Goal: Find specific page/section: Find specific page/section

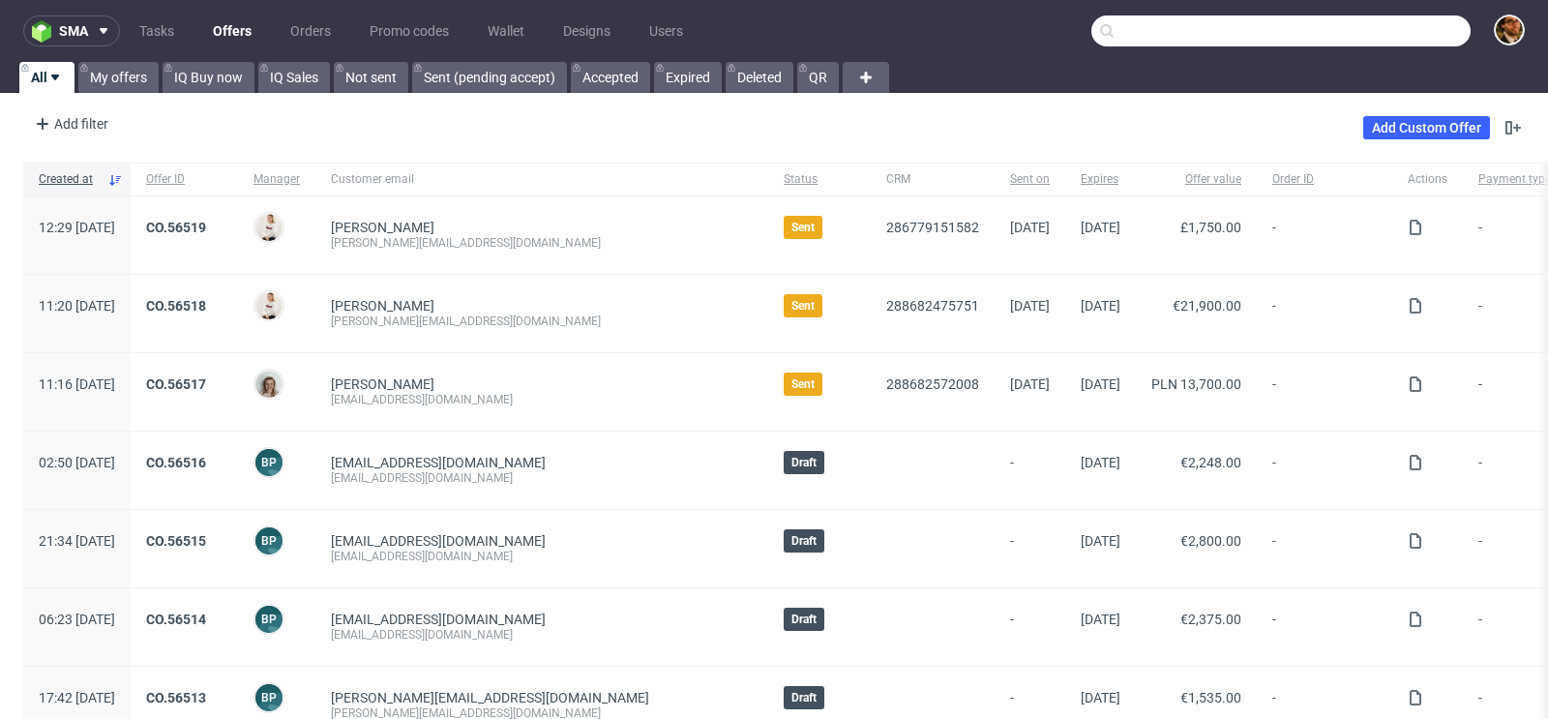
click at [1347, 33] on input "text" at bounding box center [1280, 30] width 379 height 31
paste input "R814472067"
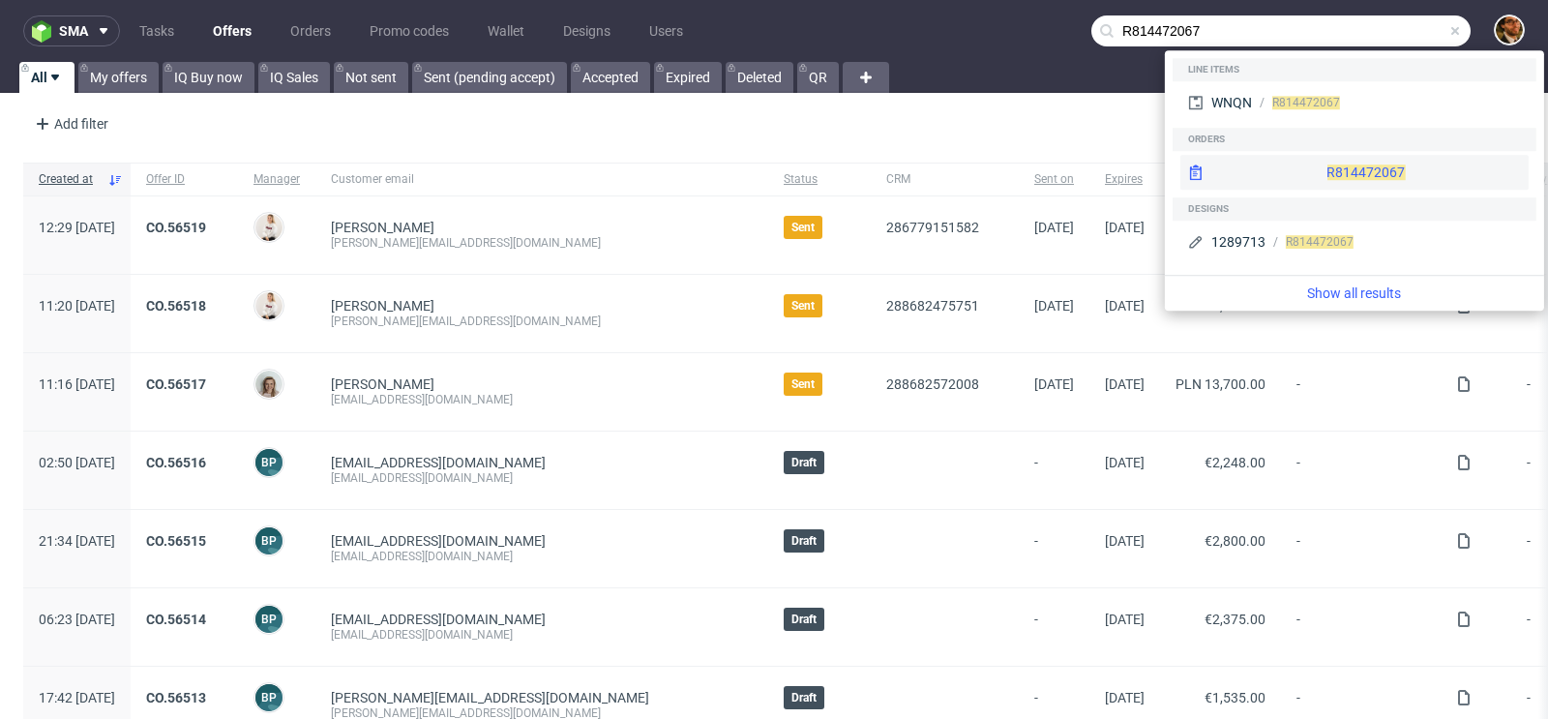
type input "R814472067"
click at [1339, 169] on div "R814472067" at bounding box center [1354, 172] width 348 height 35
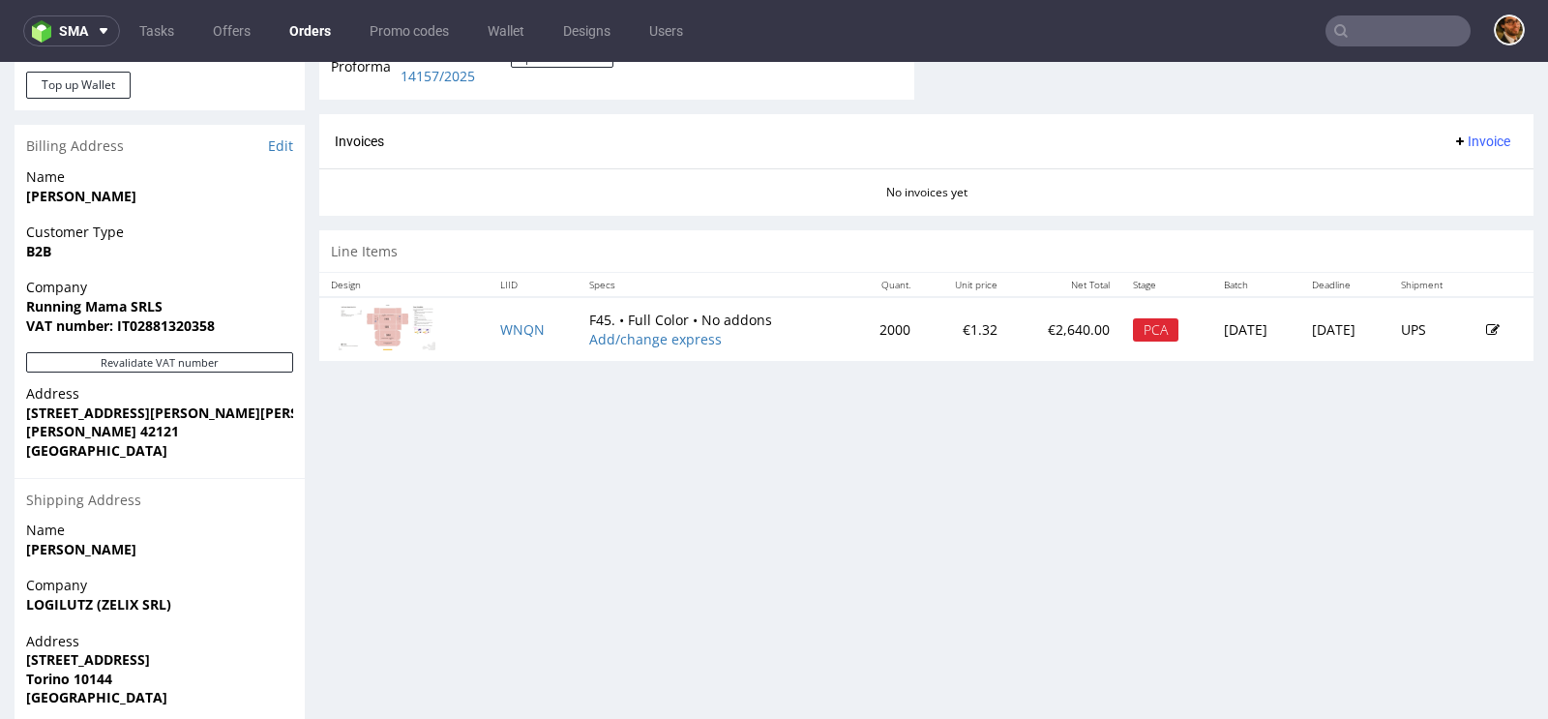
scroll to position [875, 0]
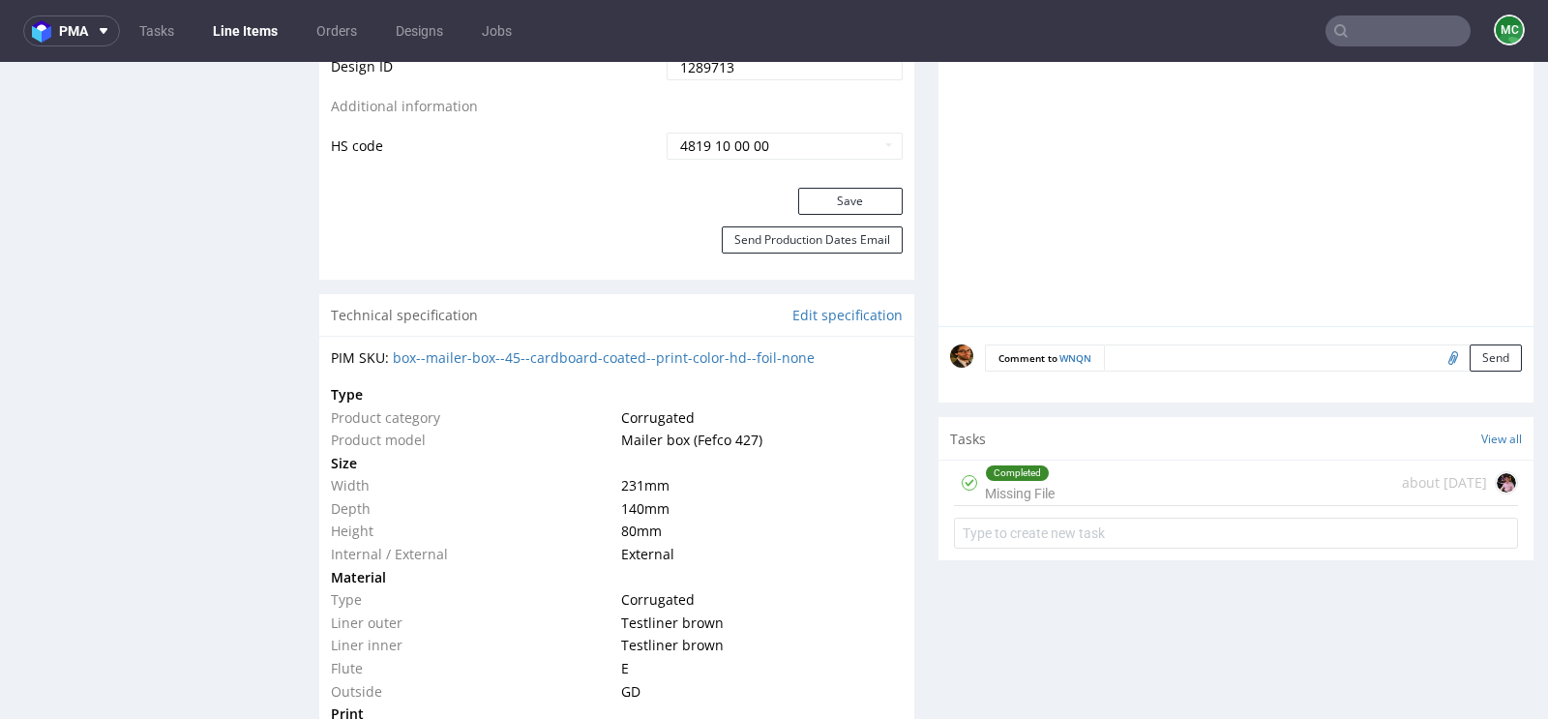
scroll to position [1362, 0]
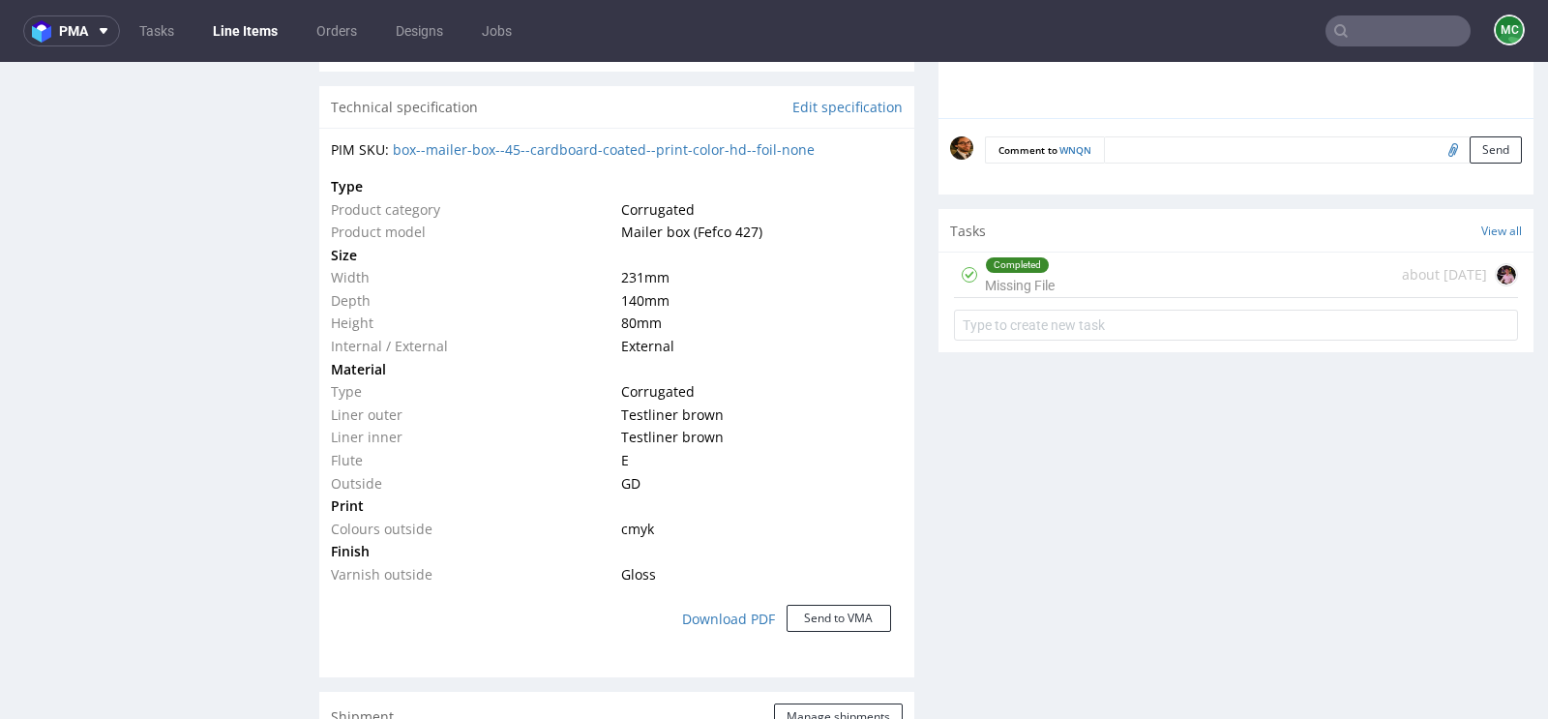
click at [1180, 279] on div "Completed Missing File about 2 months ago" at bounding box center [1236, 274] width 564 height 45
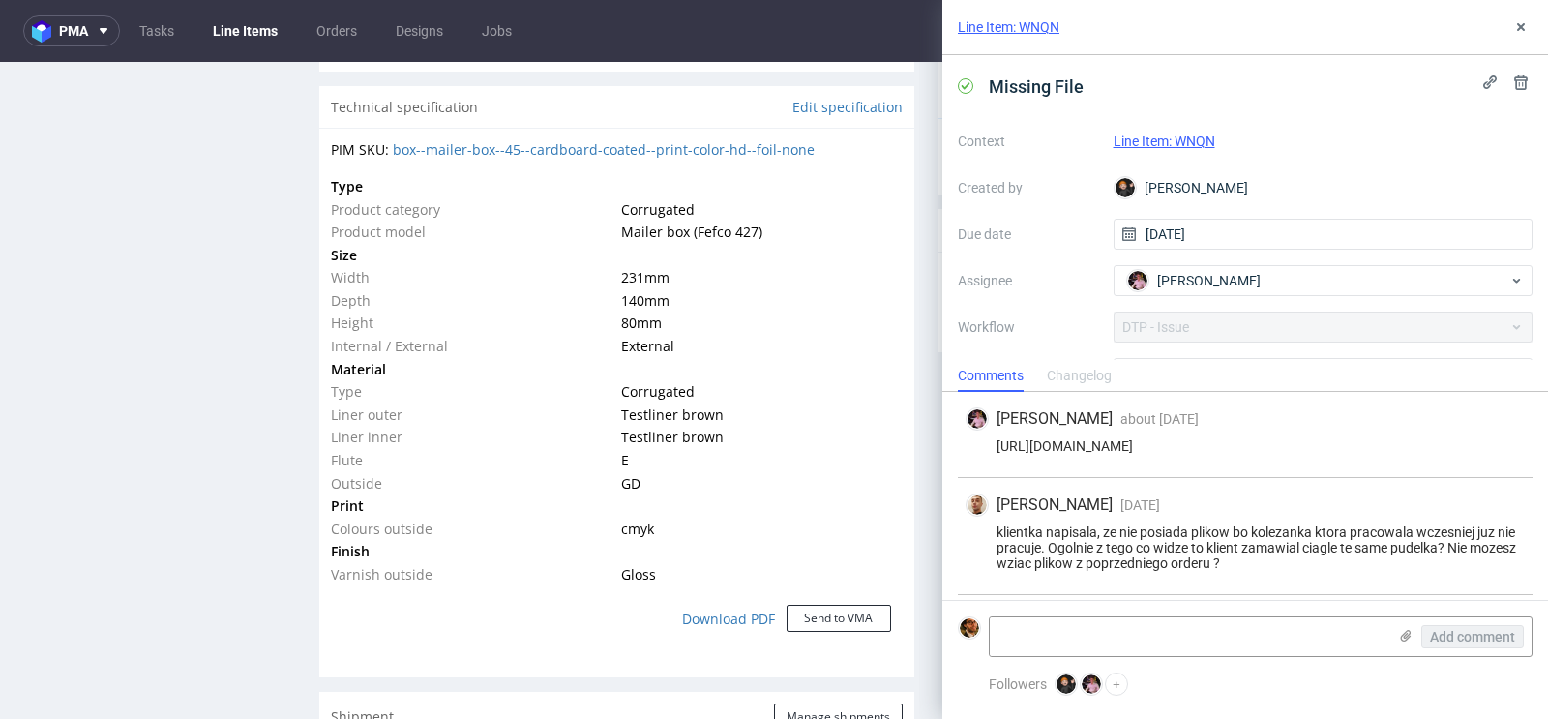
scroll to position [35, 0]
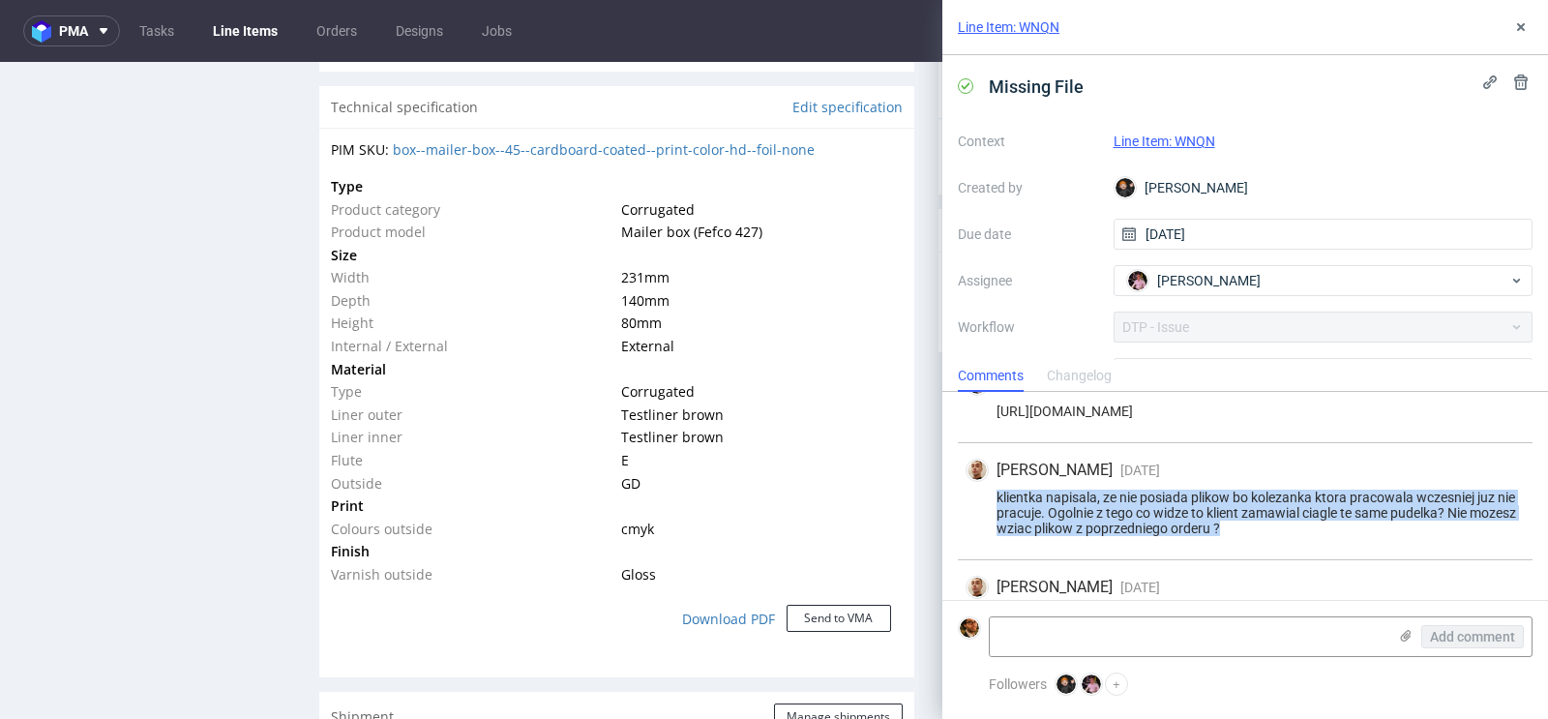
drag, startPoint x: 1251, startPoint y: 528, endPoint x: 975, endPoint y: 496, distance: 277.5
click at [975, 496] on div "klientka napisala, ze nie posiada plikow bo kolezanka ktora pracowala wczesniej…" at bounding box center [1244, 513] width 559 height 46
copy div "klientka napisala, ze nie posiada plikow bo kolezanka ktora pracowala wczesniej…"
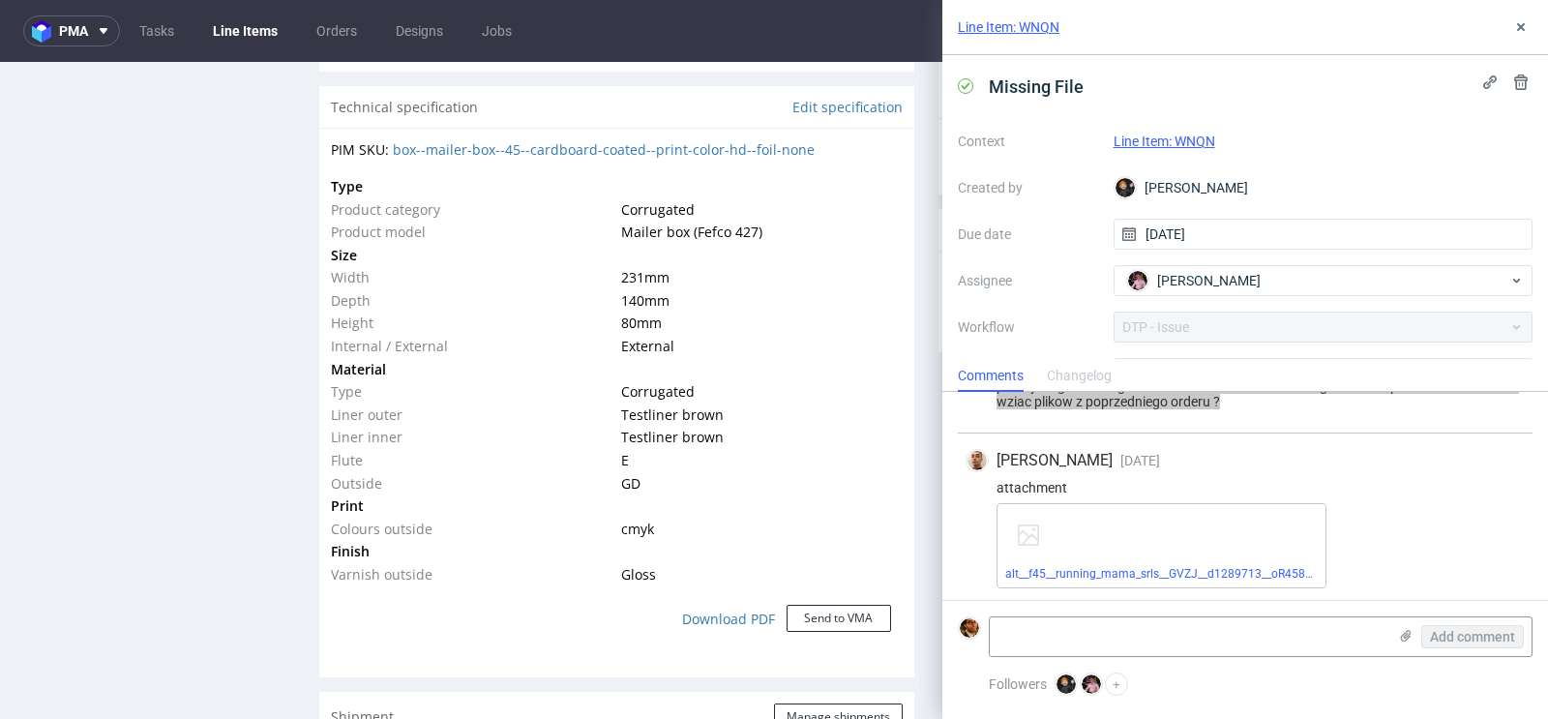
click at [916, 433] on div "Progress Payment Paid Wed 02 Jul Design Locked DTP DTP Client Approval Pending …" at bounding box center [926, 265] width 1214 height 3005
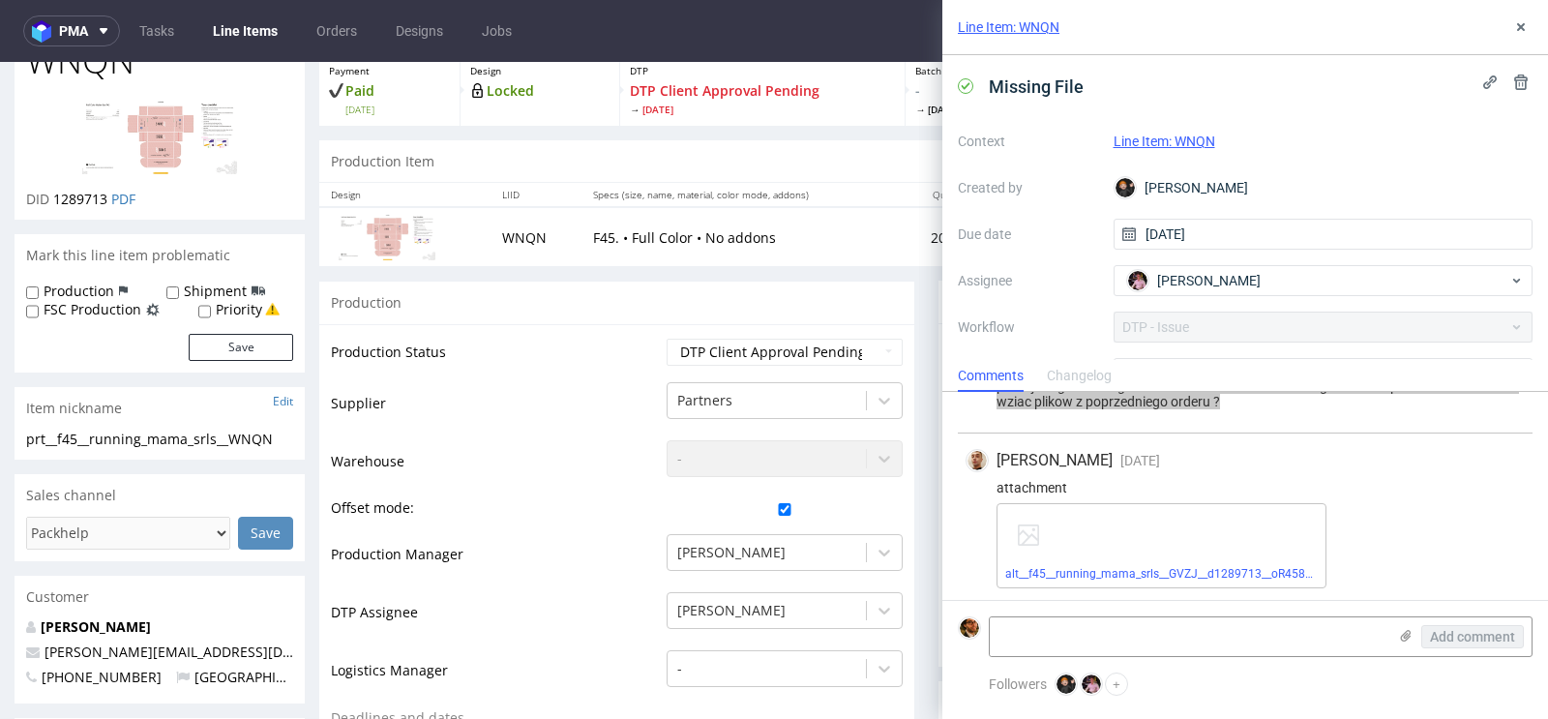
scroll to position [117, 0]
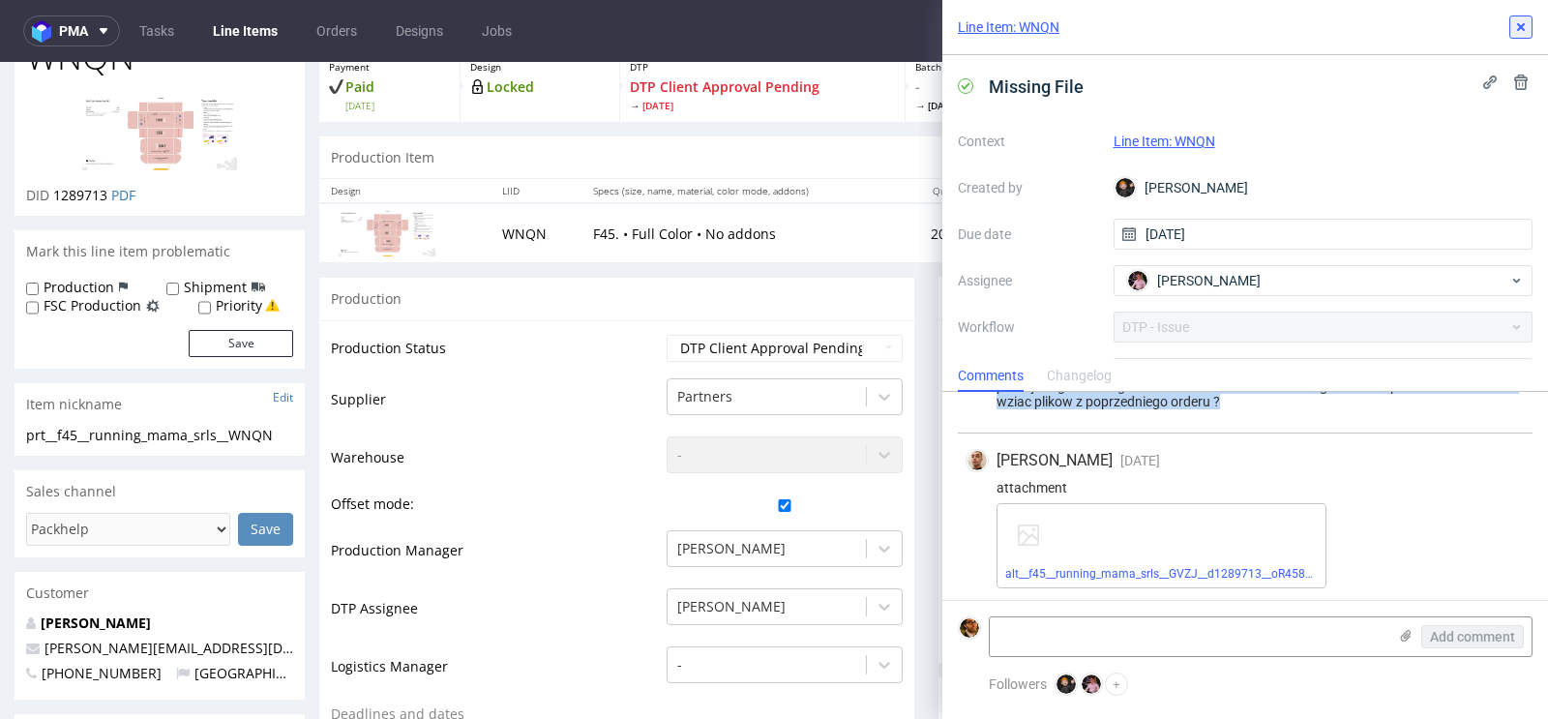
click at [1523, 31] on icon at bounding box center [1520, 26] width 15 height 15
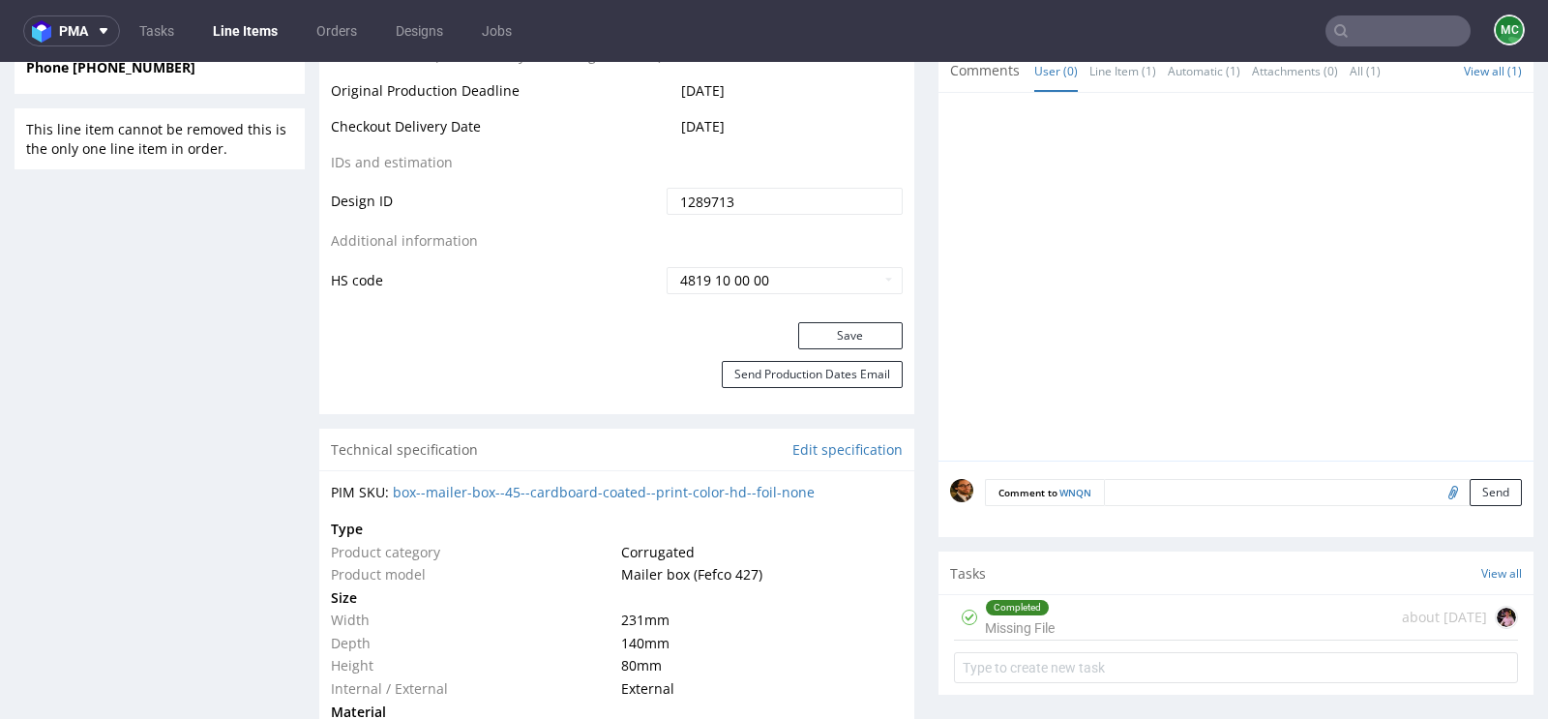
scroll to position [1313, 0]
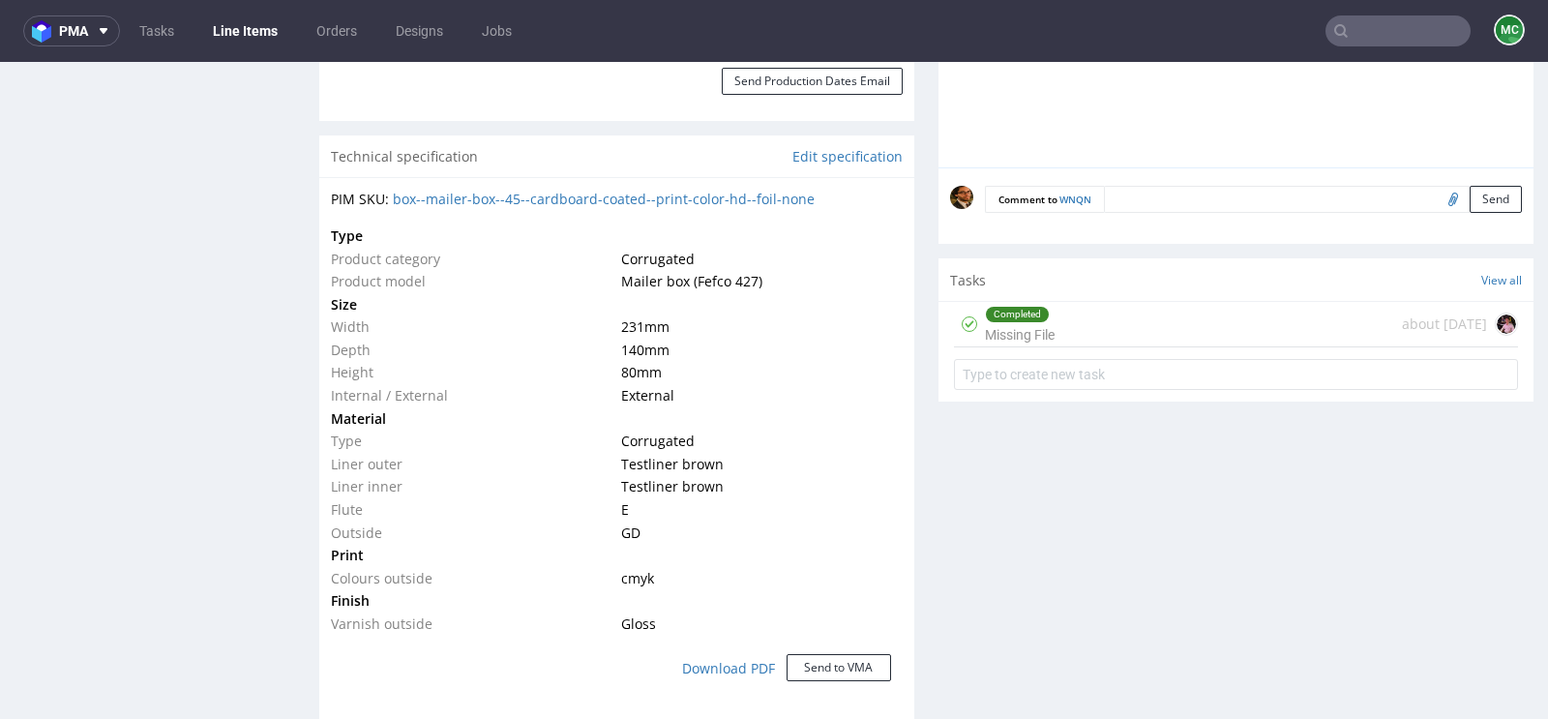
click at [1067, 320] on div "Completed Missing File about 2 months ago" at bounding box center [1236, 324] width 564 height 45
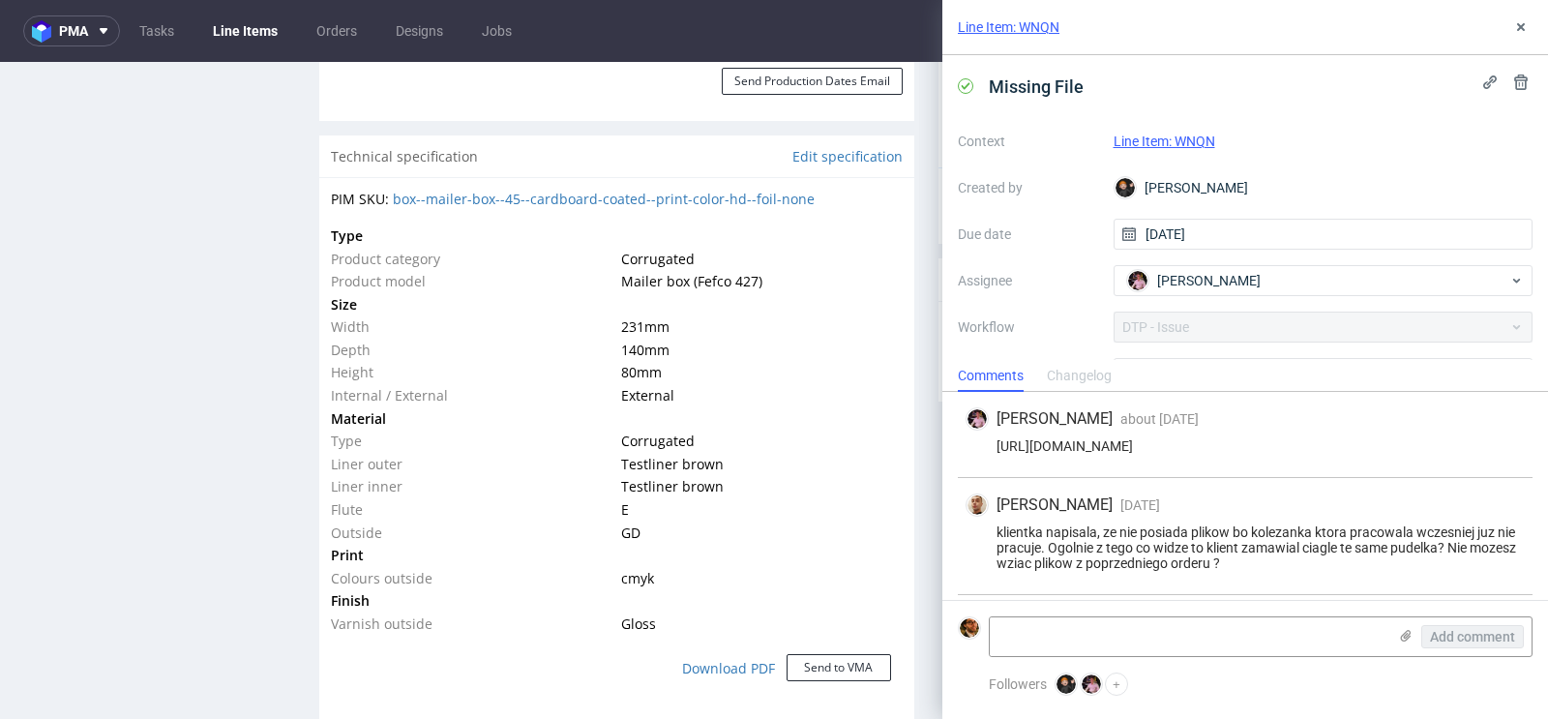
drag, startPoint x: 1469, startPoint y: 443, endPoint x: 986, endPoint y: 442, distance: 483.7
click at [986, 442] on div "https://app-eu1.hubspot.com/contacts/25600958/record/0-5/174057423037/" at bounding box center [1244, 445] width 559 height 15
copy div "https://app-eu1.hubspot.com/contacts/25600958/record/0-5/174057423037/"
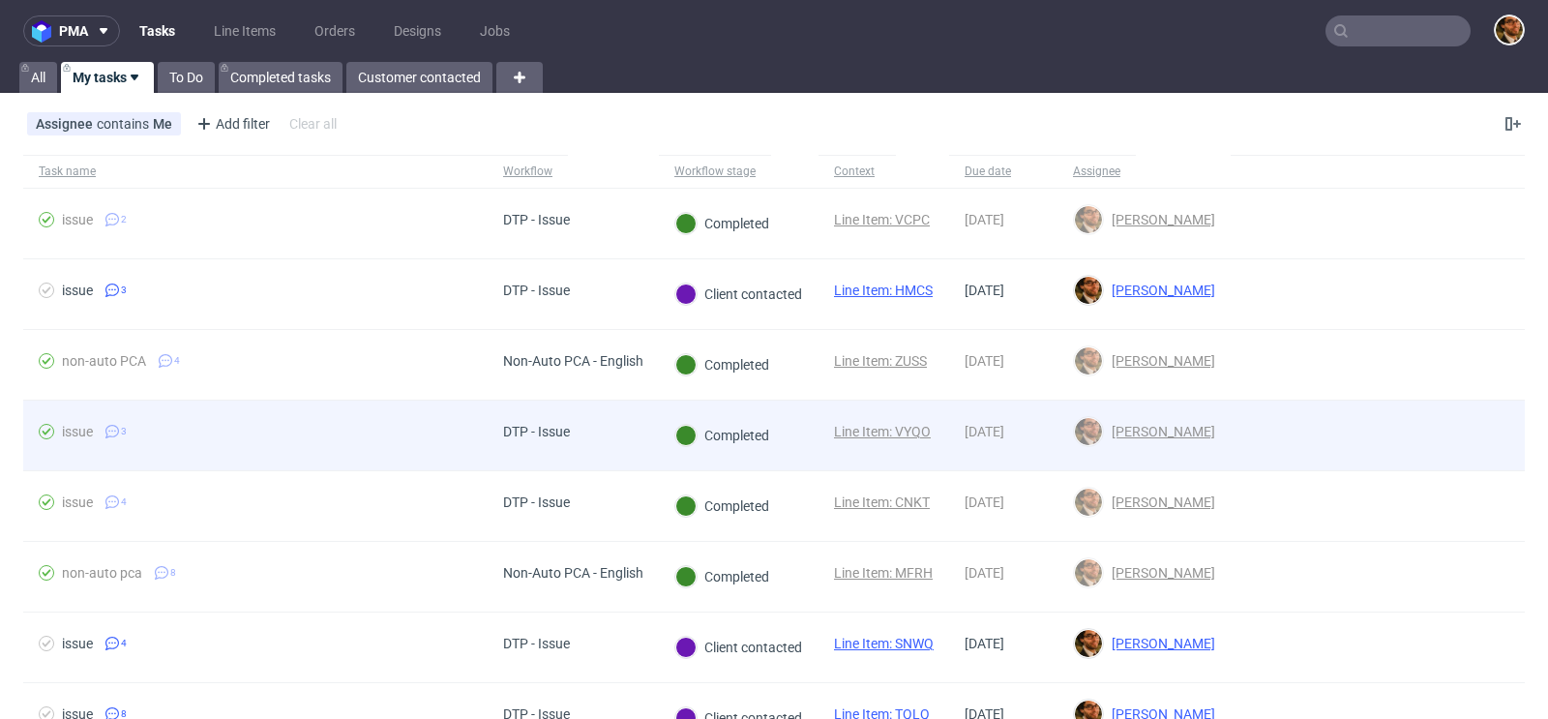
scroll to position [92, 0]
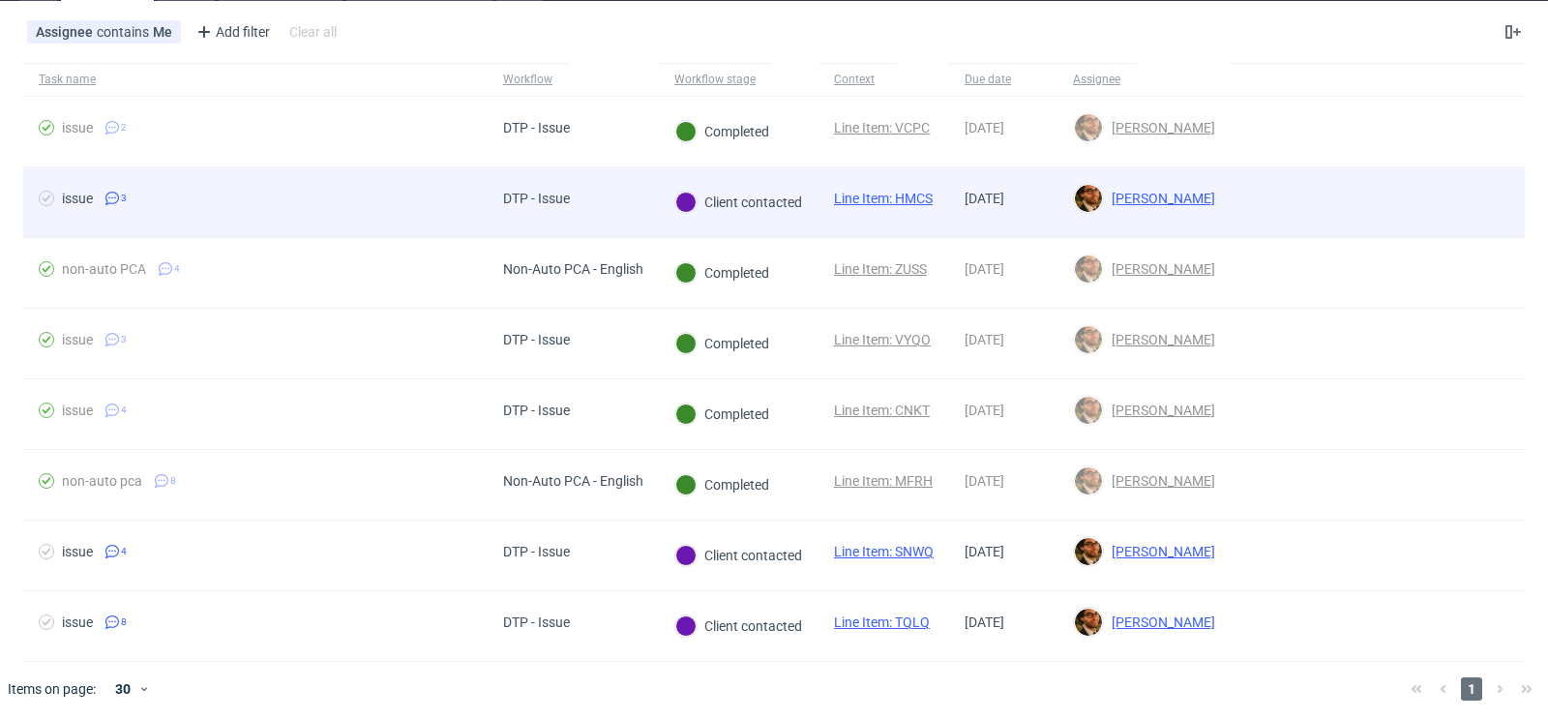
click at [1462, 207] on div at bounding box center [1378, 202] width 294 height 70
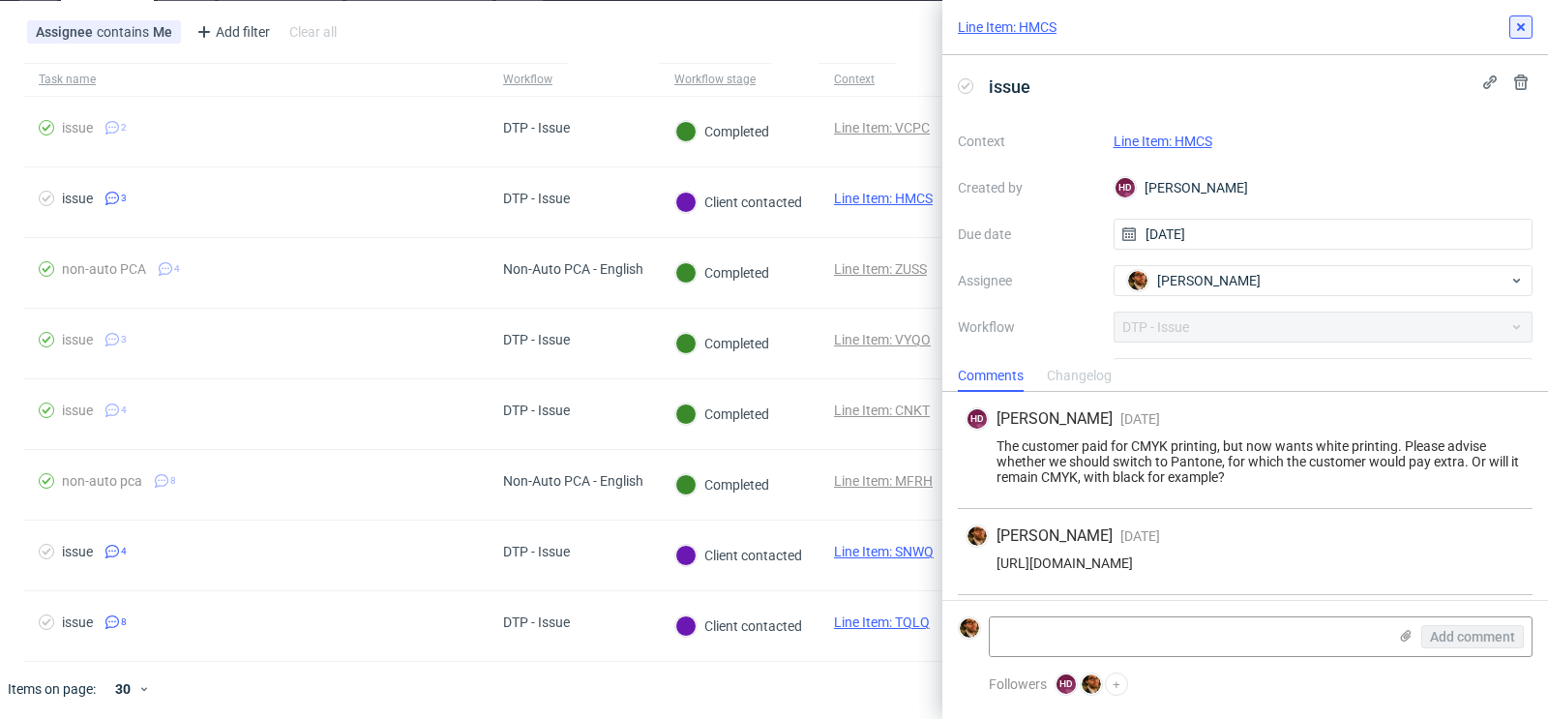
click at [1520, 32] on icon at bounding box center [1520, 26] width 15 height 15
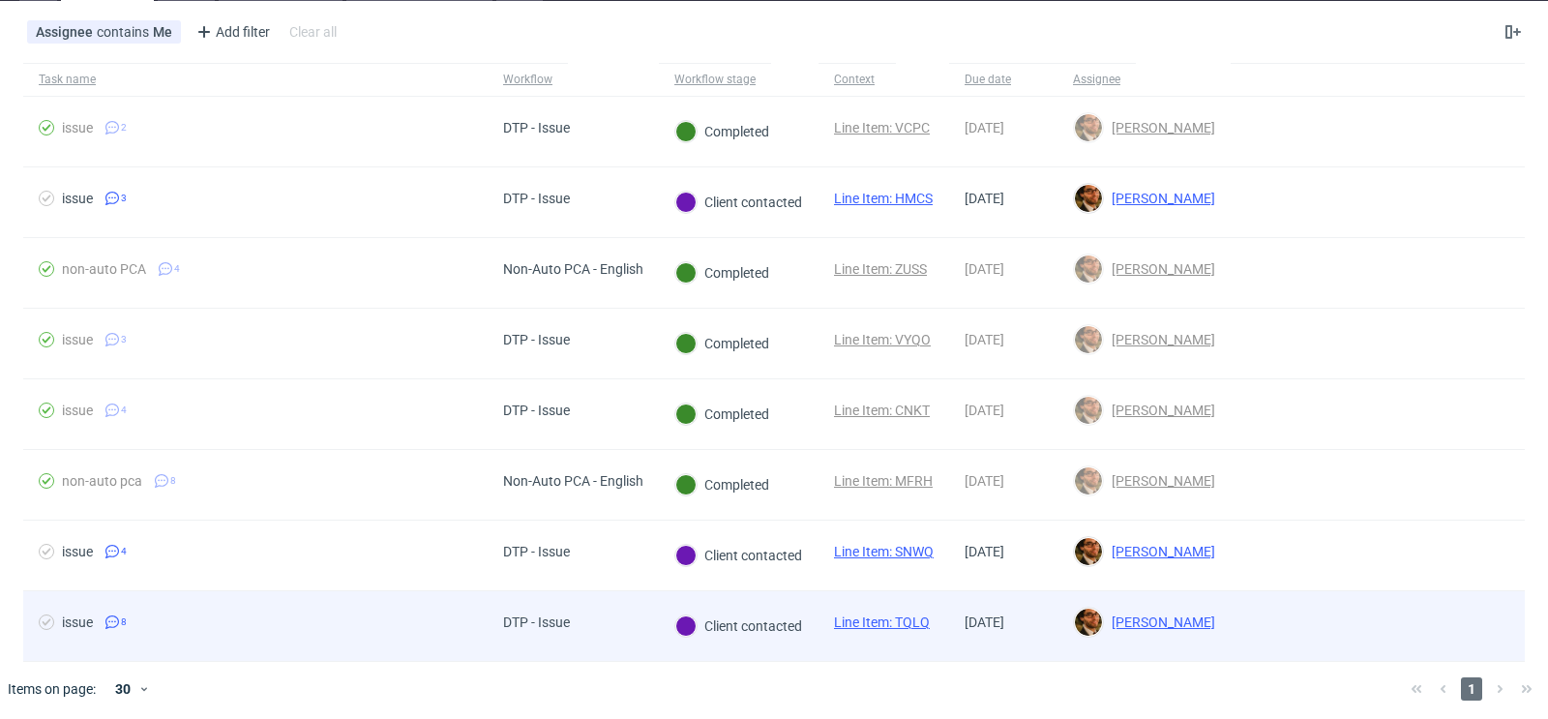
click at [1442, 622] on div at bounding box center [1378, 626] width 294 height 70
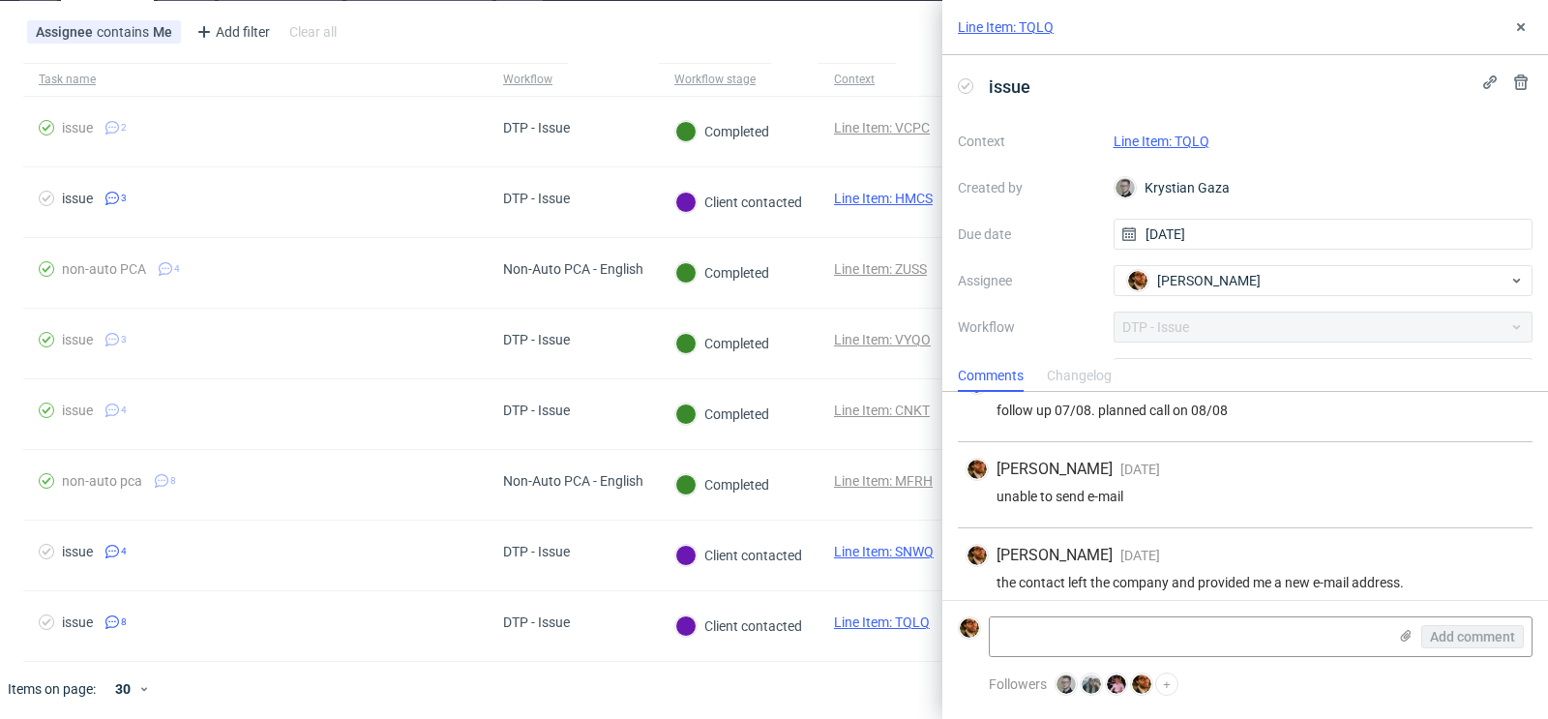
scroll to position [474, 0]
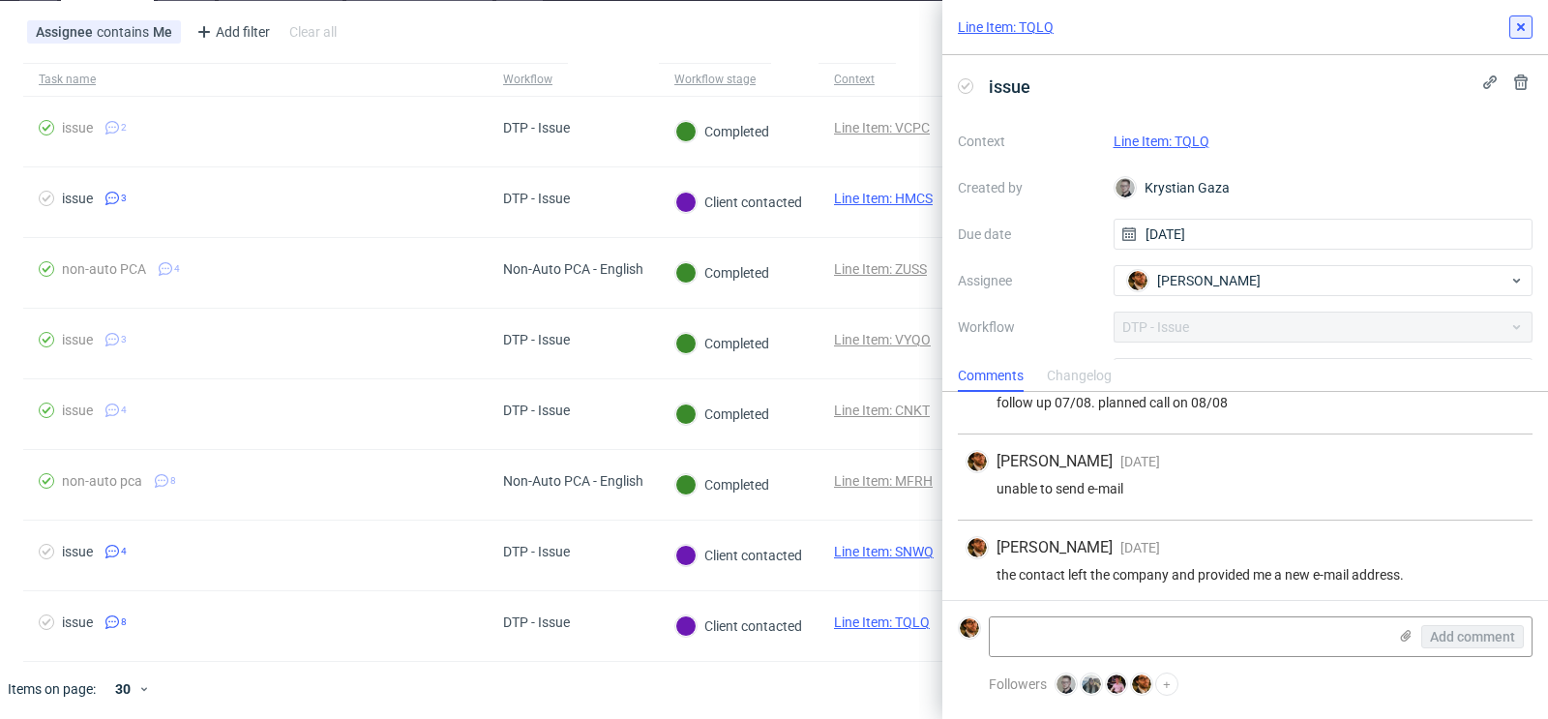
click at [1521, 30] on icon at bounding box center [1520, 26] width 15 height 15
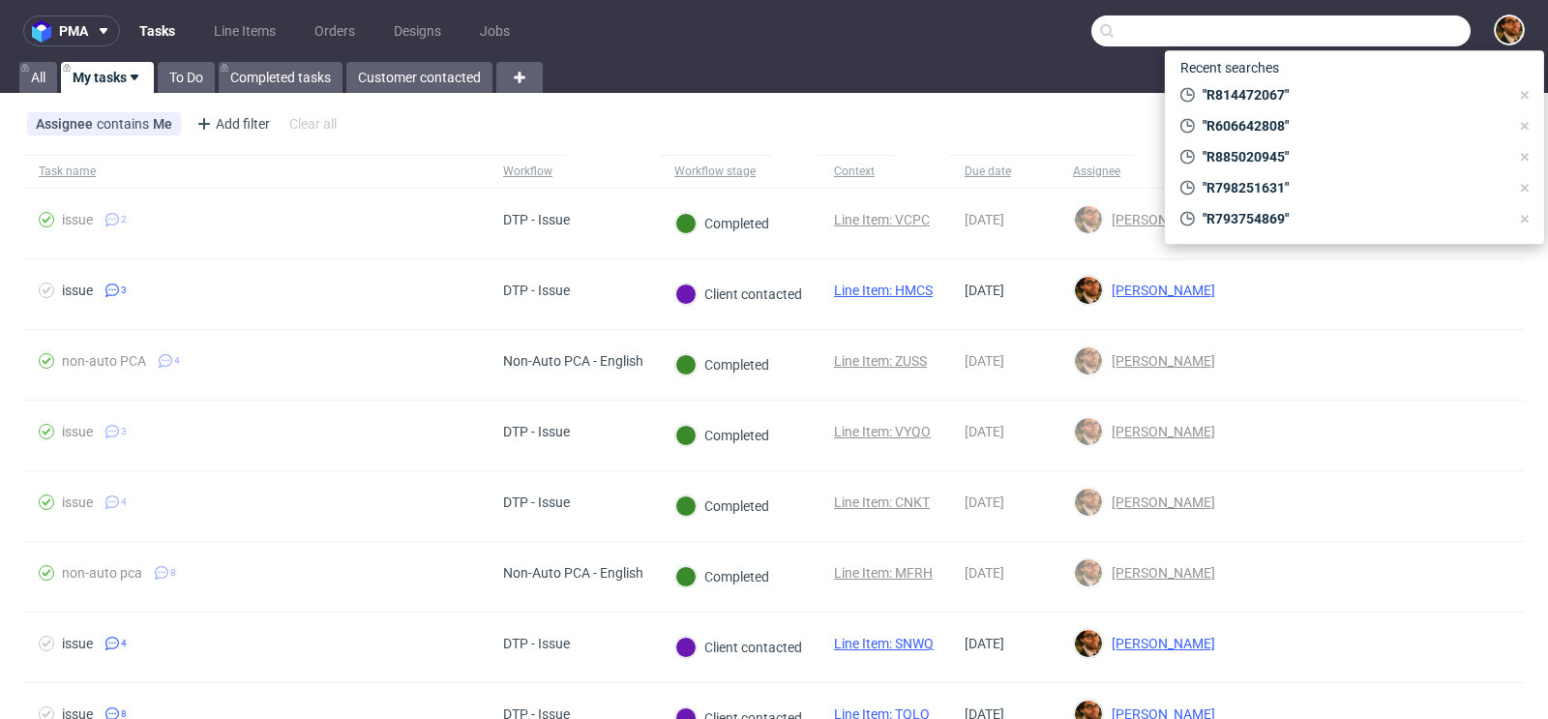
click at [1379, 25] on input "text" at bounding box center [1280, 30] width 379 height 31
paste input "R925968592"
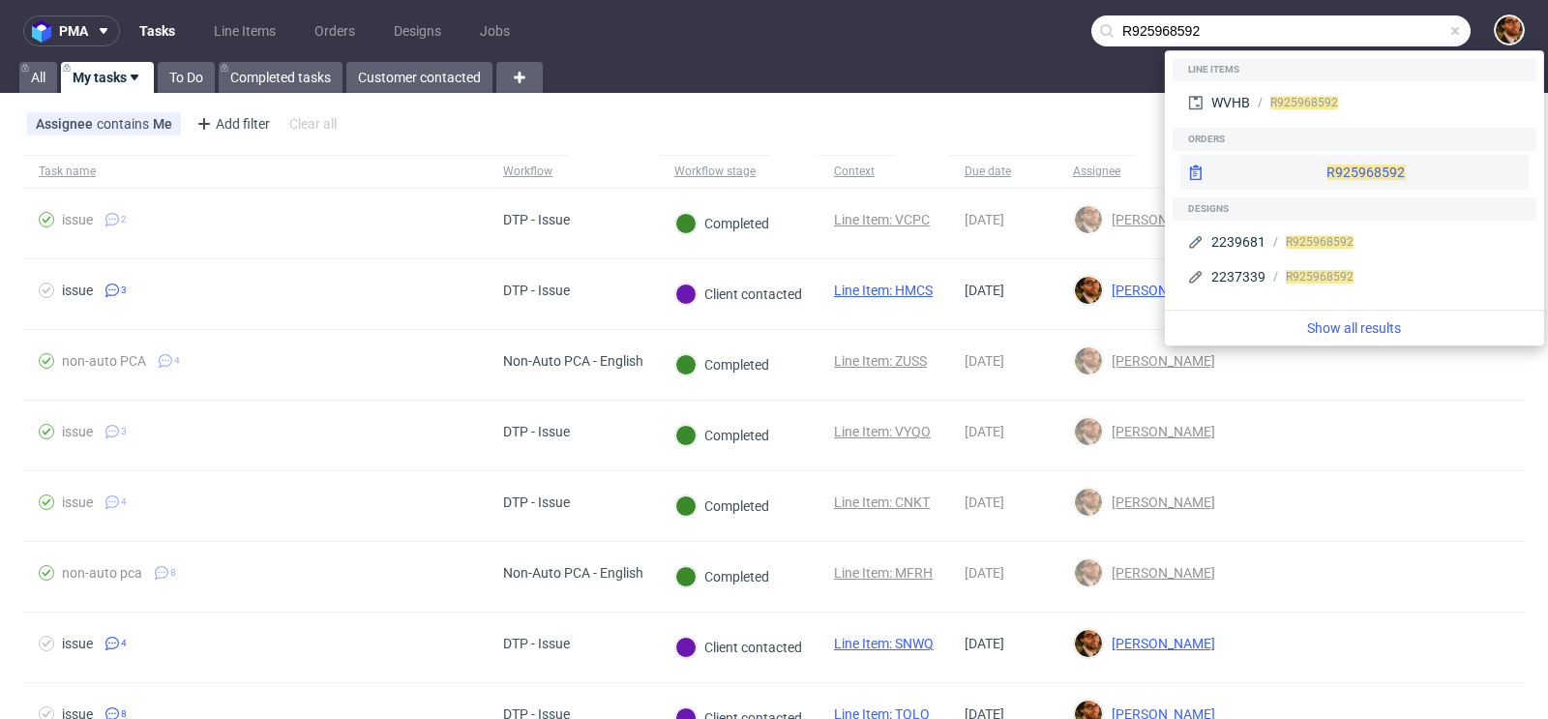
type input "R925968592"
click at [1341, 167] on div "R925968592" at bounding box center [1354, 172] width 348 height 35
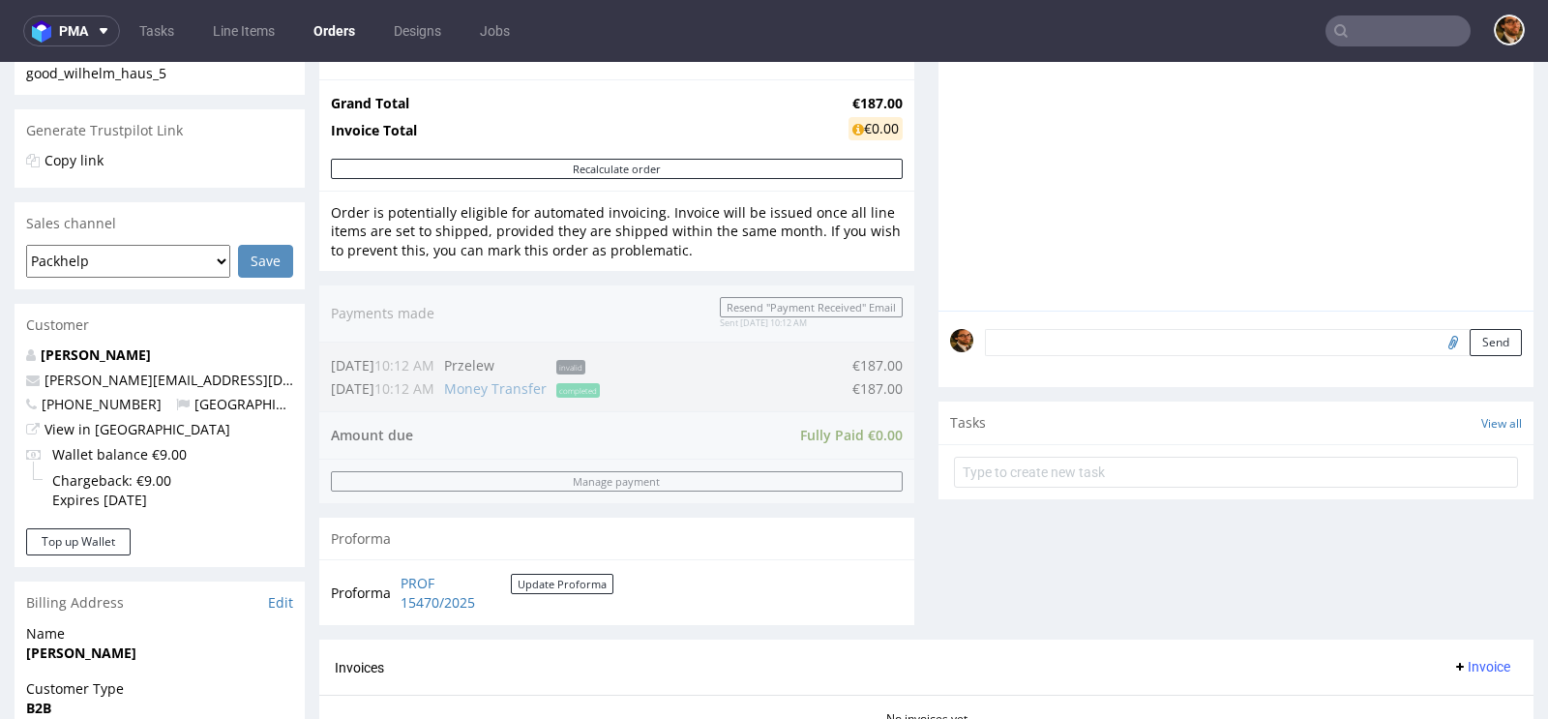
scroll to position [912, 0]
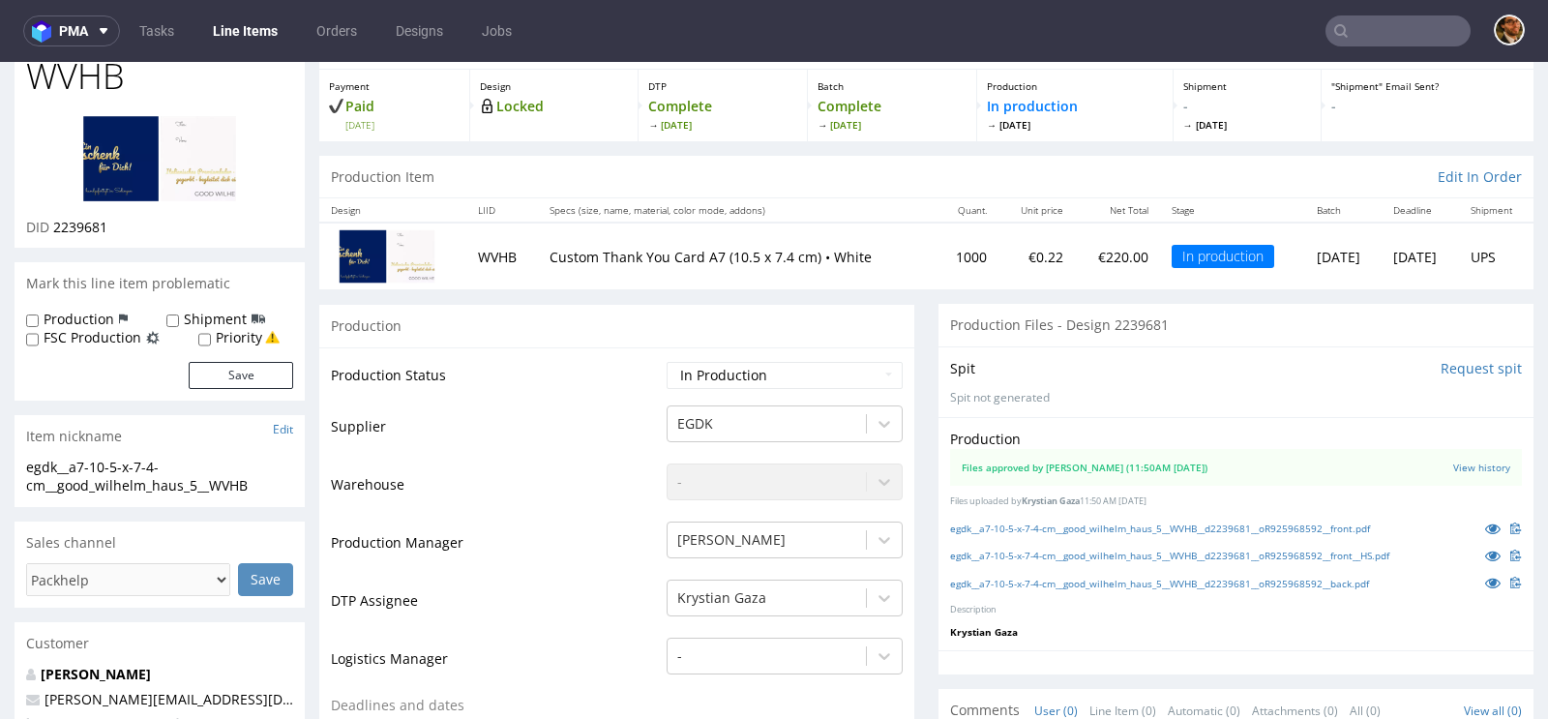
scroll to position [123, 0]
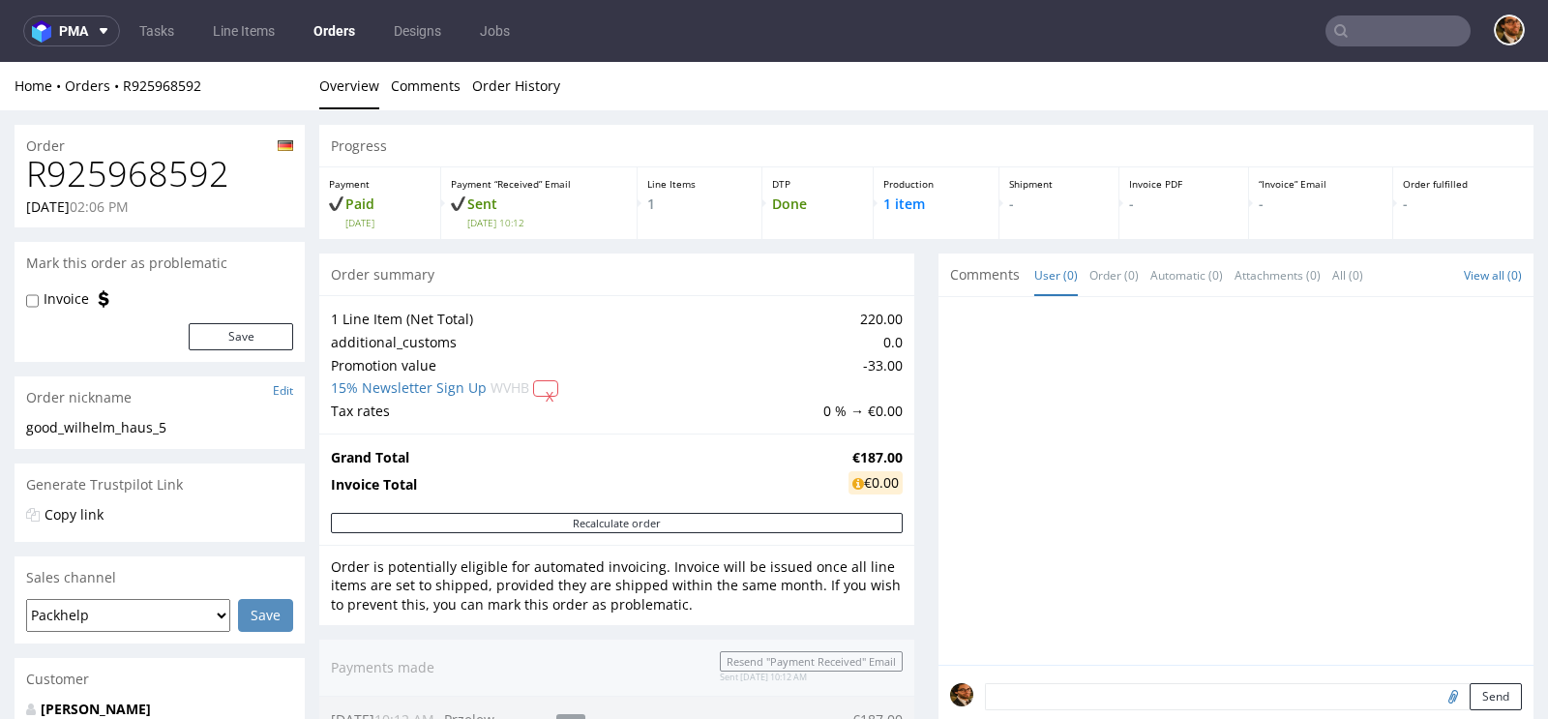
scroll to position [549, 0]
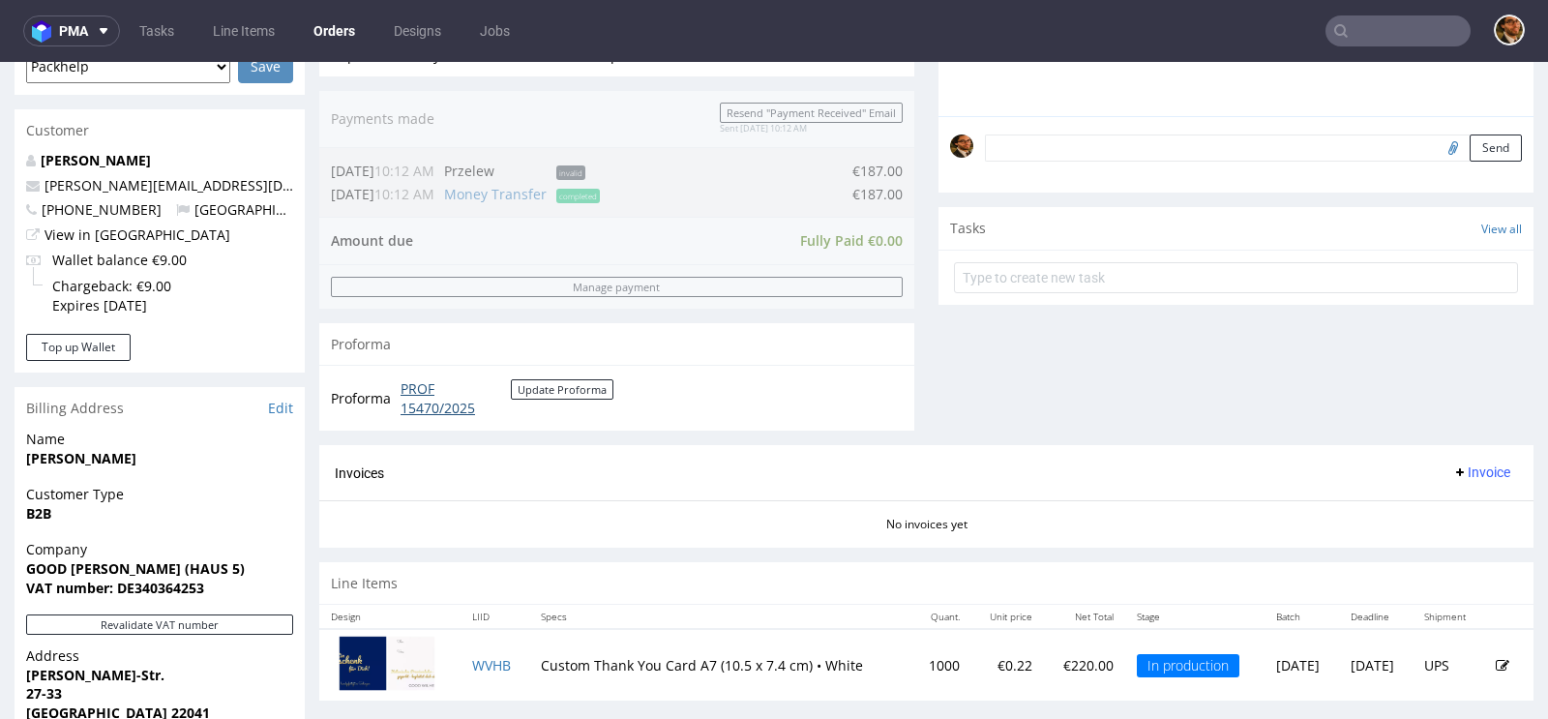
click at [409, 395] on link "PROF 15470/2025" at bounding box center [456, 398] width 110 height 38
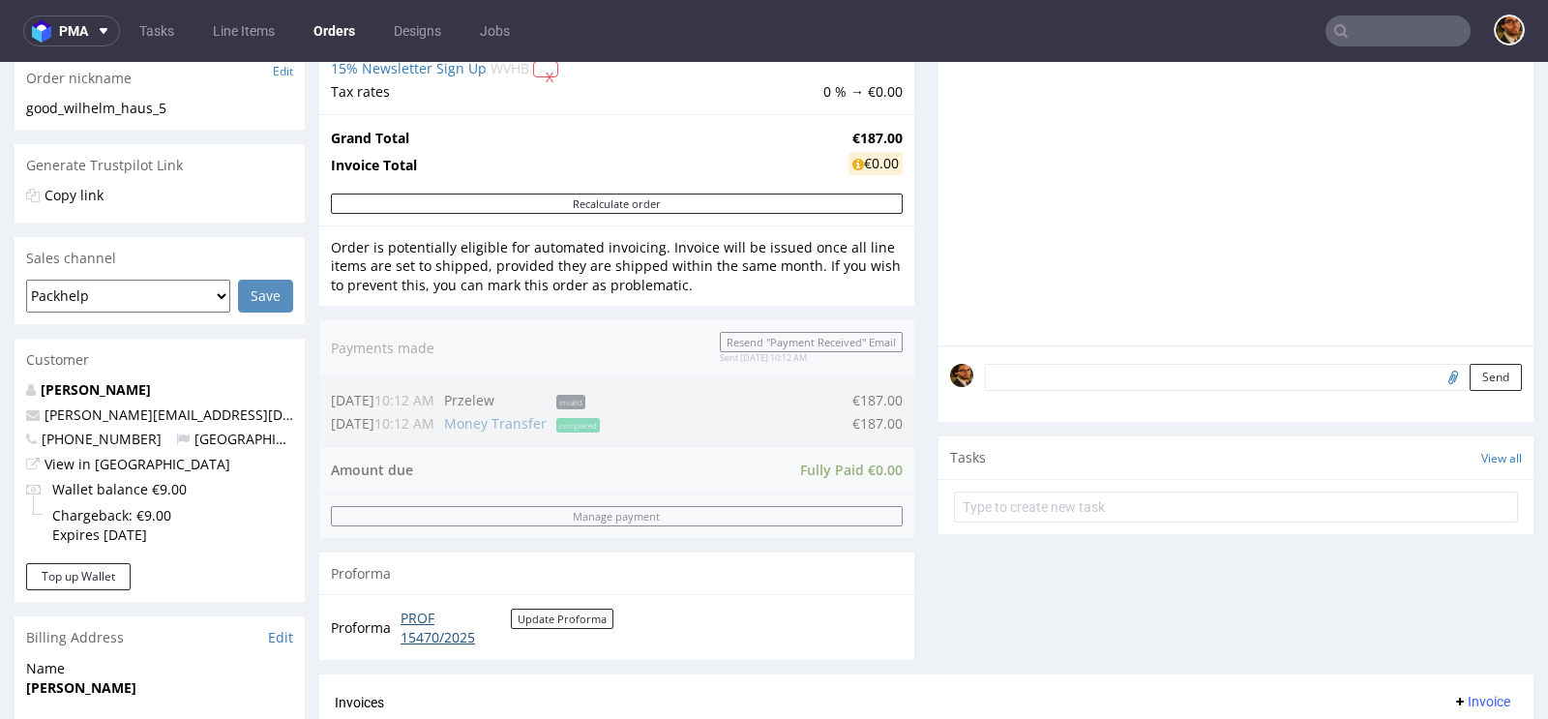
scroll to position [607, 0]
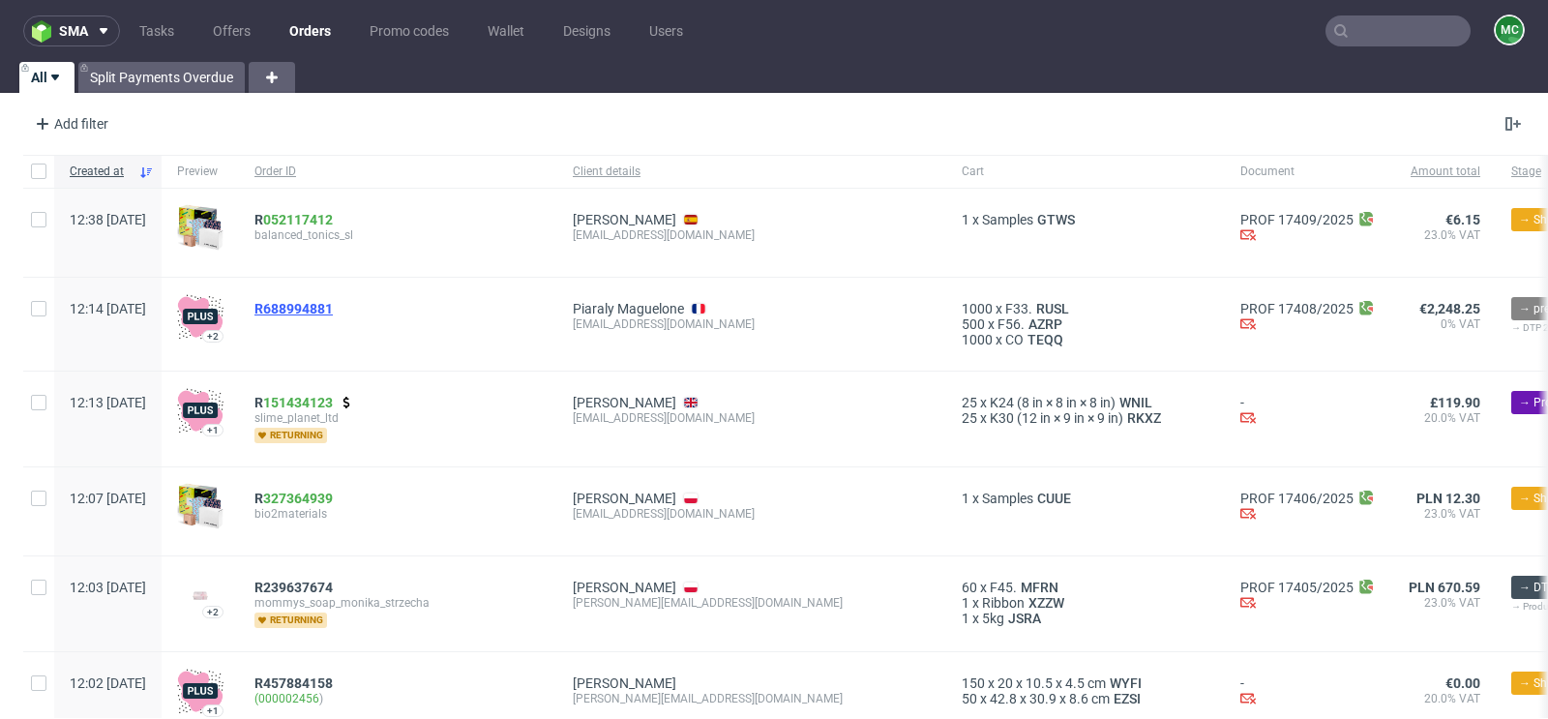
click at [333, 308] on span "R688994881" at bounding box center [293, 308] width 78 height 15
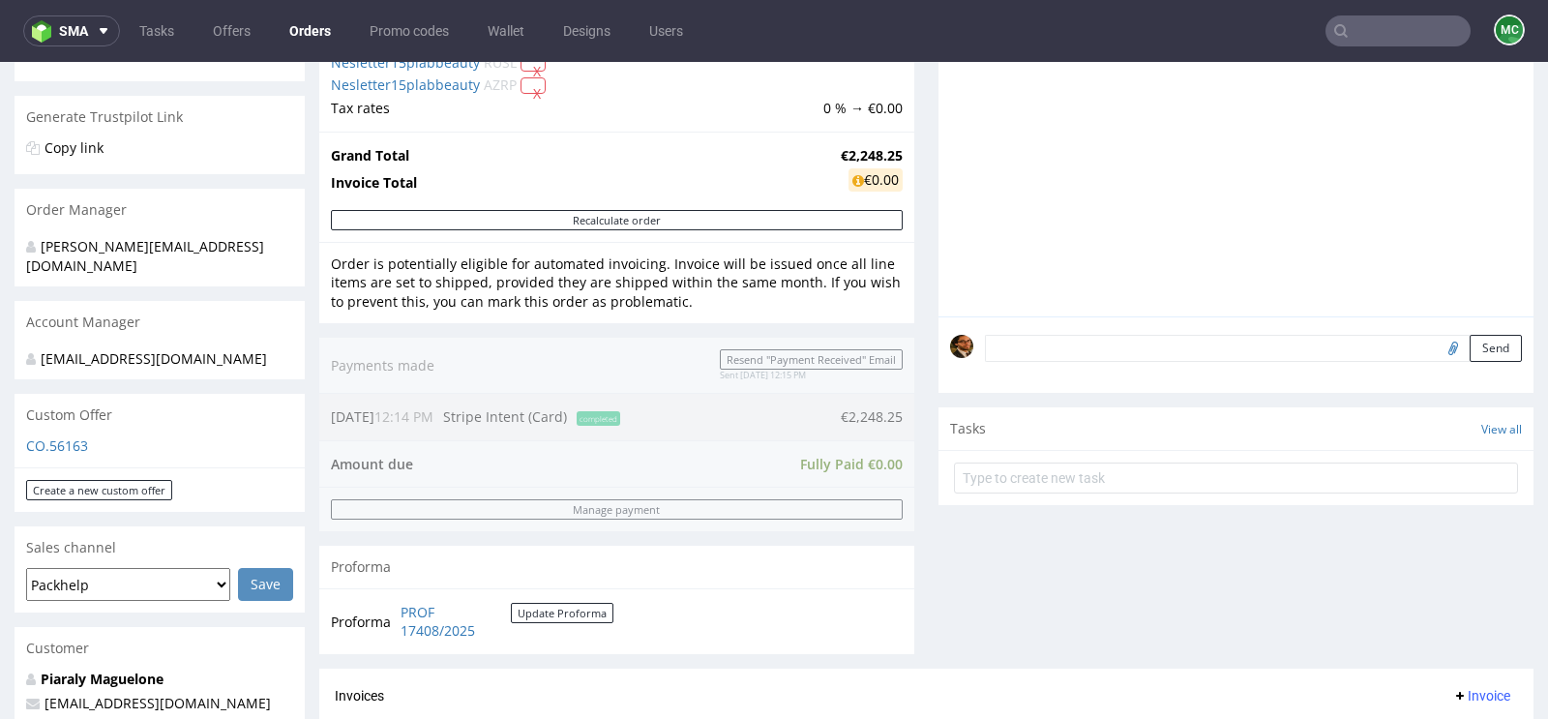
scroll to position [655, 0]
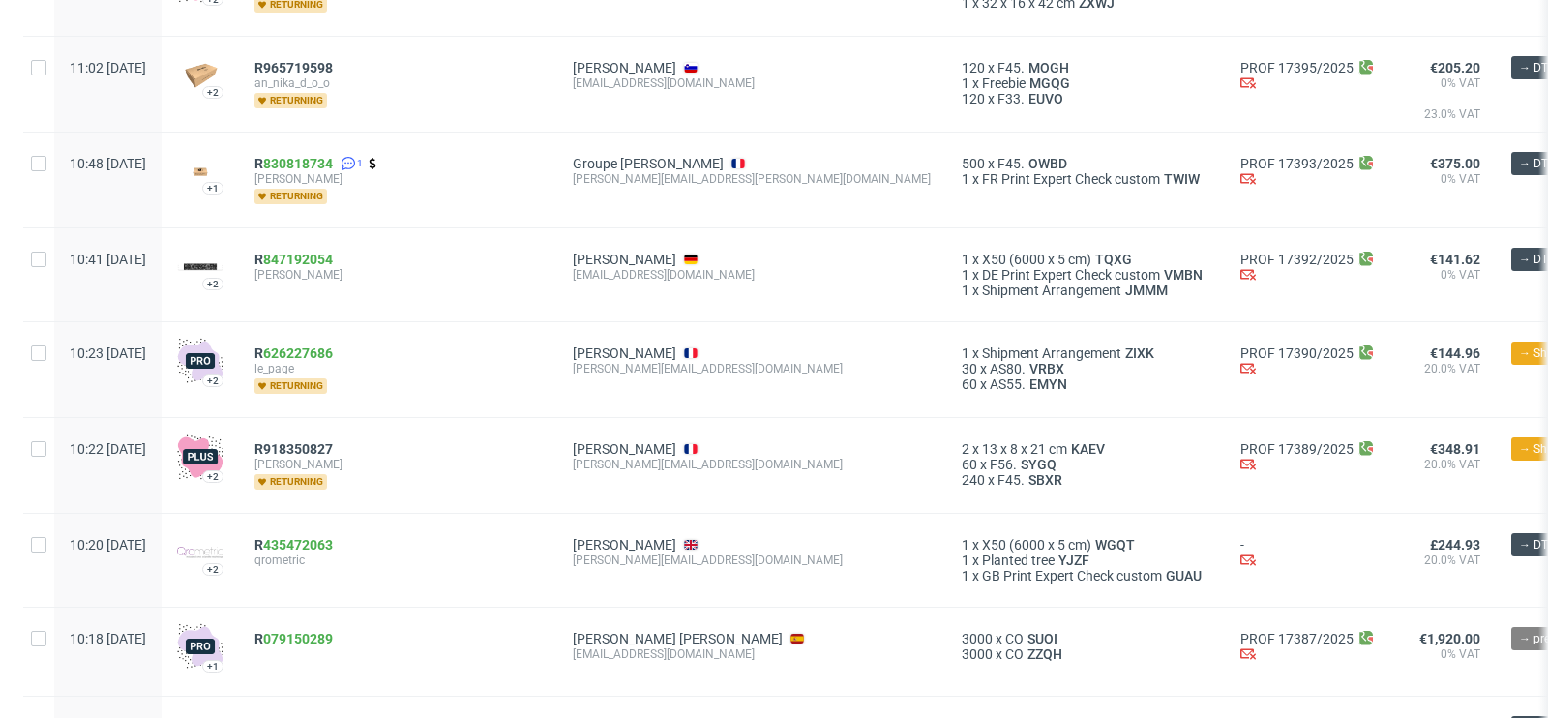
scroll to position [1587, 0]
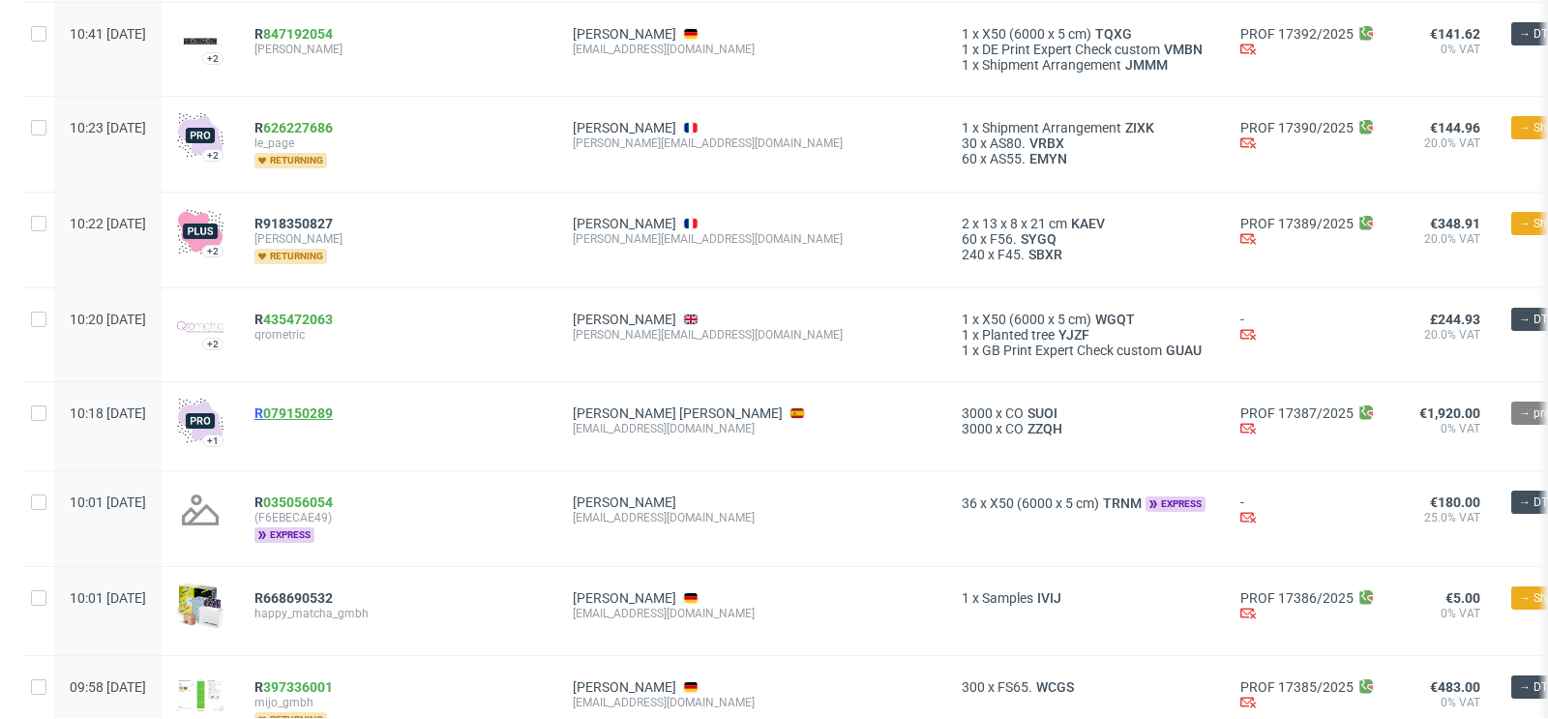
click at [333, 405] on link "079150289" at bounding box center [298, 412] width 70 height 15
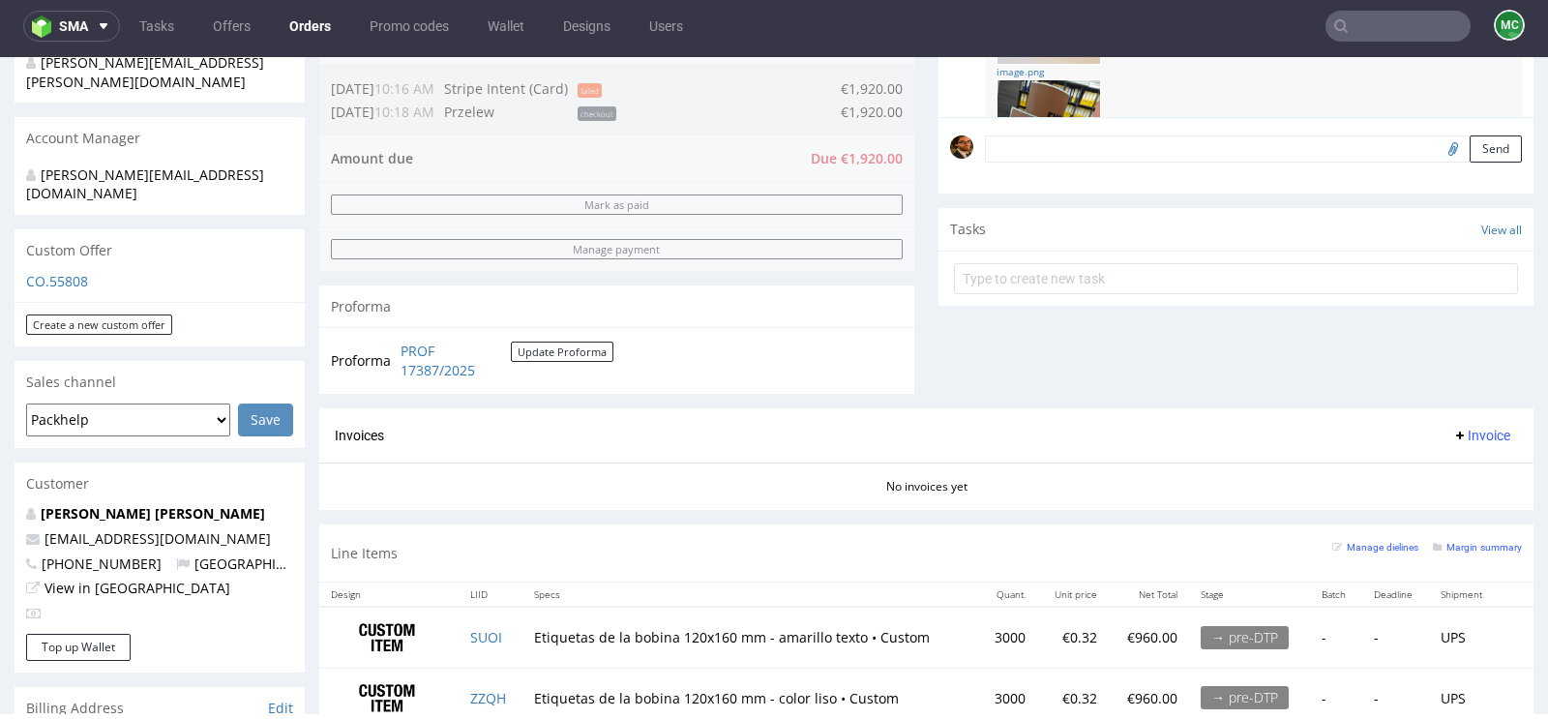
scroll to position [503, 0]
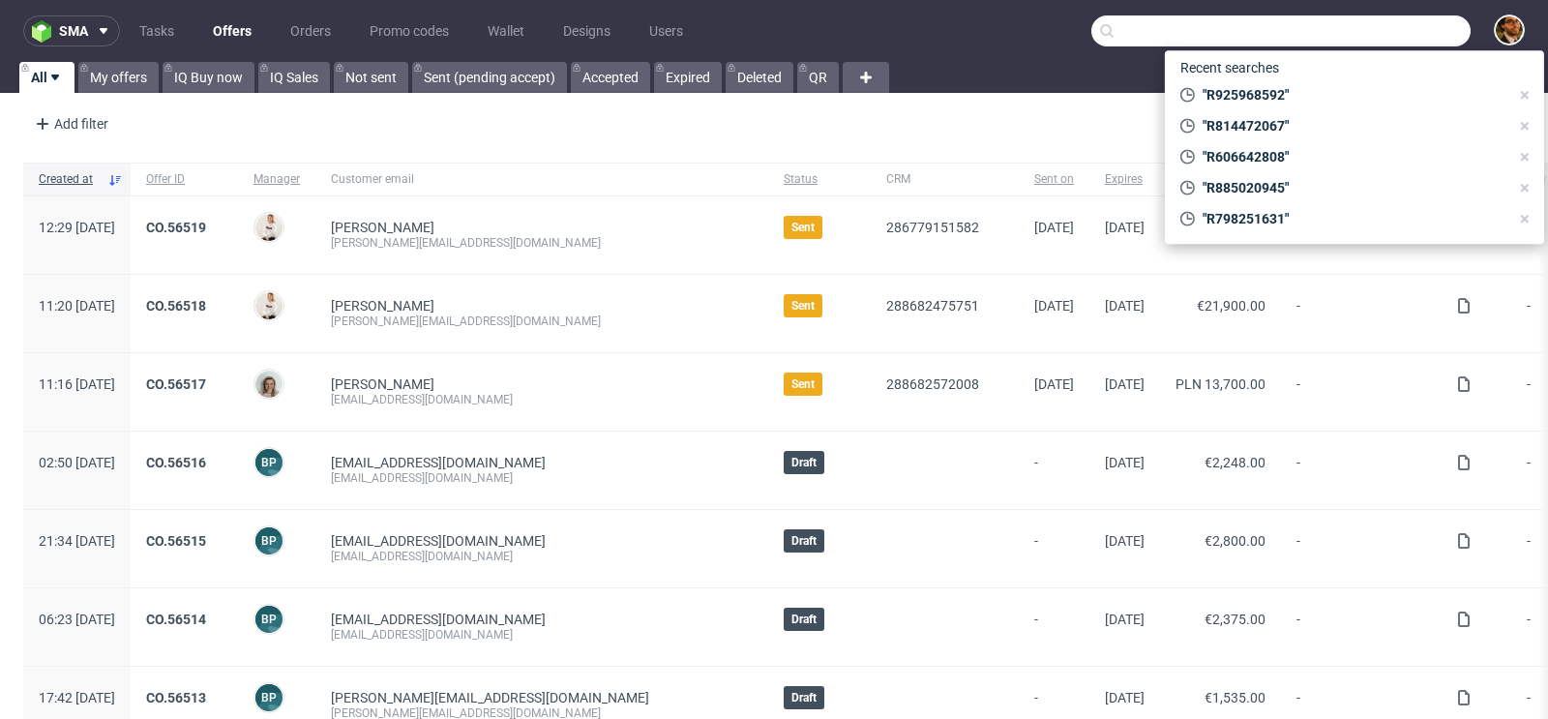
click at [1350, 34] on input "text" at bounding box center [1280, 30] width 379 height 31
paste input "R889022803"
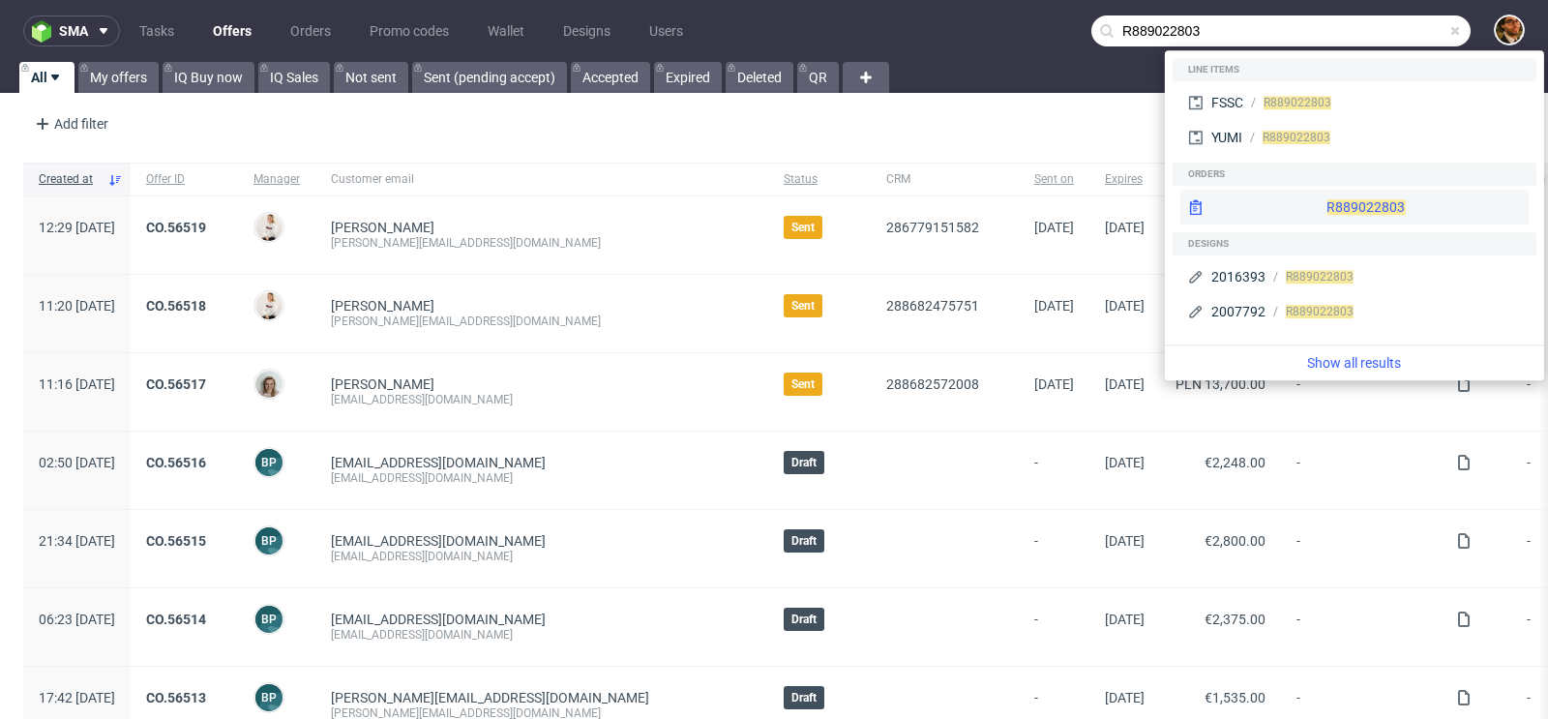
type input "R889022803"
click at [1338, 194] on div "R889022803" at bounding box center [1354, 207] width 348 height 35
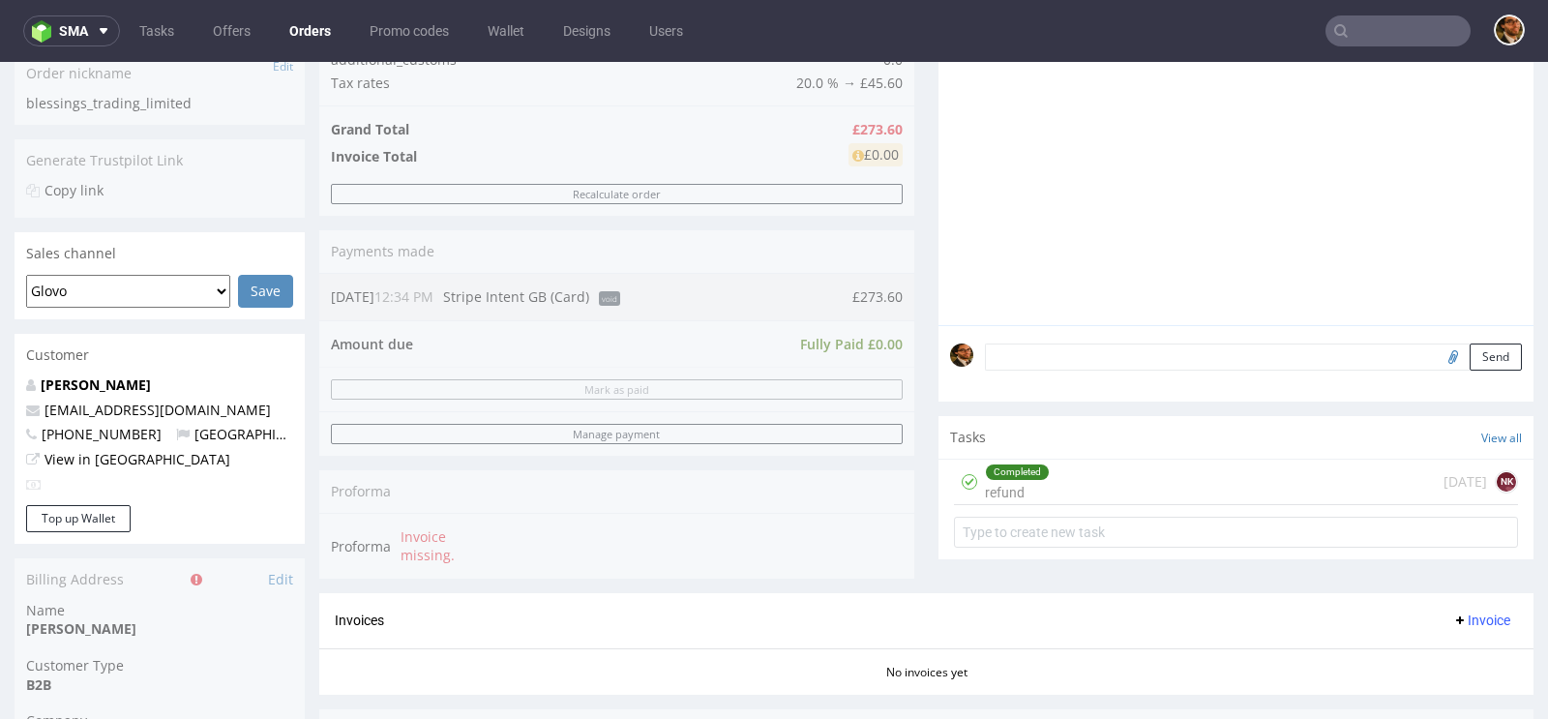
scroll to position [457, 0]
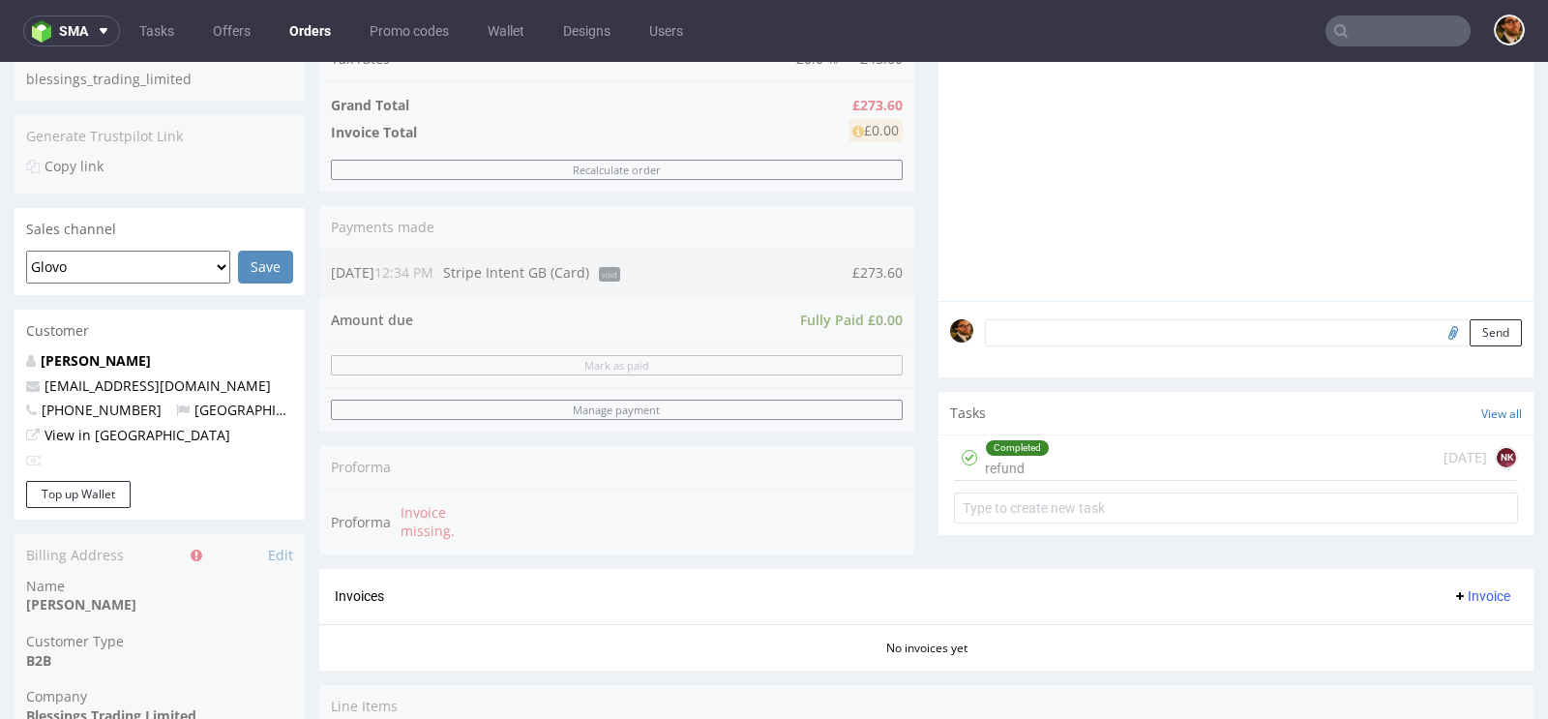
click at [1112, 449] on div "Completed refund 4 months ago NK" at bounding box center [1236, 457] width 564 height 45
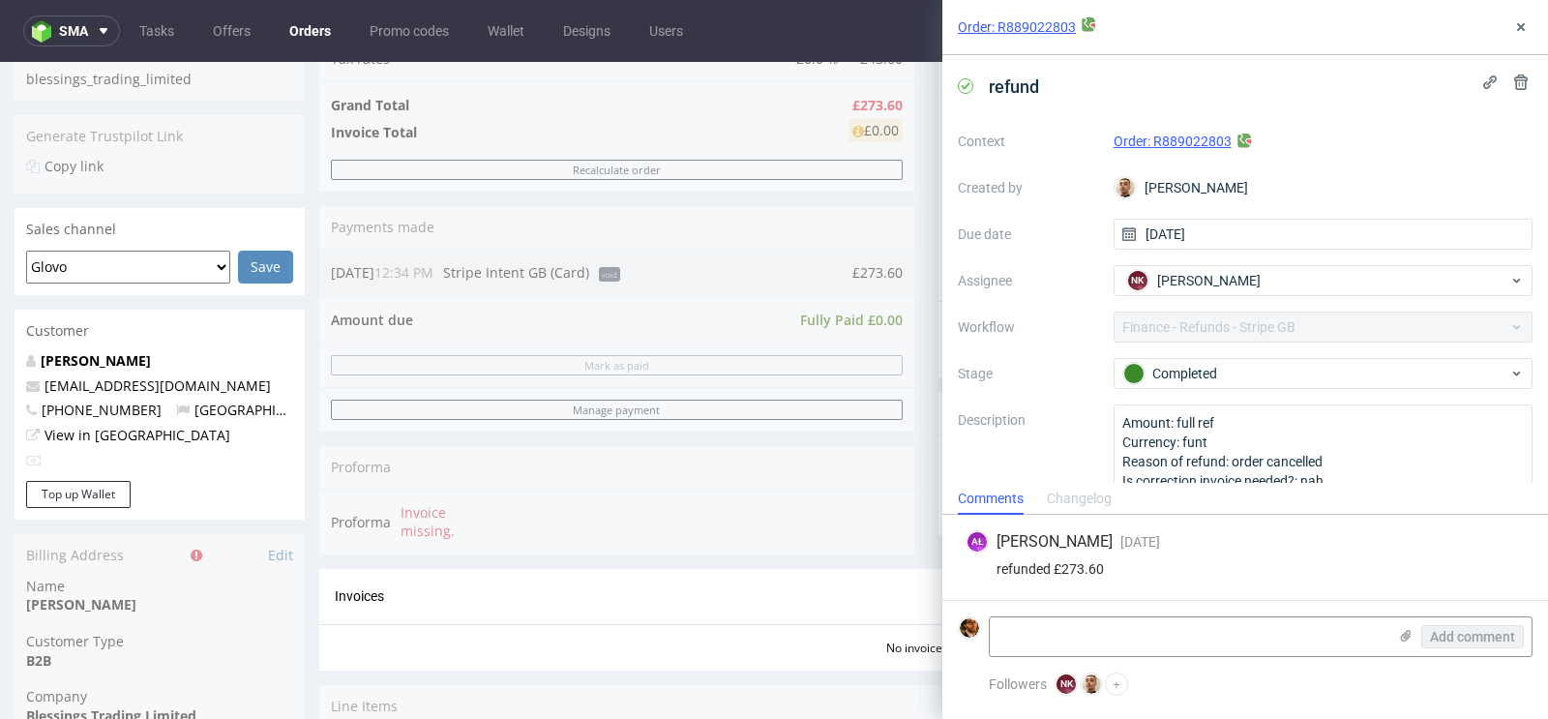
click at [738, 569] on div "Invoices Invoice" at bounding box center [926, 596] width 1214 height 55
click at [1520, 25] on use at bounding box center [1521, 27] width 8 height 8
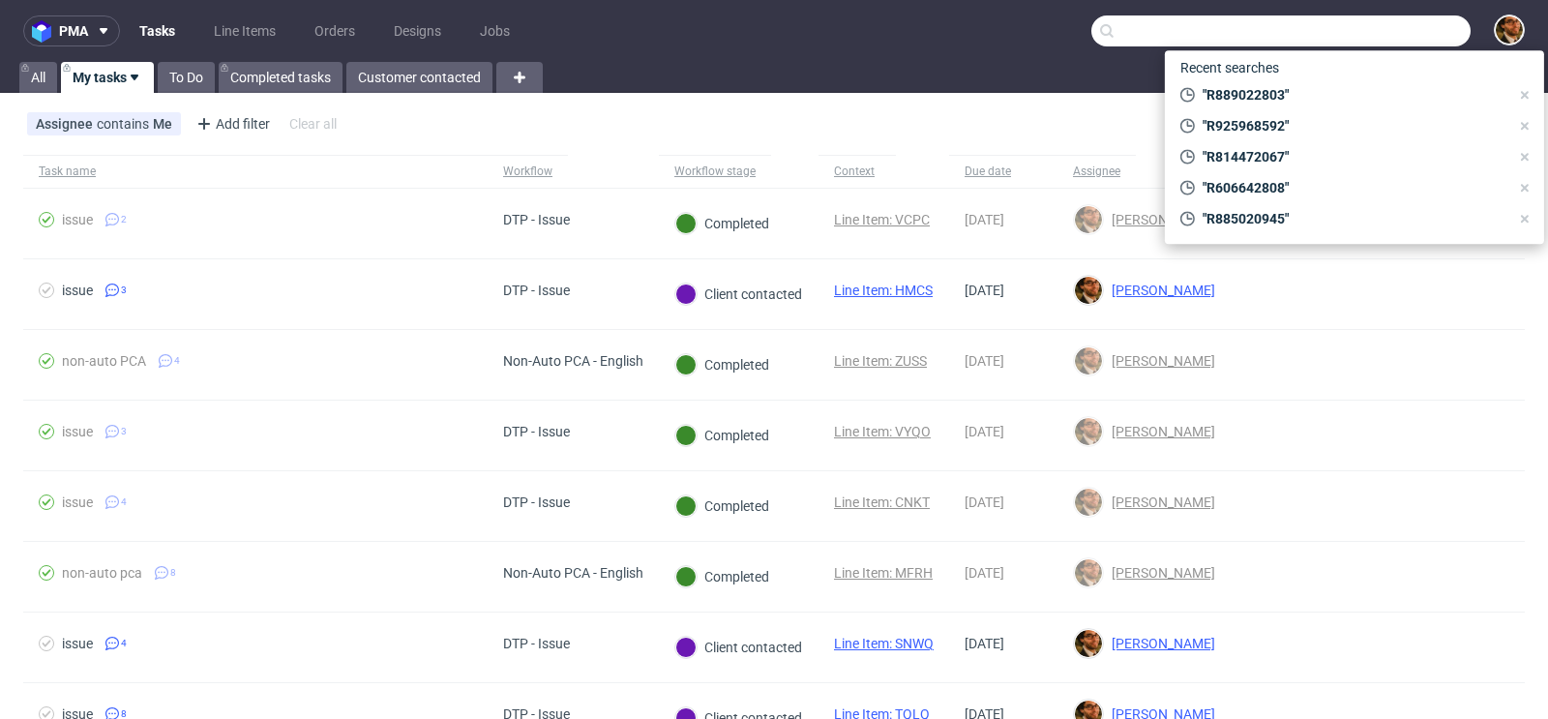
paste input "R889022803"
click at [1381, 30] on input "text" at bounding box center [1280, 30] width 379 height 31
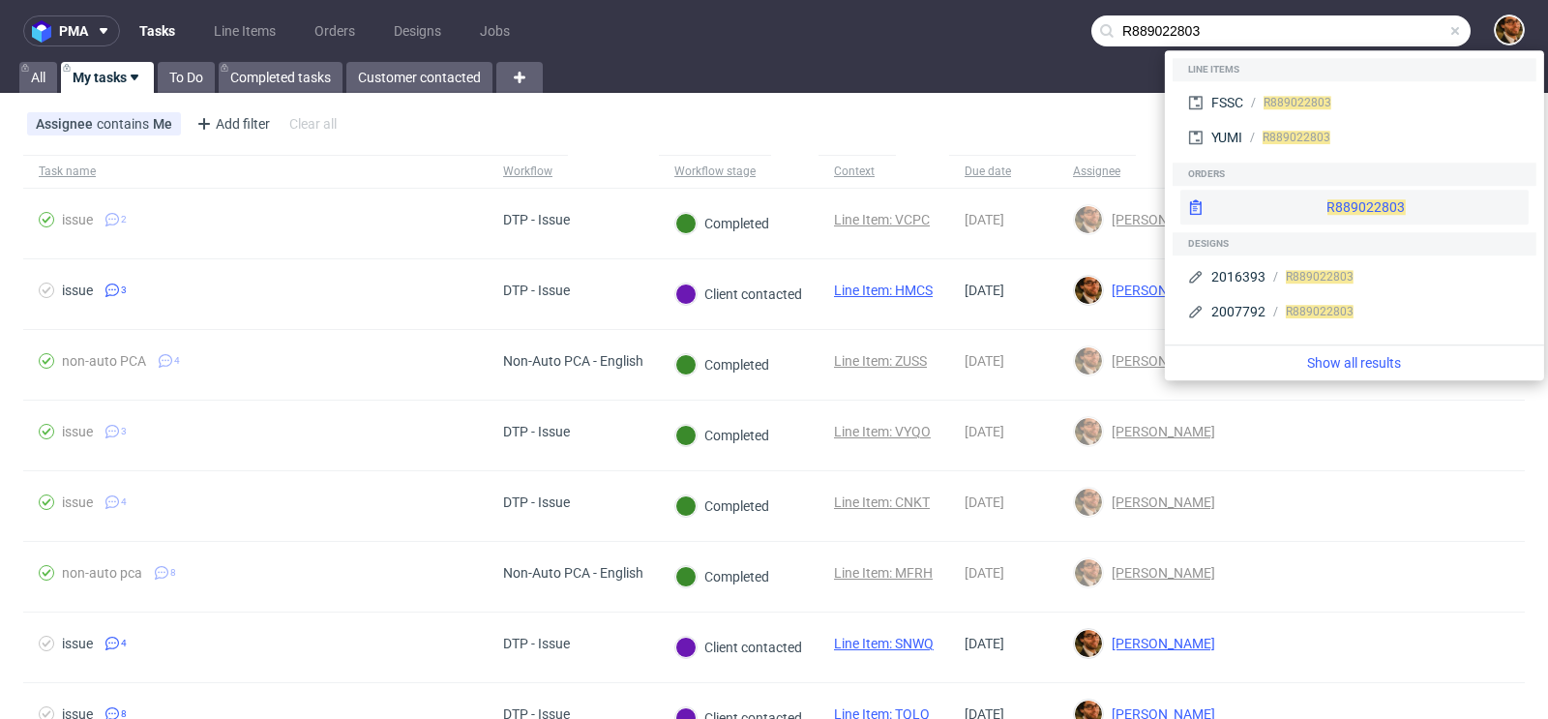
type input "R889022803"
click at [1302, 202] on div "R889022803" at bounding box center [1354, 207] width 348 height 35
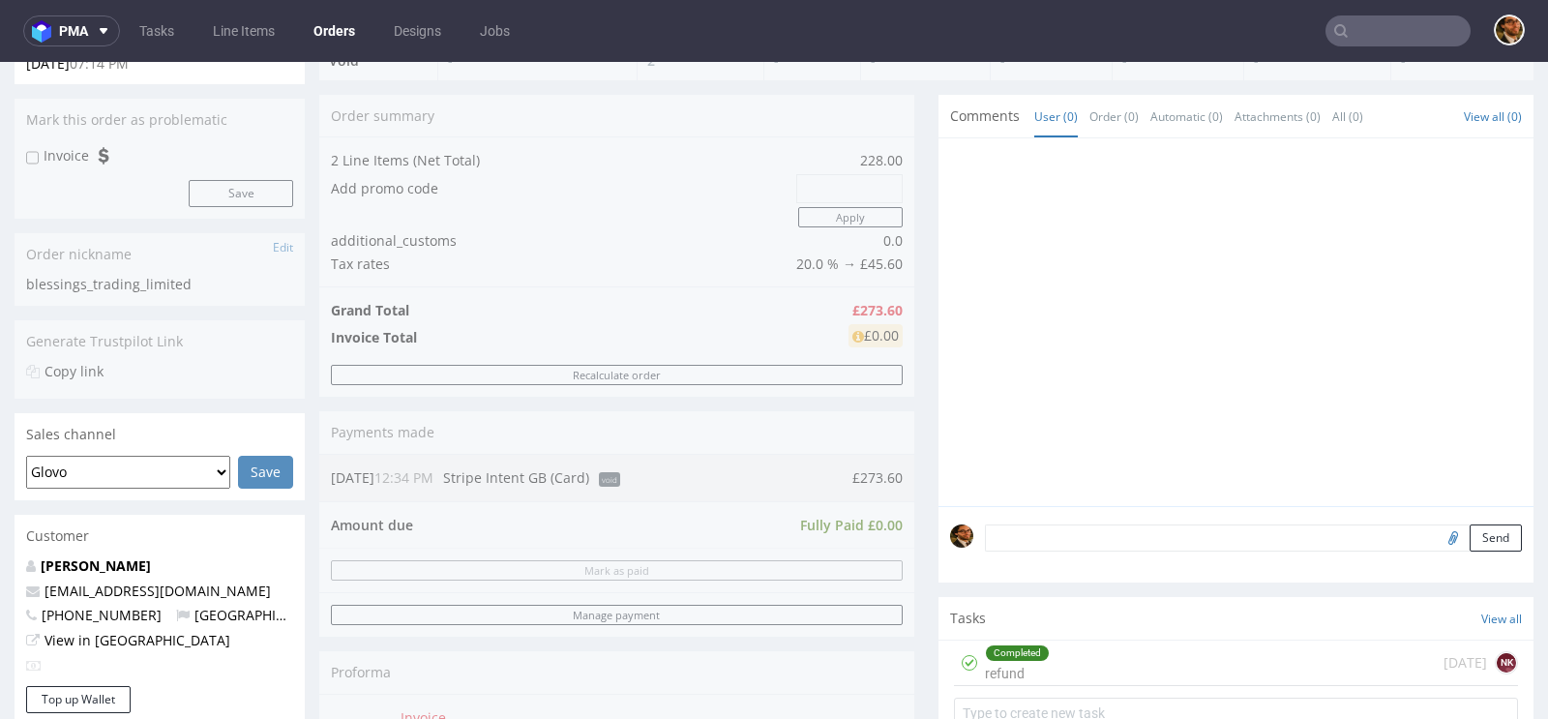
scroll to position [547, 0]
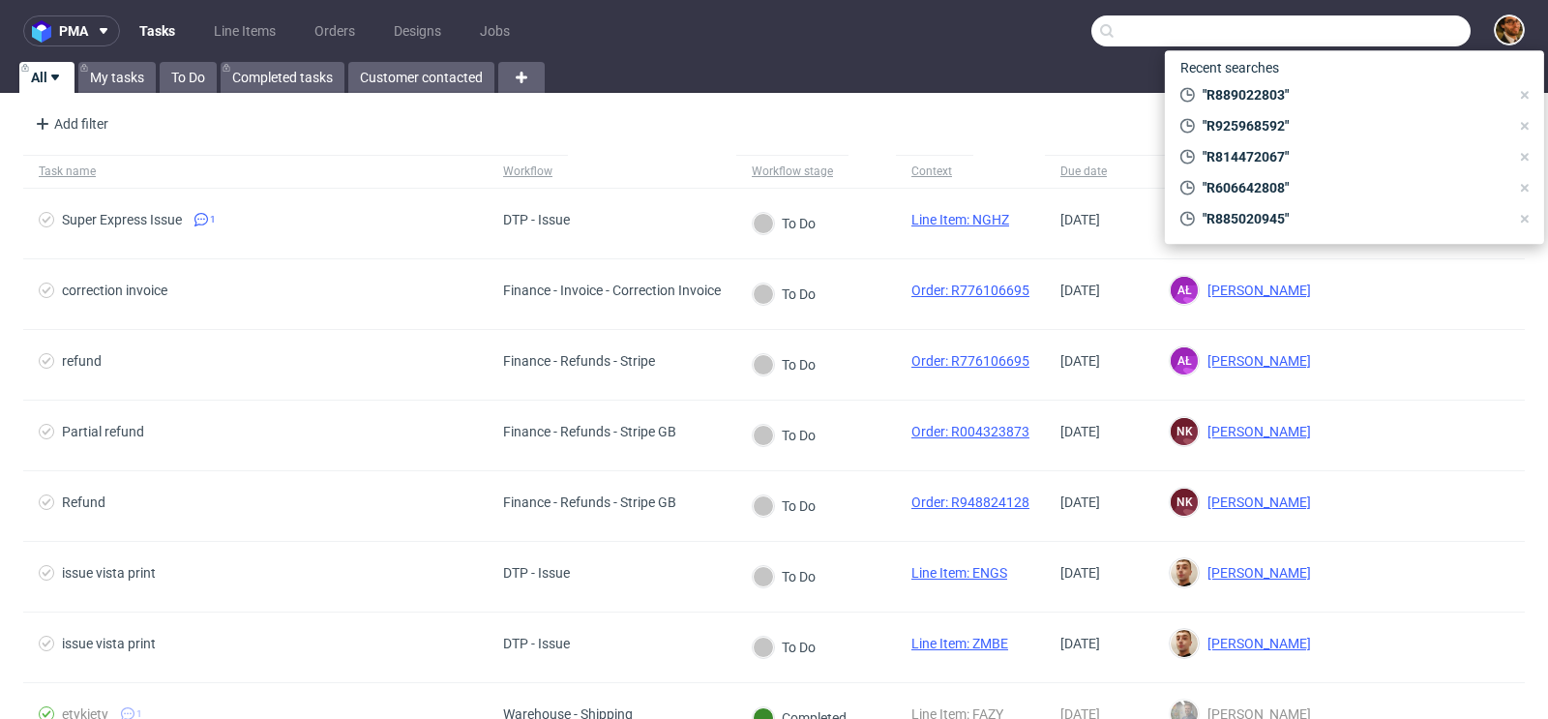
click at [1364, 34] on input "text" at bounding box center [1280, 30] width 379 height 31
paste input "R978363312"
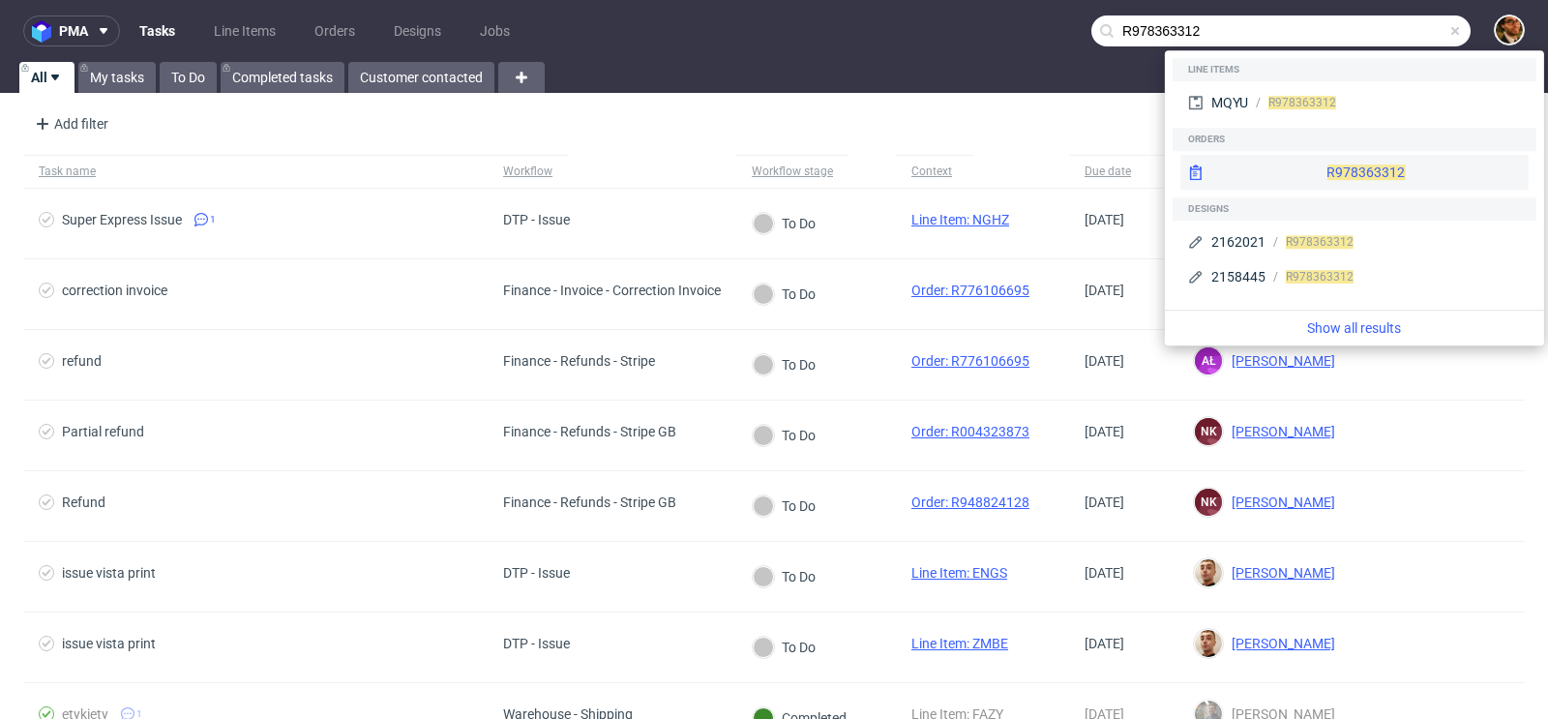
type input "R978363312"
click at [1356, 173] on div "R978363312" at bounding box center [1354, 172] width 348 height 35
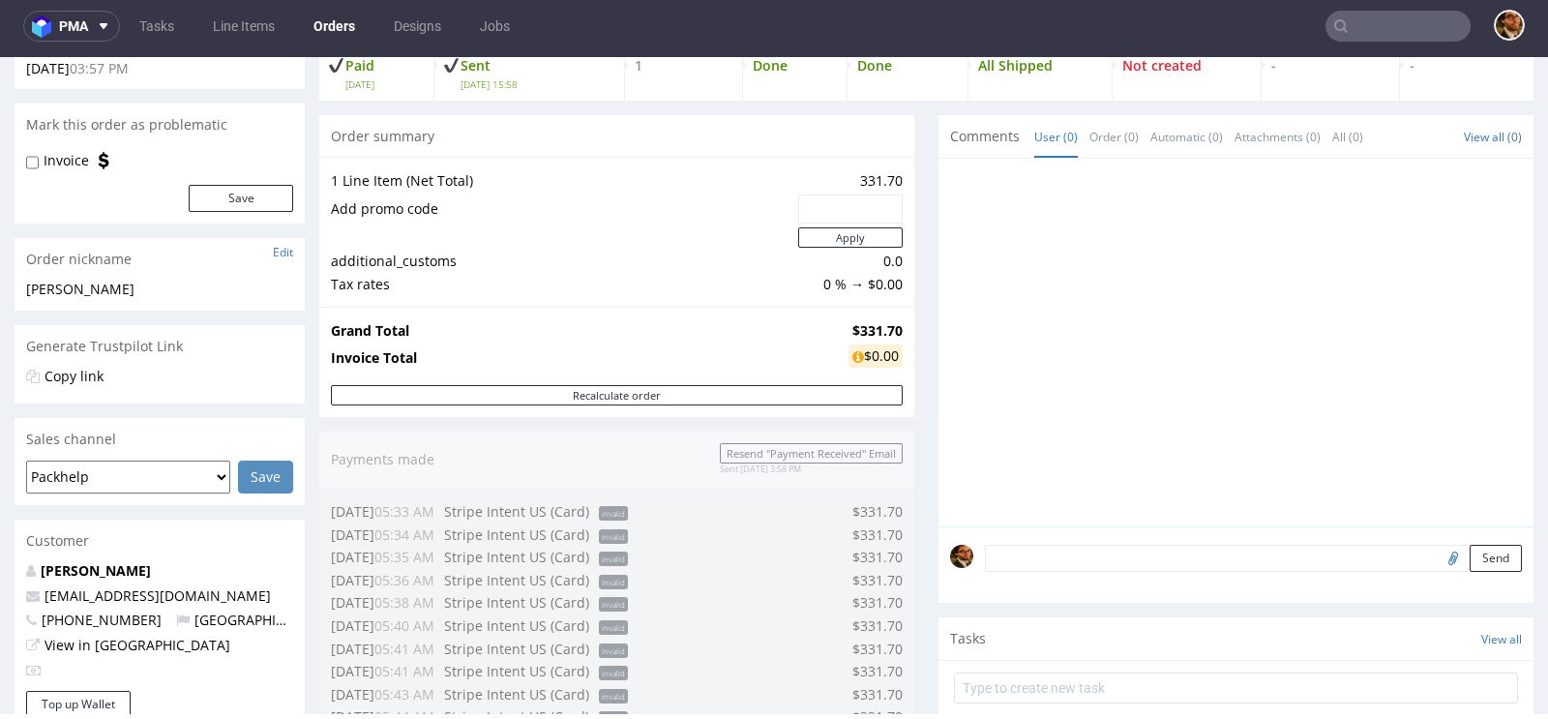
scroll to position [814, 0]
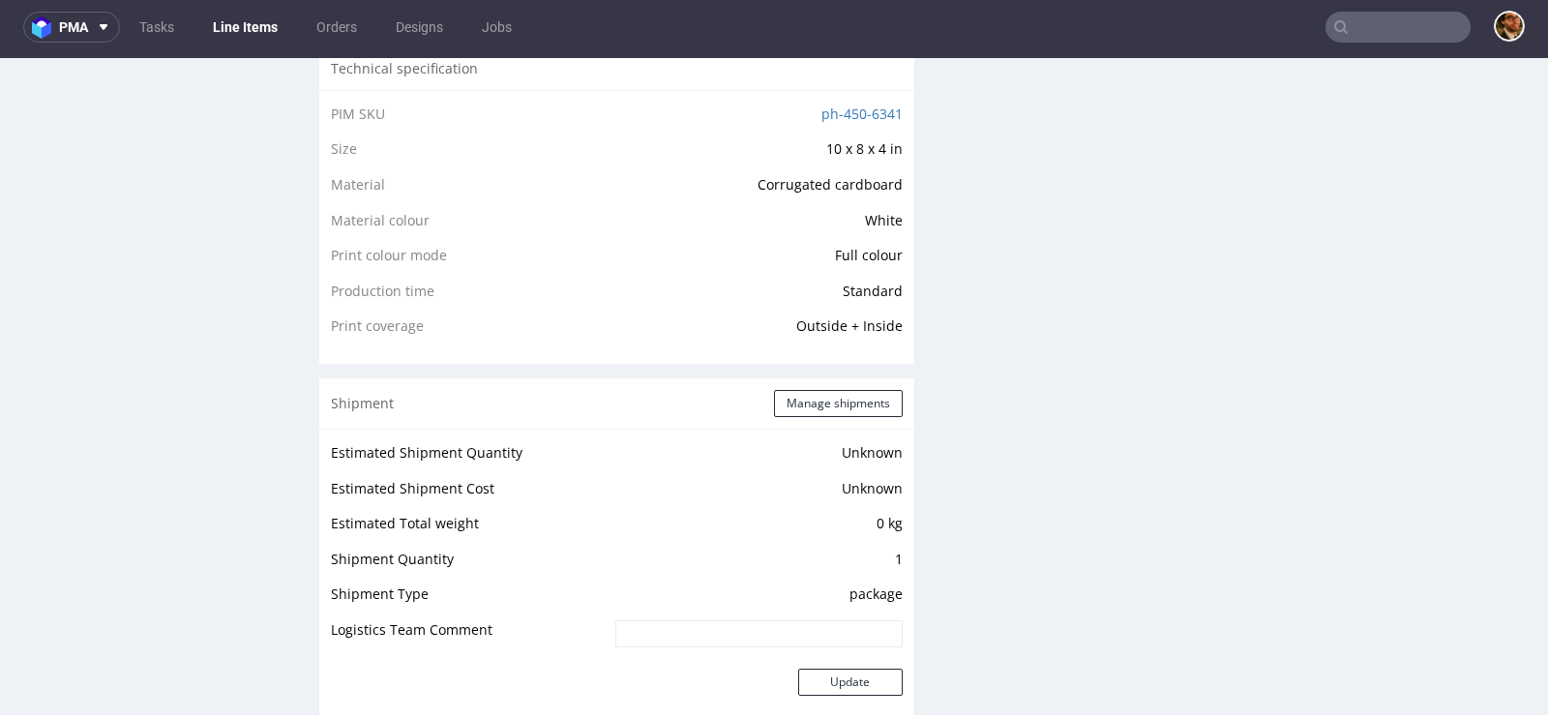
scroll to position [1580, 0]
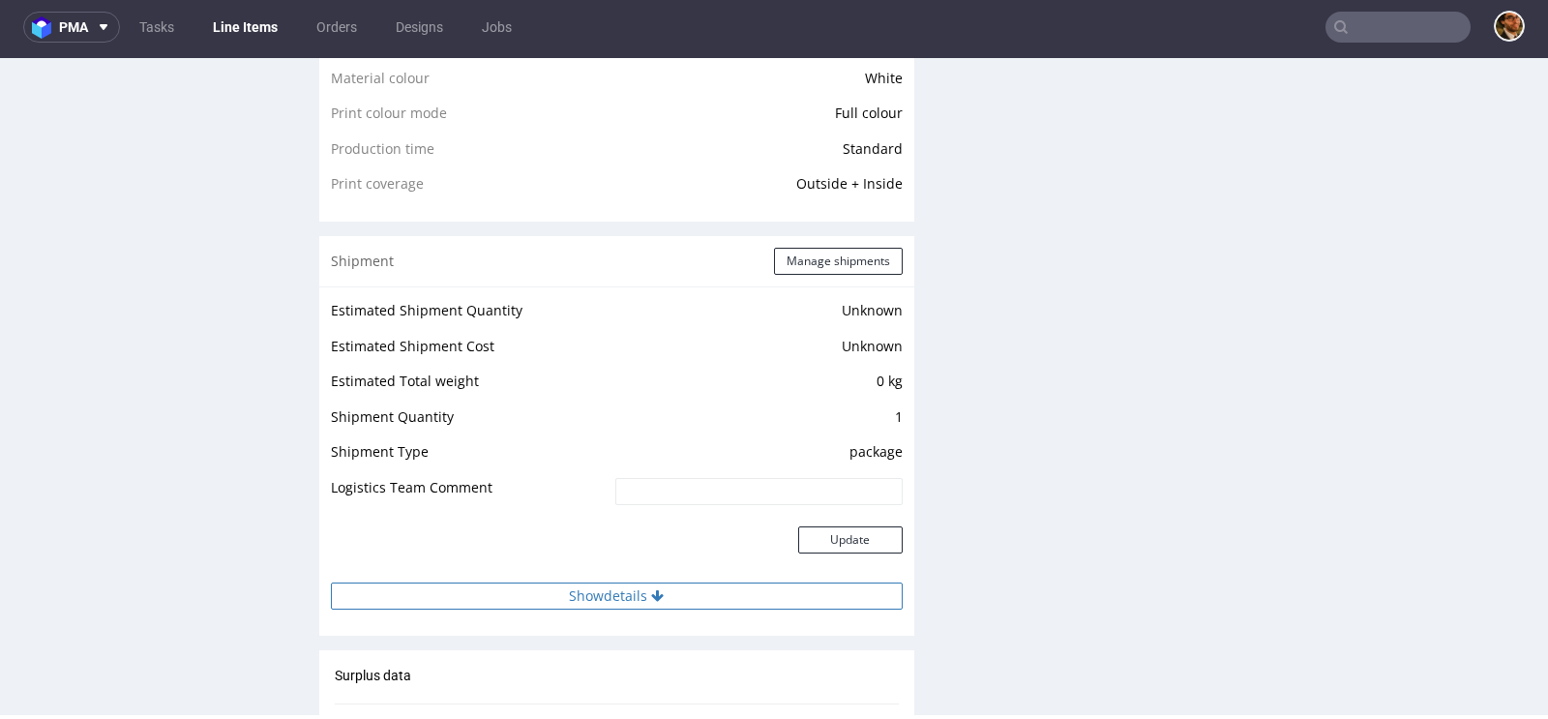
click at [638, 590] on button "Show details" at bounding box center [617, 595] width 572 height 27
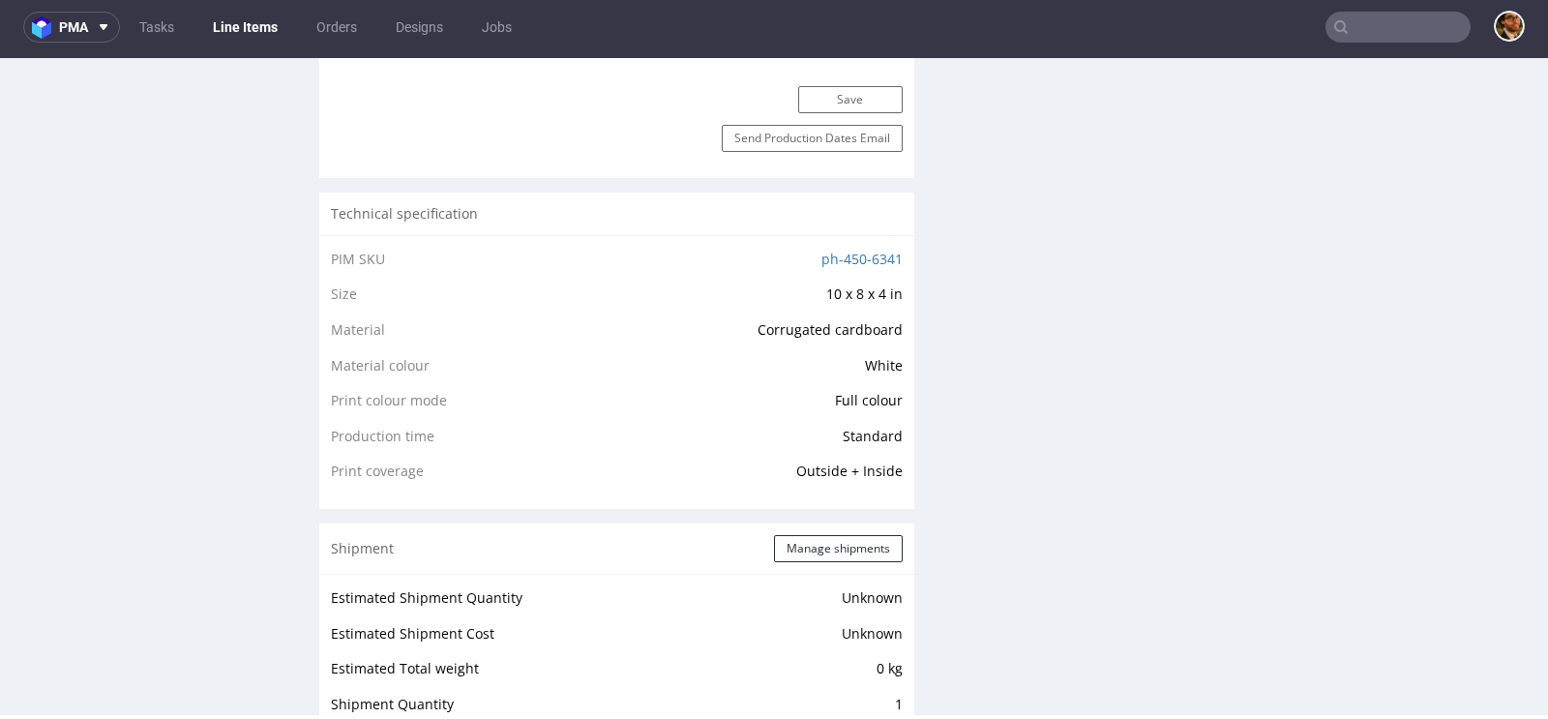
scroll to position [541, 0]
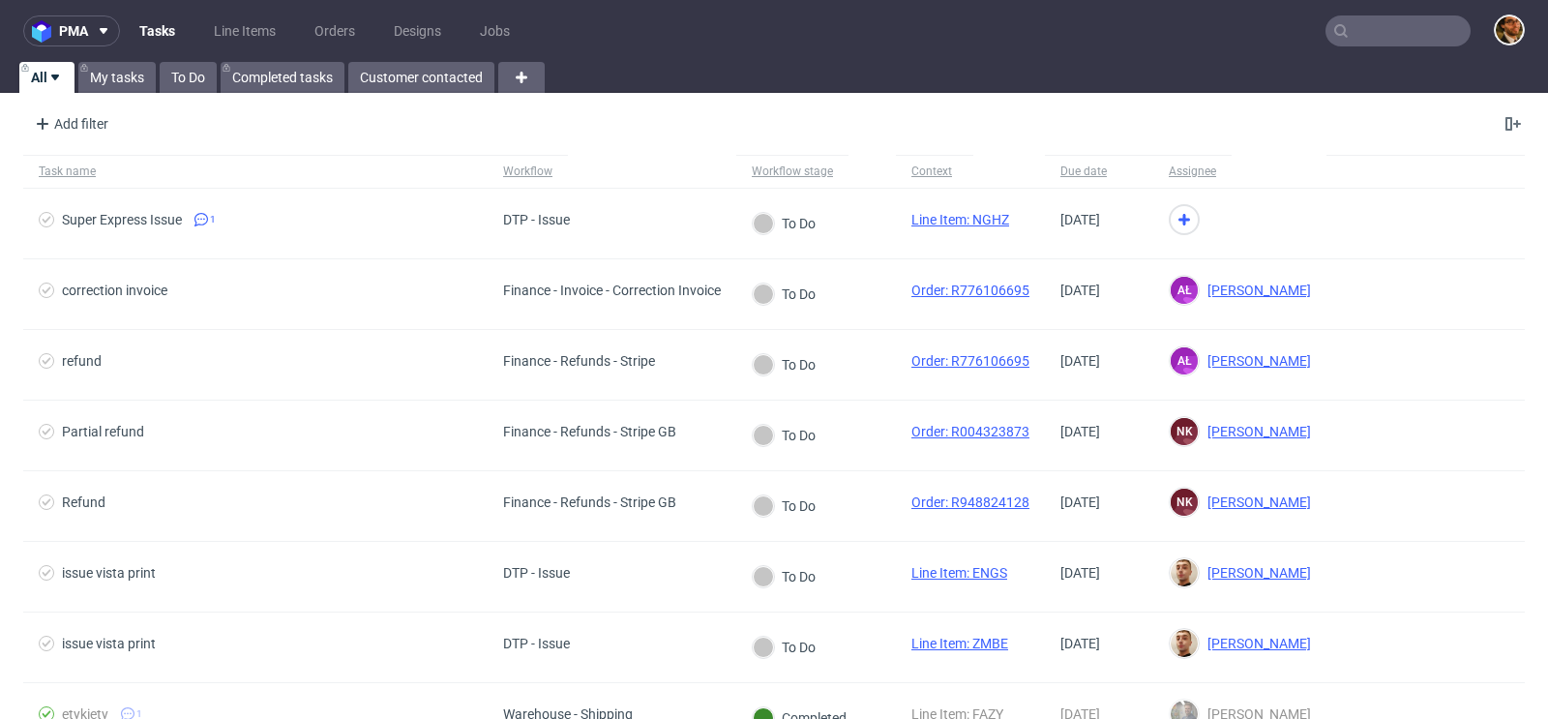
click at [1362, 36] on input "text" at bounding box center [1397, 30] width 145 height 31
paste input "R966632683"
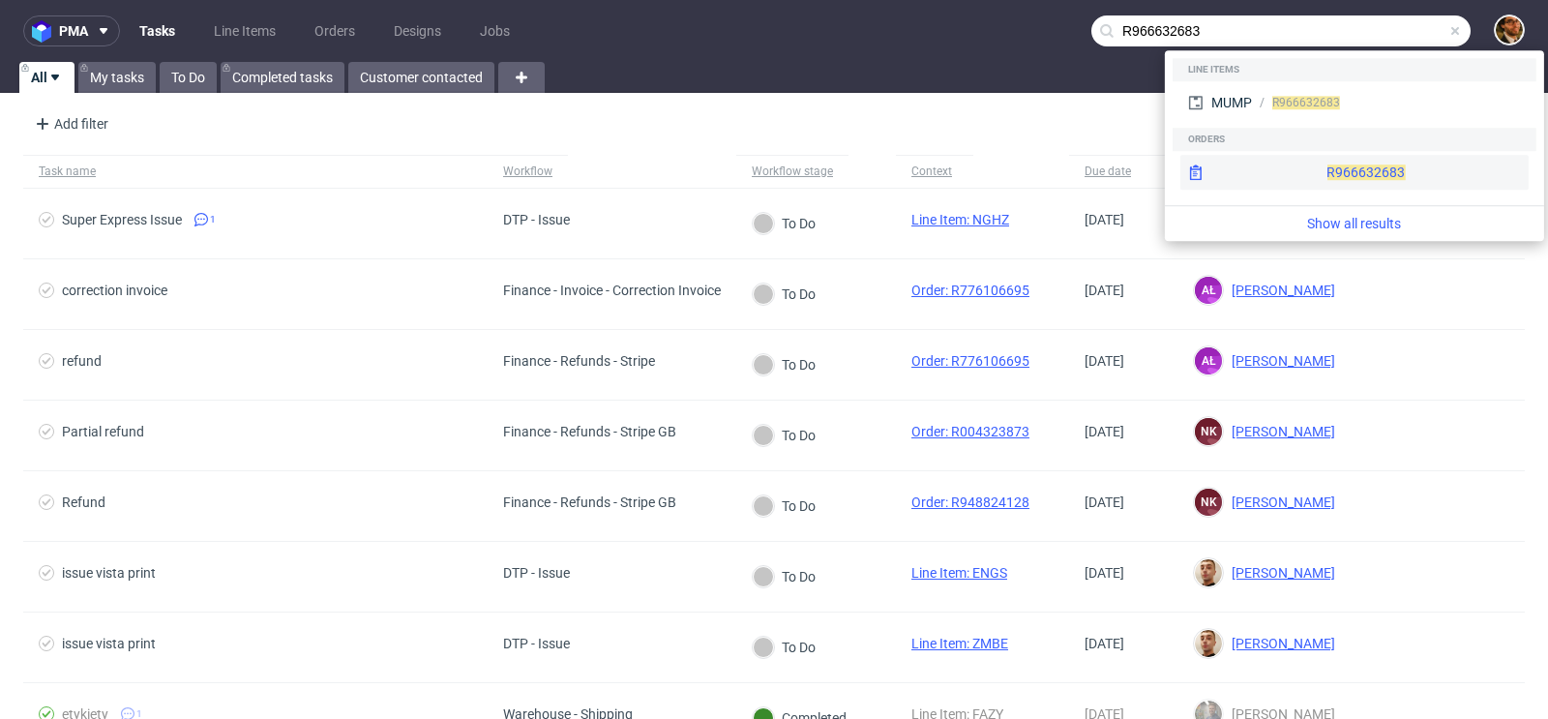
type input "R966632683"
click at [1310, 173] on div "R966632683" at bounding box center [1354, 172] width 348 height 35
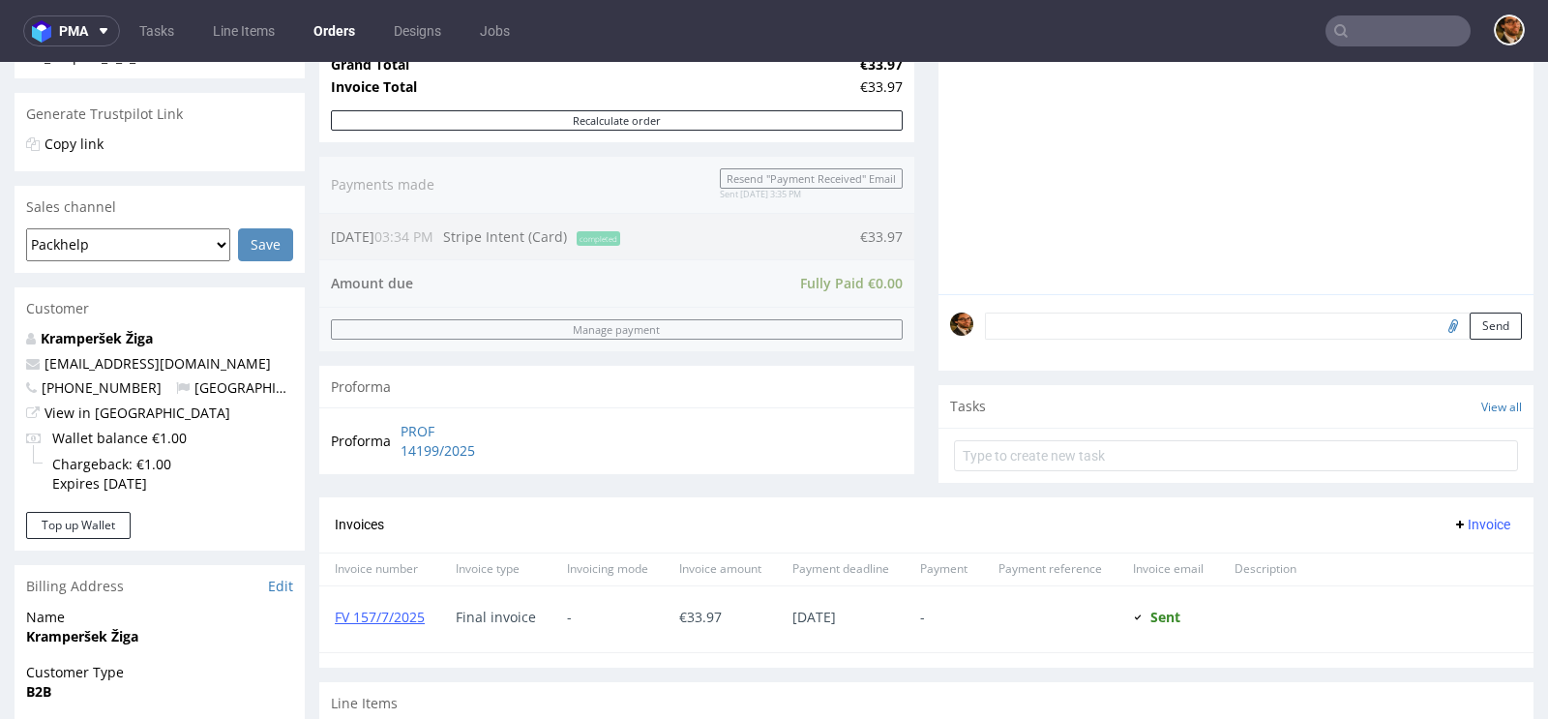
scroll to position [506, 0]
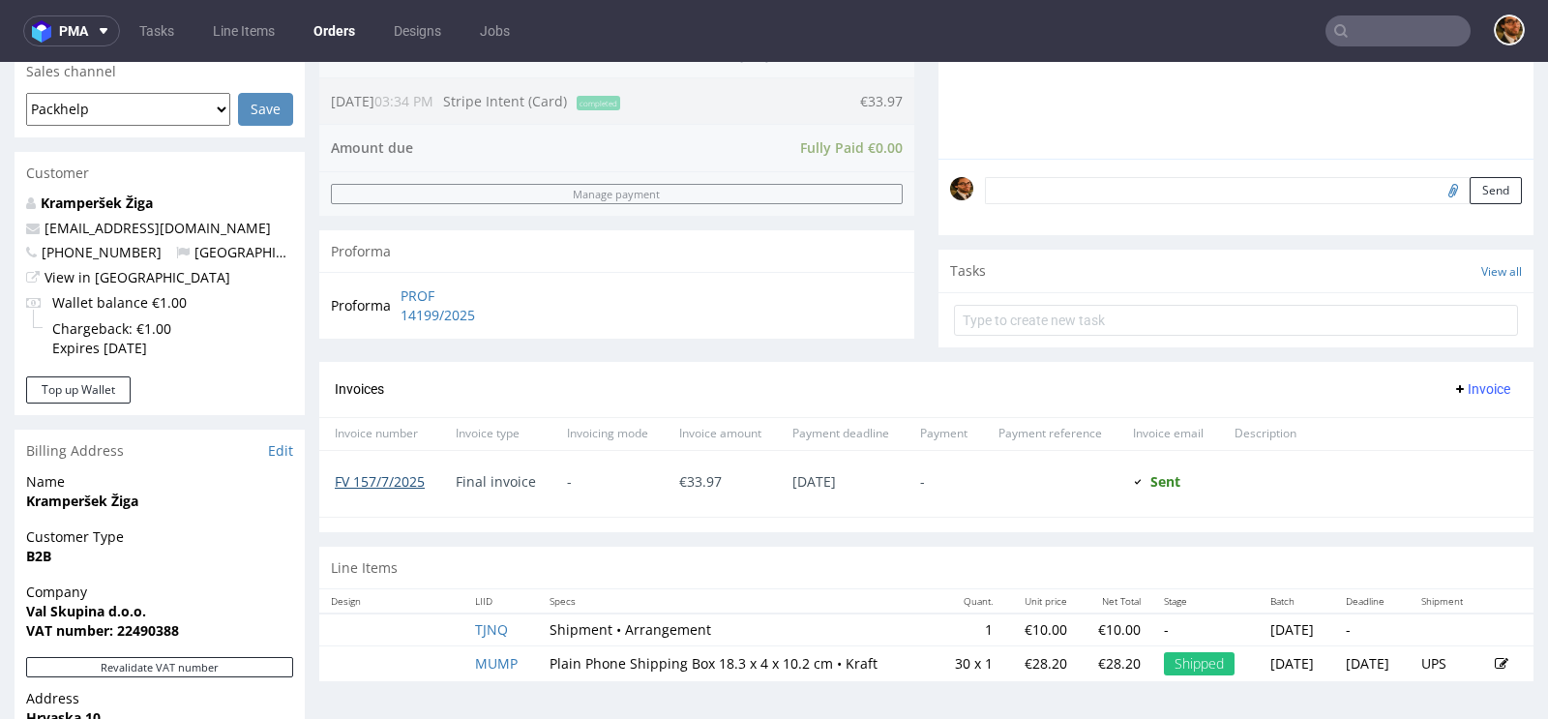
click at [380, 475] on link "FV 157/7/2025" at bounding box center [380, 481] width 90 height 18
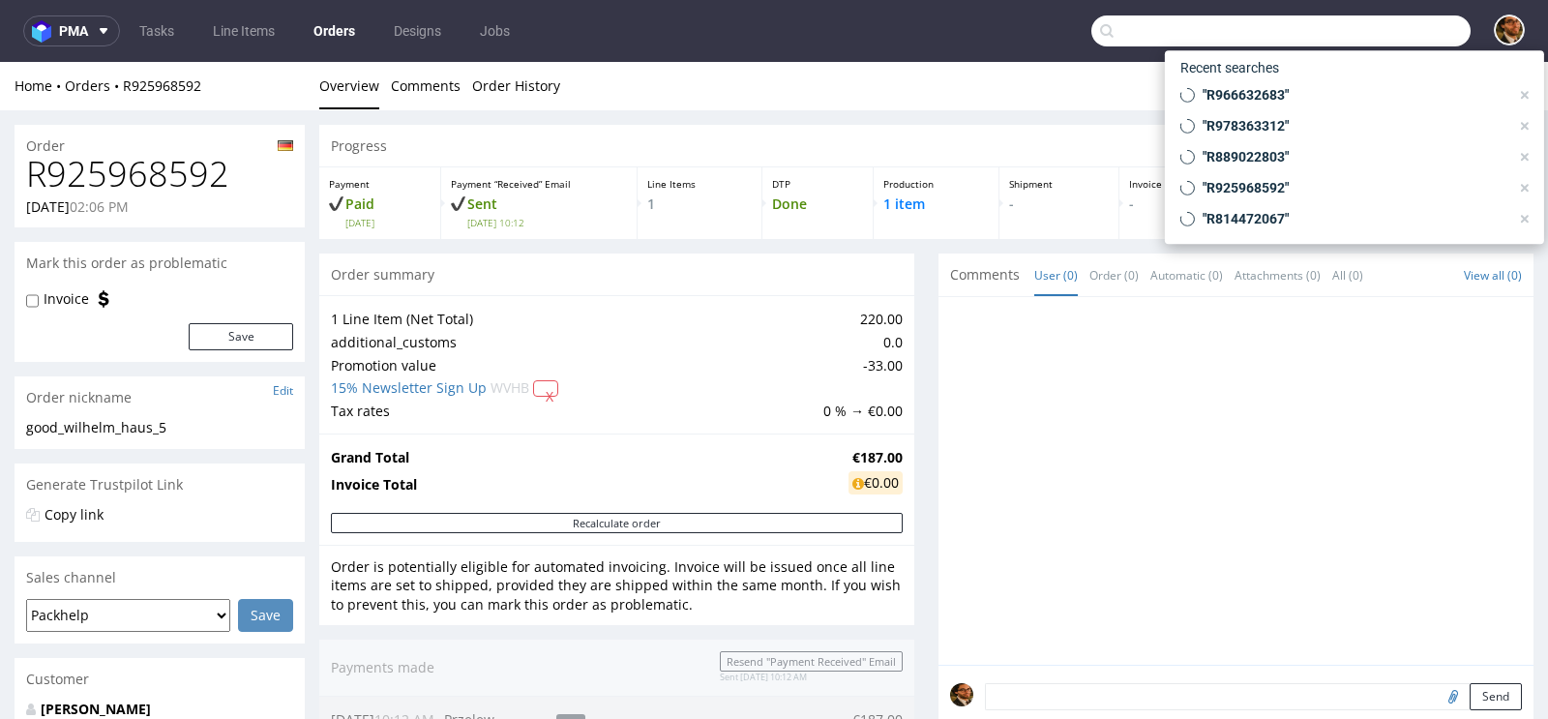
click at [1390, 34] on input "text" at bounding box center [1280, 30] width 379 height 31
paste input "R814472067"
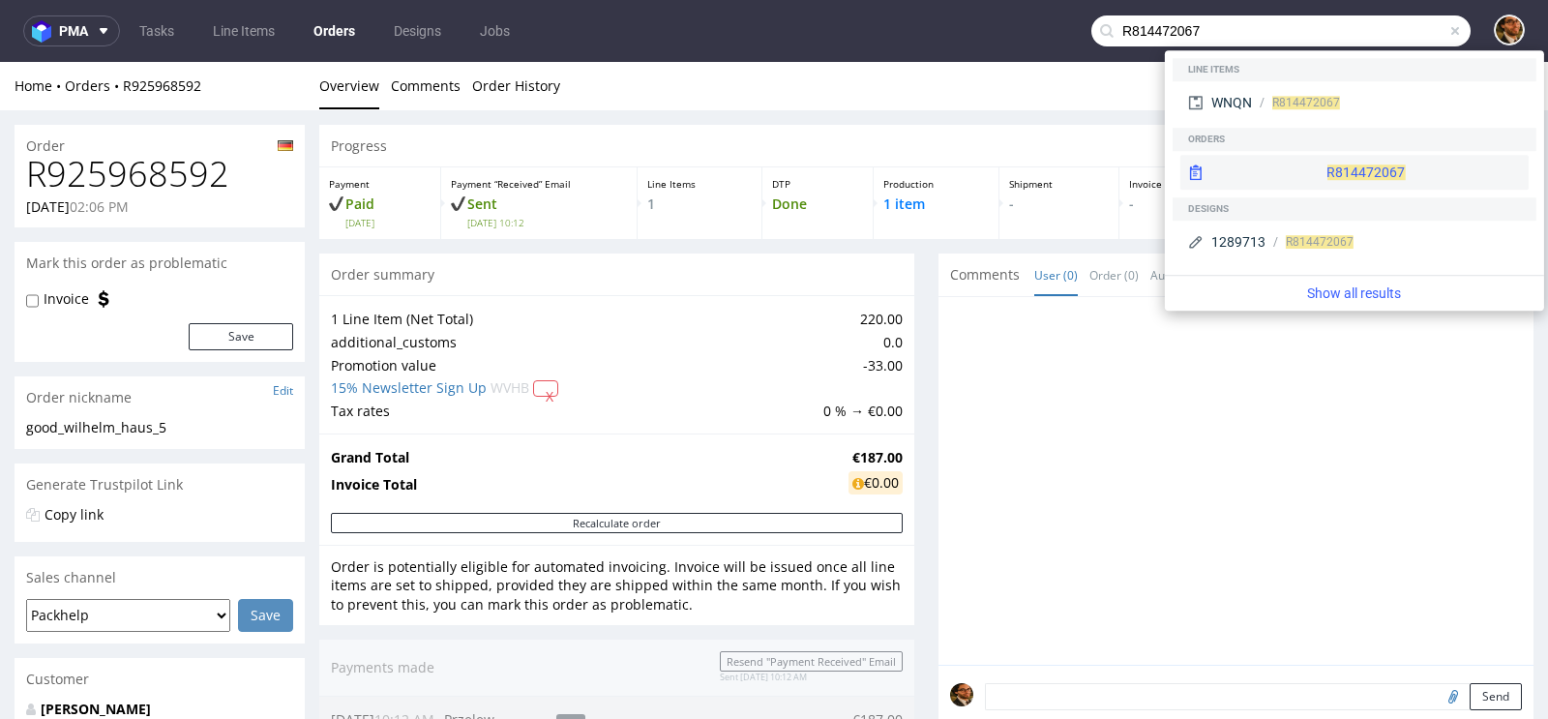
type input "R814472067"
click at [1308, 173] on div "R814472067" at bounding box center [1354, 172] width 348 height 35
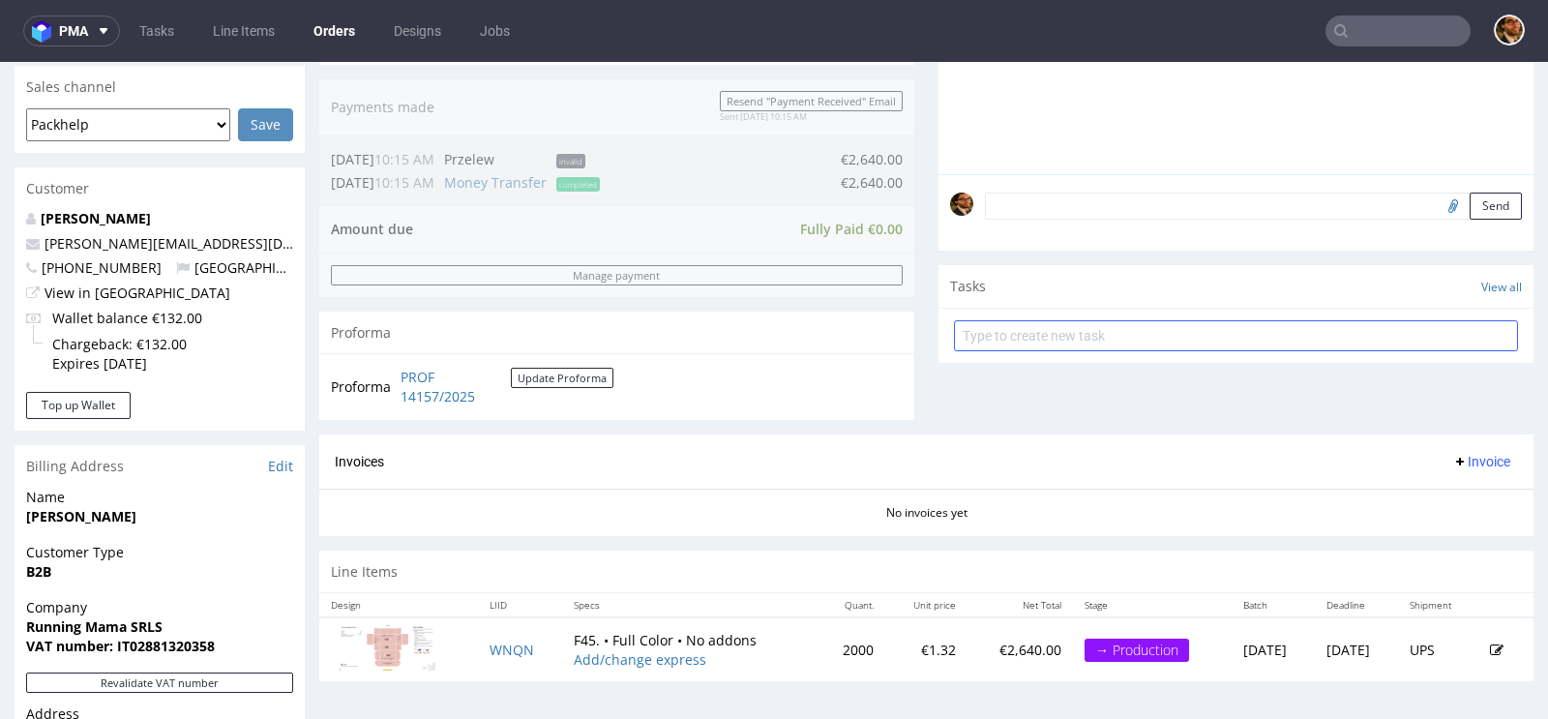
scroll to position [527, 0]
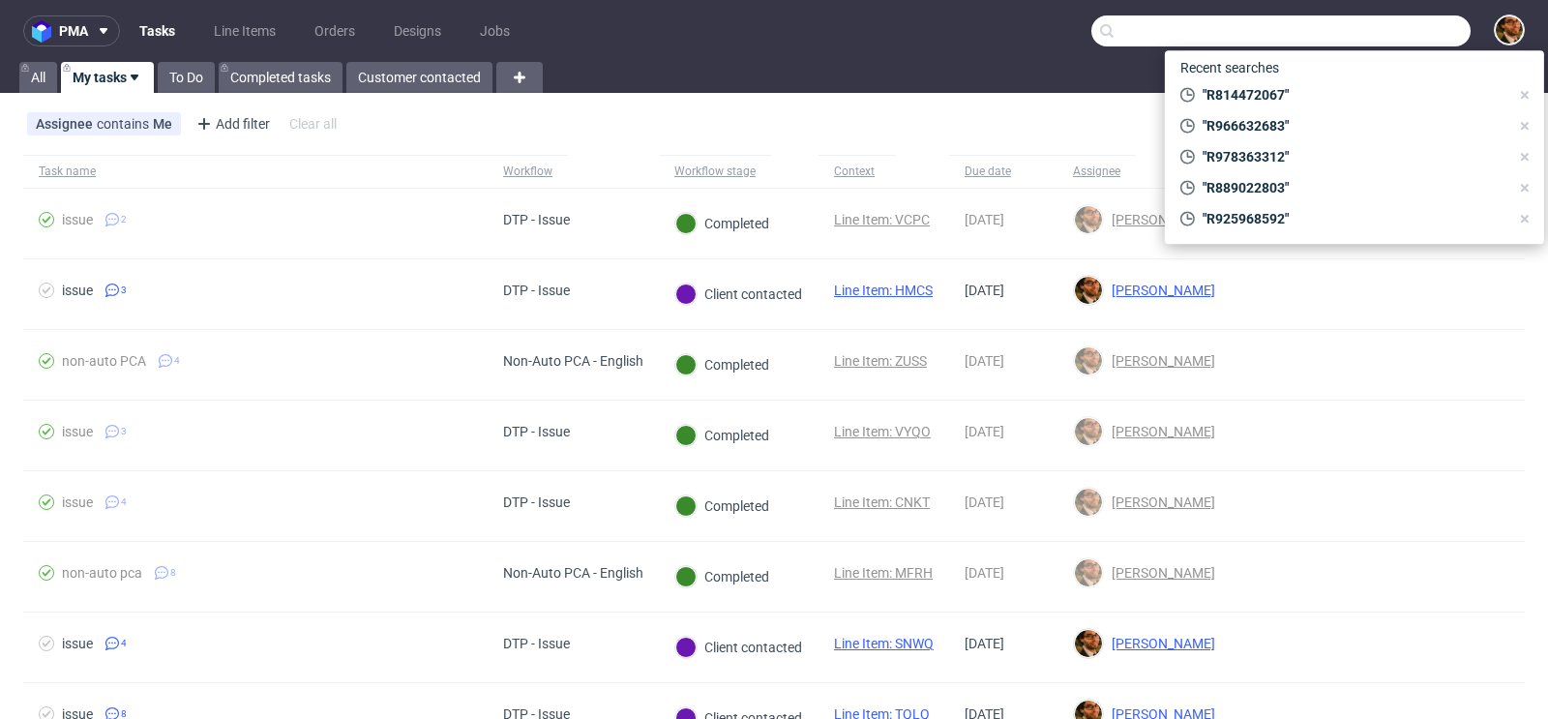
click at [1380, 43] on input "text" at bounding box center [1280, 30] width 379 height 31
paste input "R182465136"
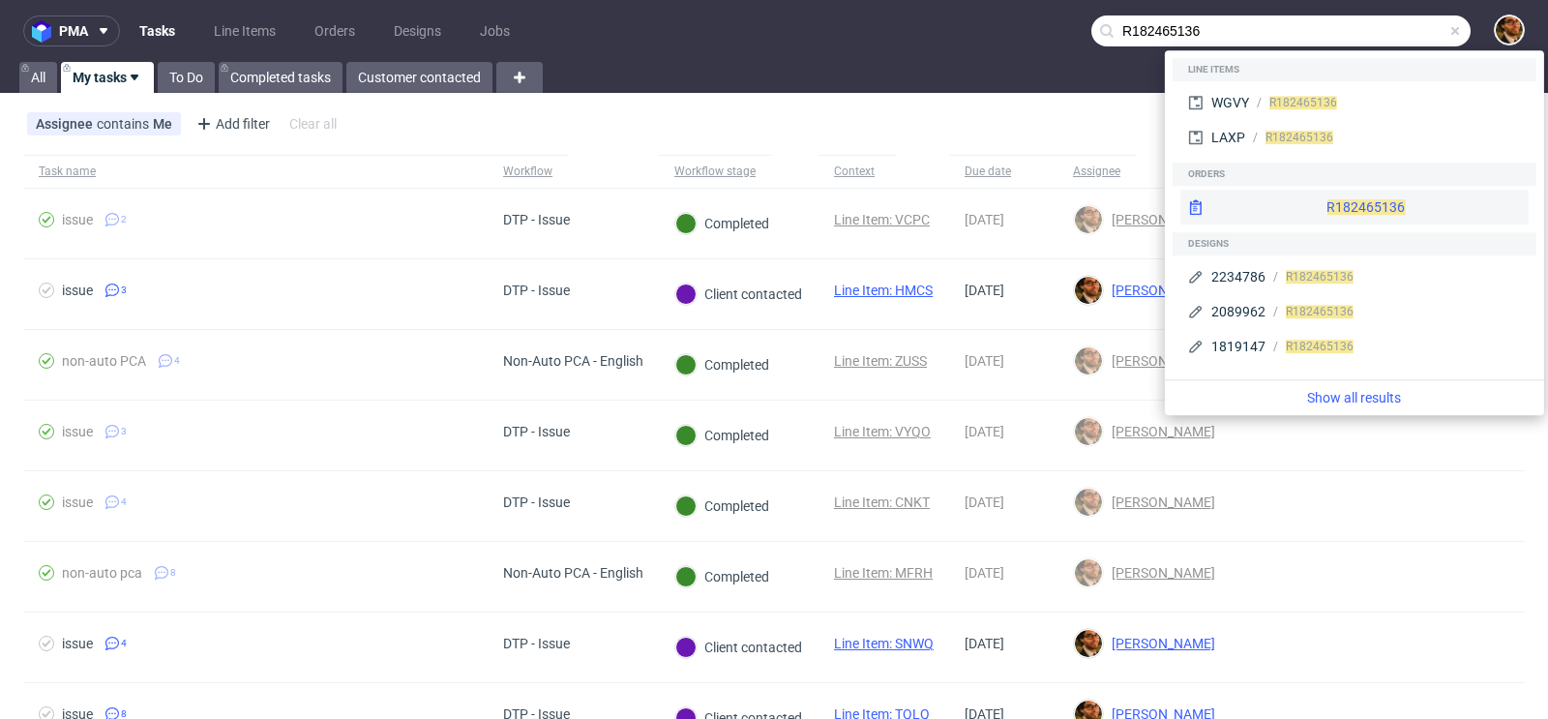
type input "R182465136"
click at [1320, 203] on div "R182465136" at bounding box center [1354, 207] width 348 height 35
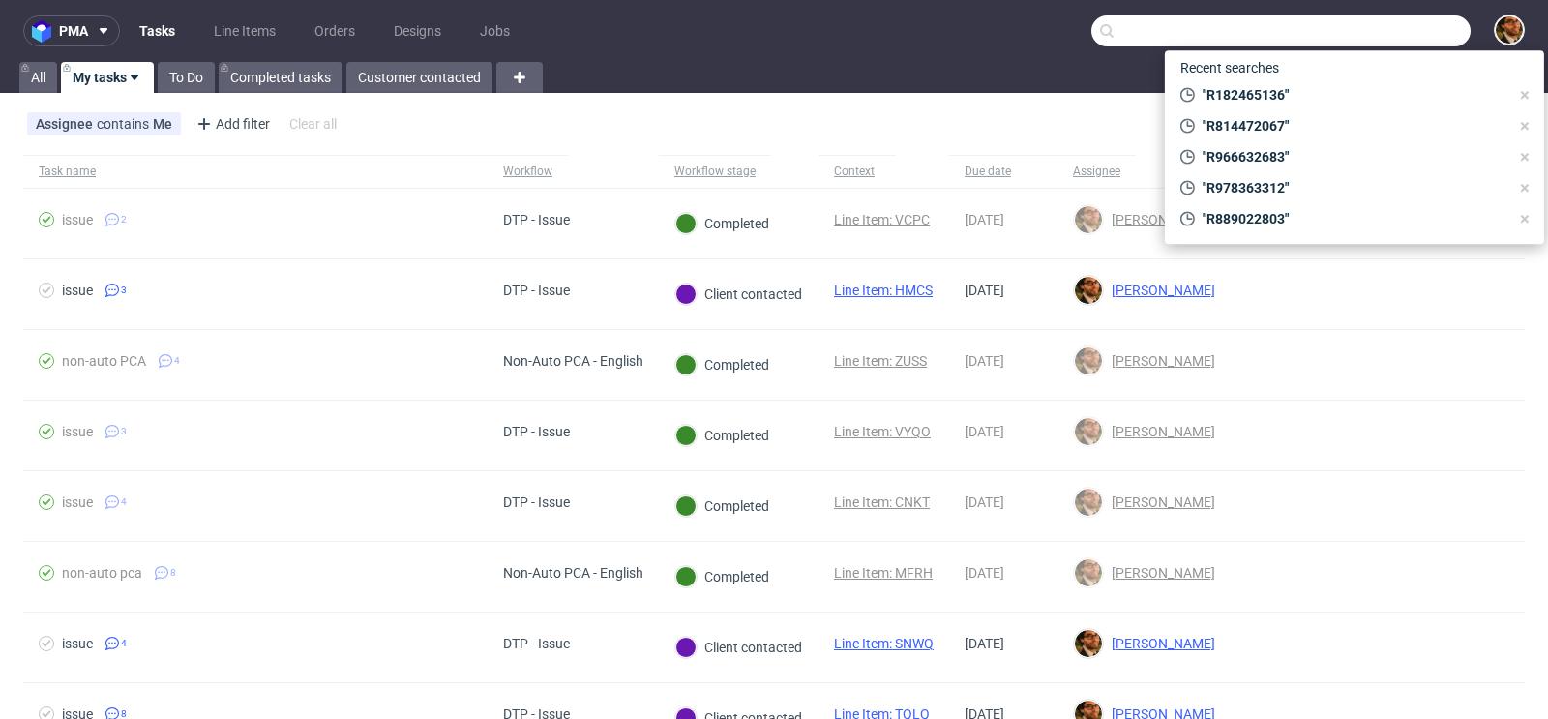
click at [1350, 44] on input "text" at bounding box center [1280, 30] width 379 height 31
paste input "Agnieszka Zuk Office Administrator at Dci agnieszka.zuk@dci.co.uk"
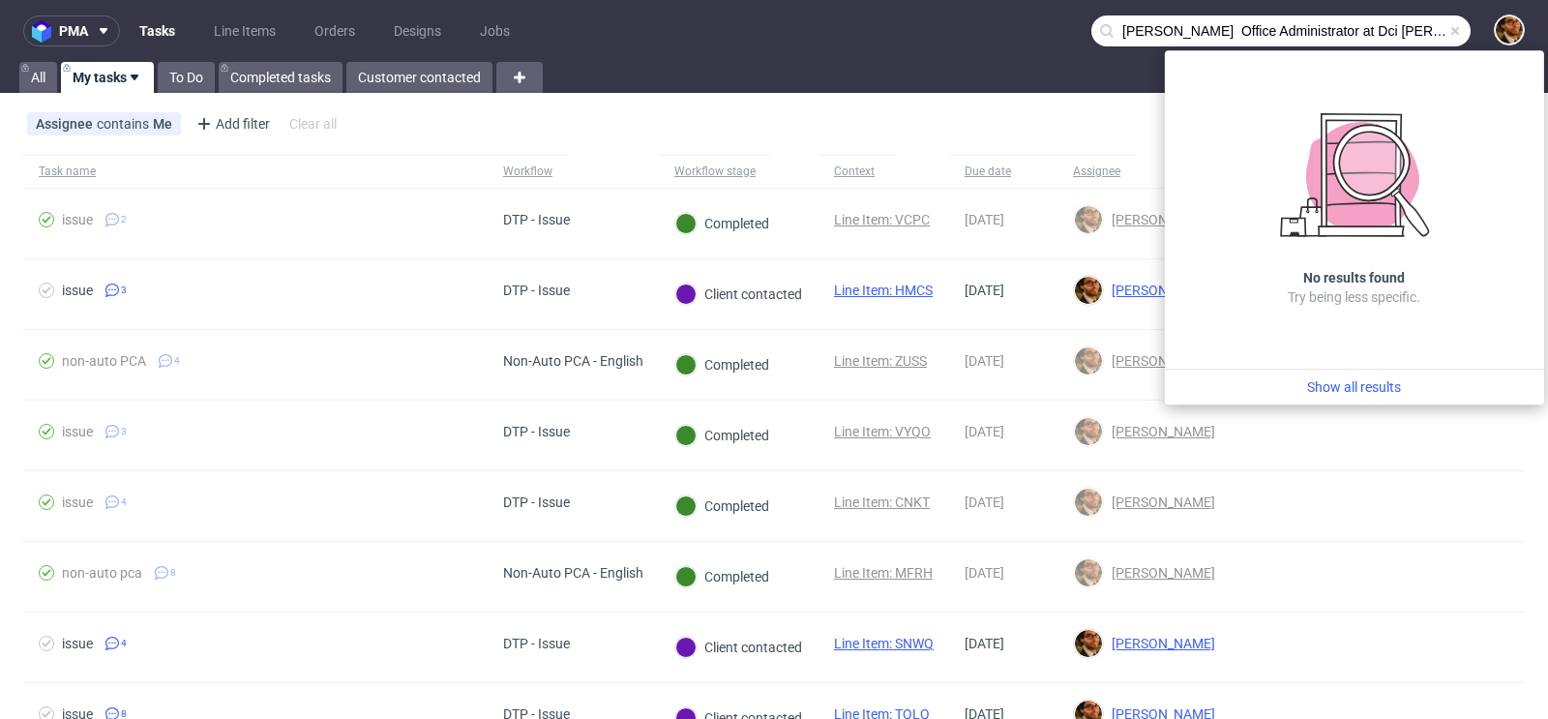
drag, startPoint x: 1238, startPoint y: 40, endPoint x: 918, endPoint y: 26, distance: 320.5
click at [918, 26] on nav "pma Tasks Line Items Orders Designs Jobs Agnieszka Zuk Office Administrator at …" at bounding box center [774, 31] width 1548 height 62
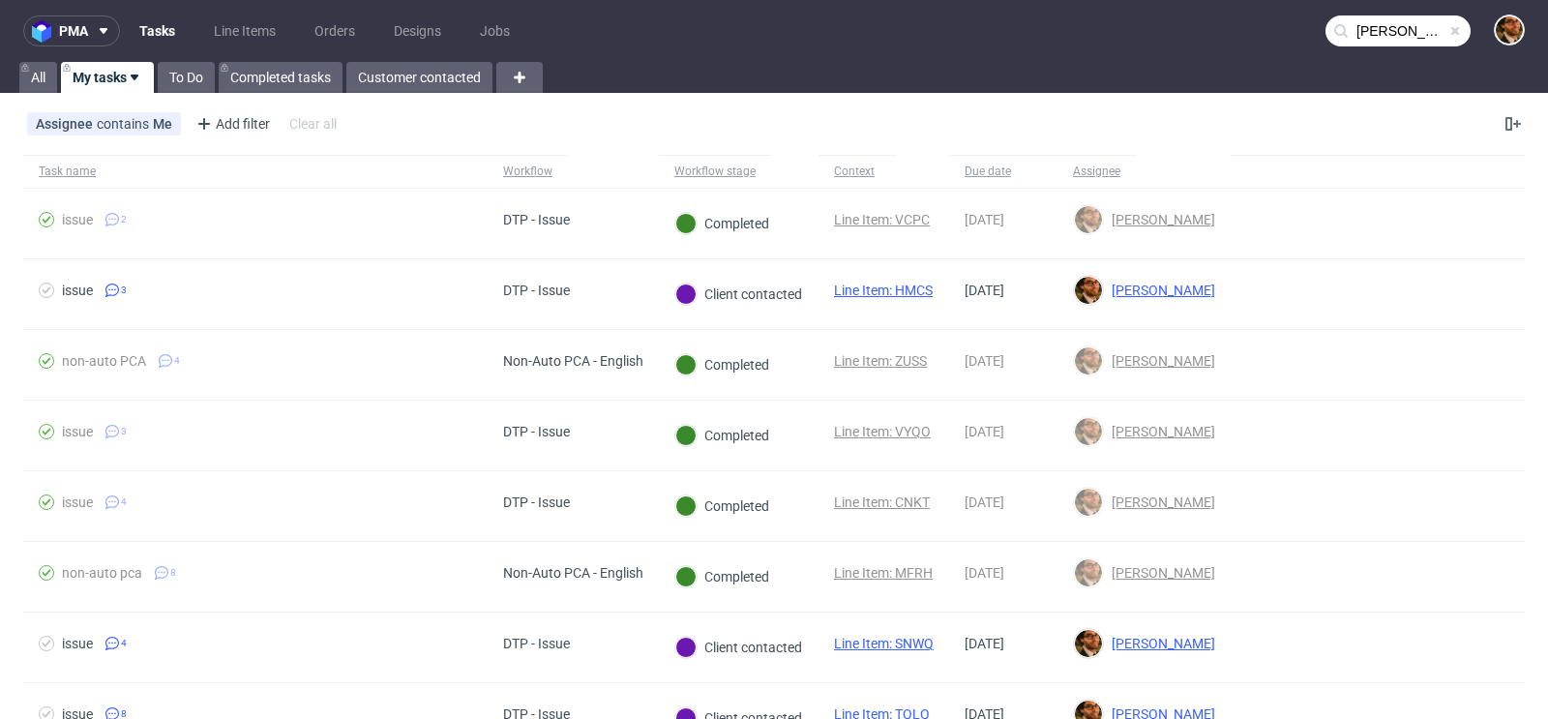
type input "agnieszka.zuk@dci.co.uk"
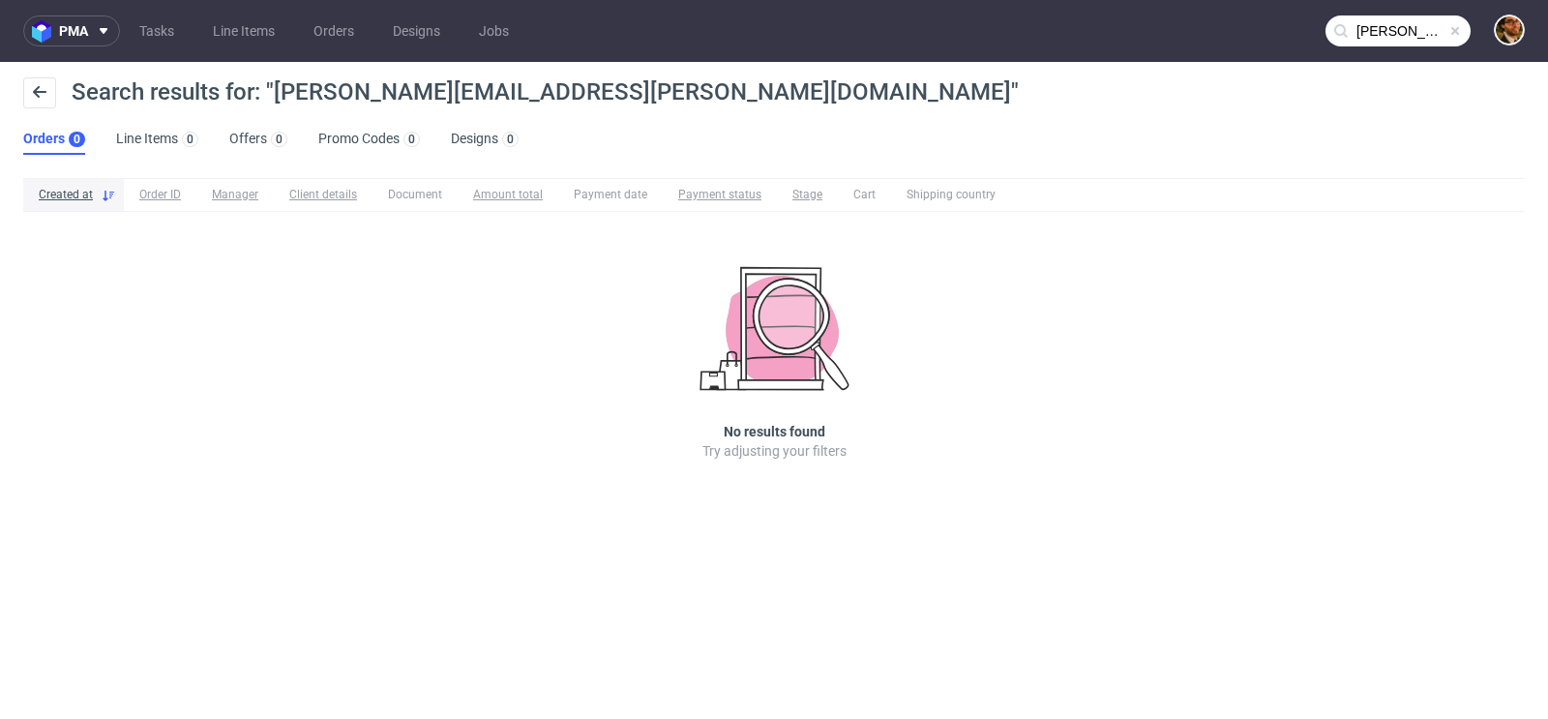
click at [1411, 29] on input "agnieszka.zuk@dci.co.uk" at bounding box center [1397, 30] width 145 height 31
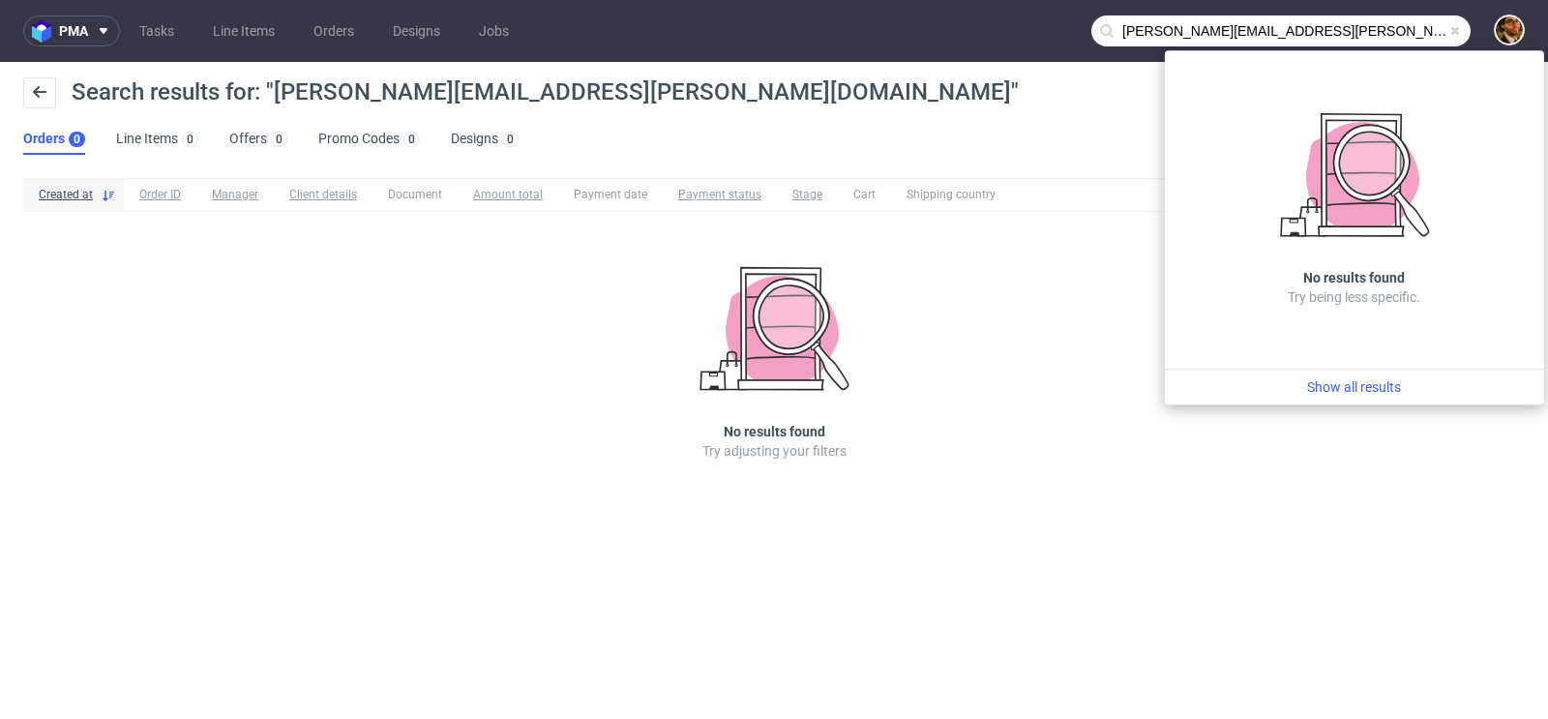
click at [1458, 30] on span at bounding box center [1454, 30] width 15 height 15
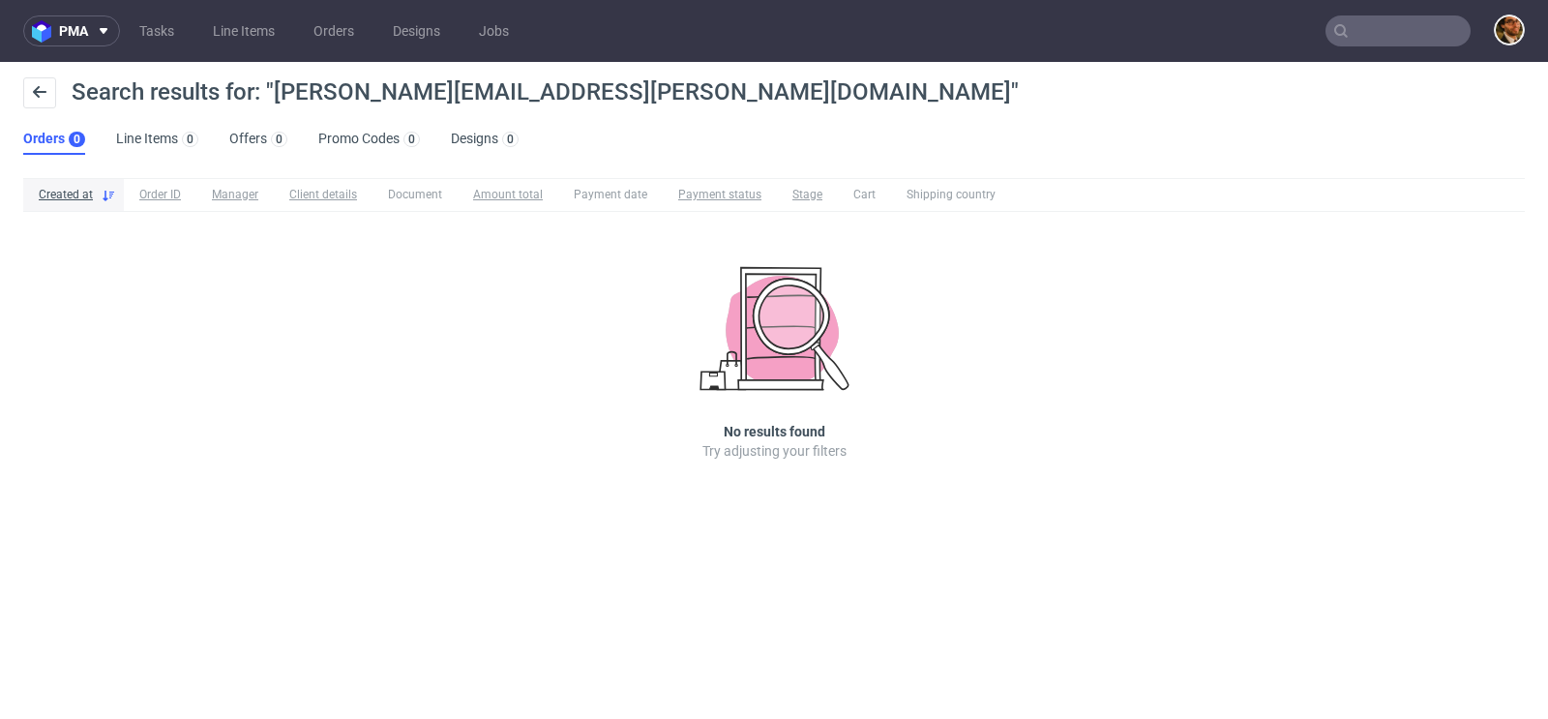
click at [1324, 28] on nav "pma Tasks Line Items Orders Designs Jobs" at bounding box center [774, 31] width 1548 height 62
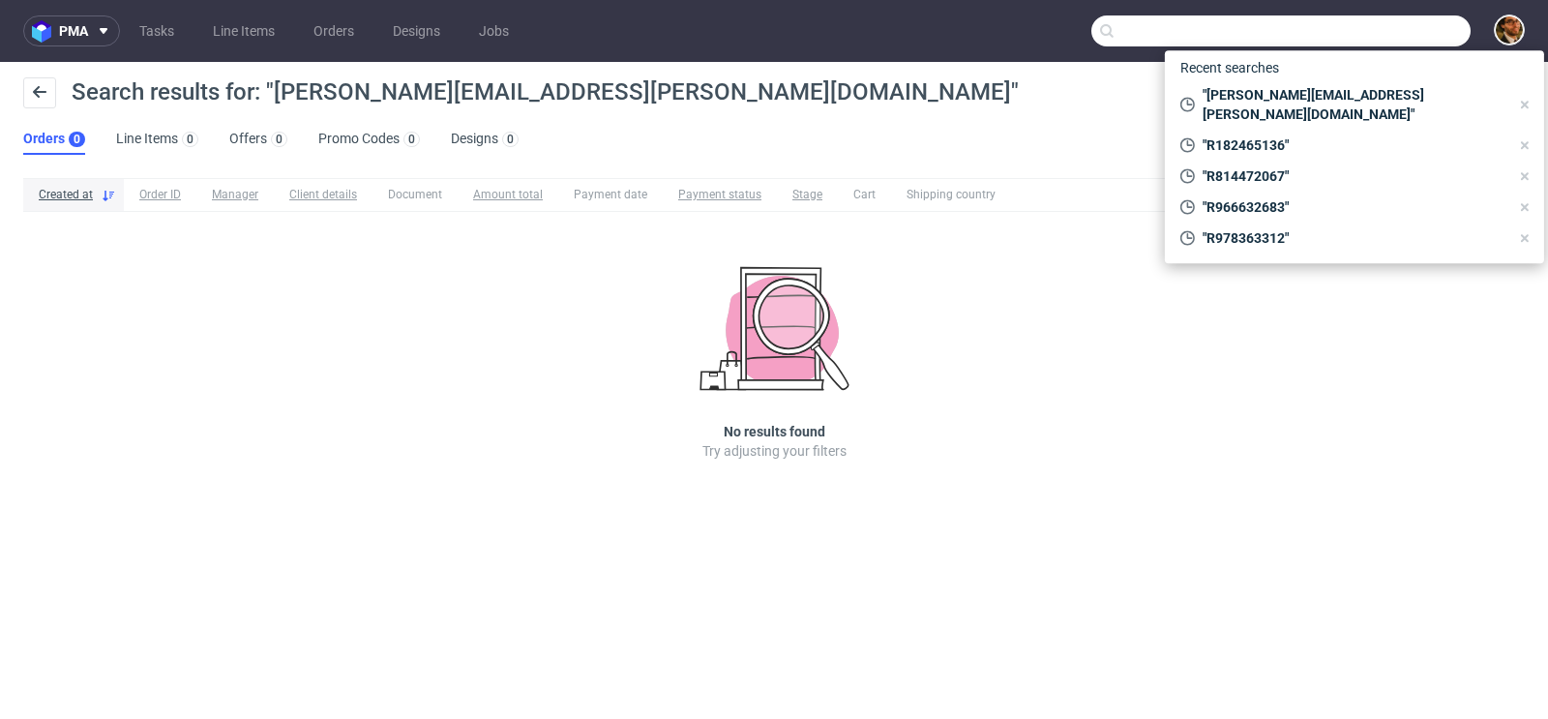
click at [1364, 28] on input "text" at bounding box center [1280, 30] width 379 height 31
paste input "toni.walsh@dci.co.uk"
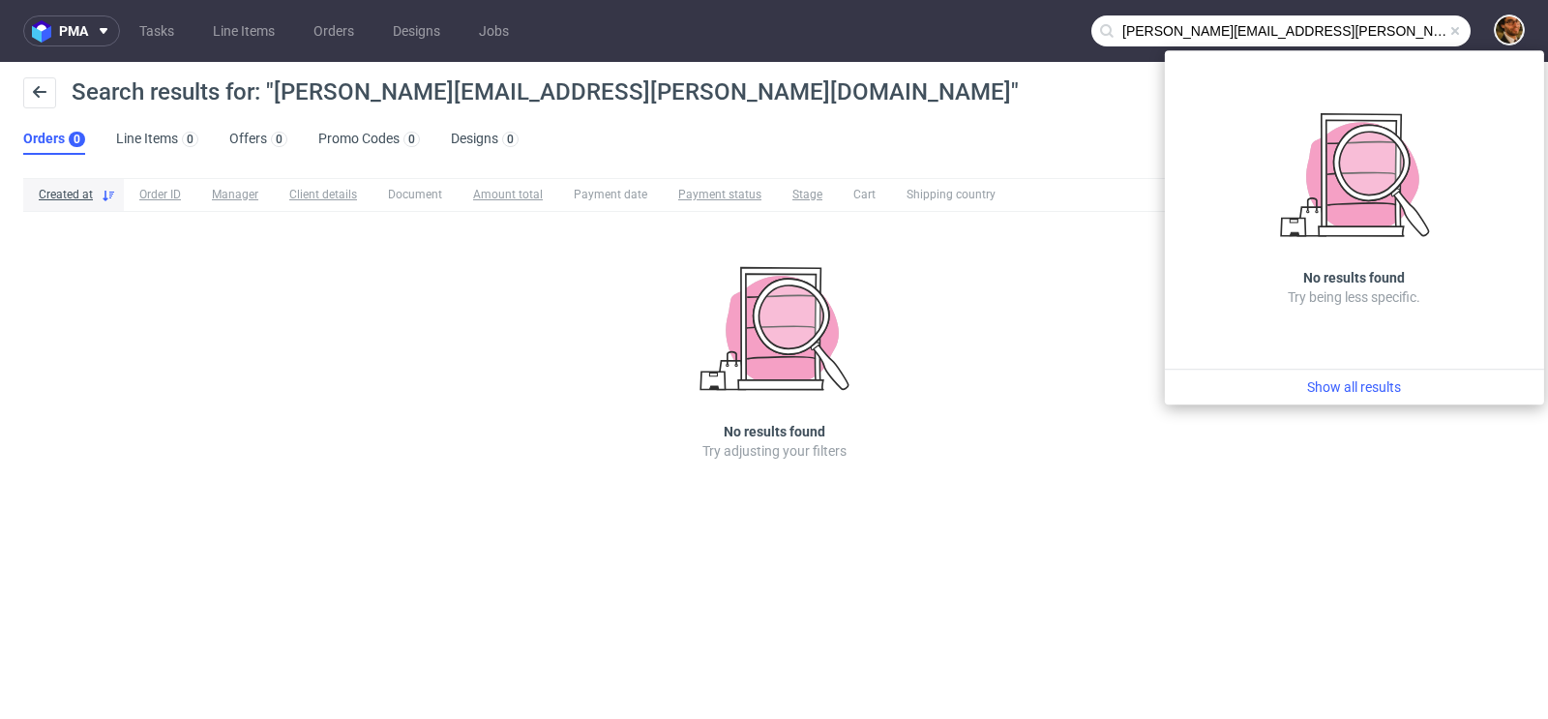
type input "toni.walsh@dci.co.uk"
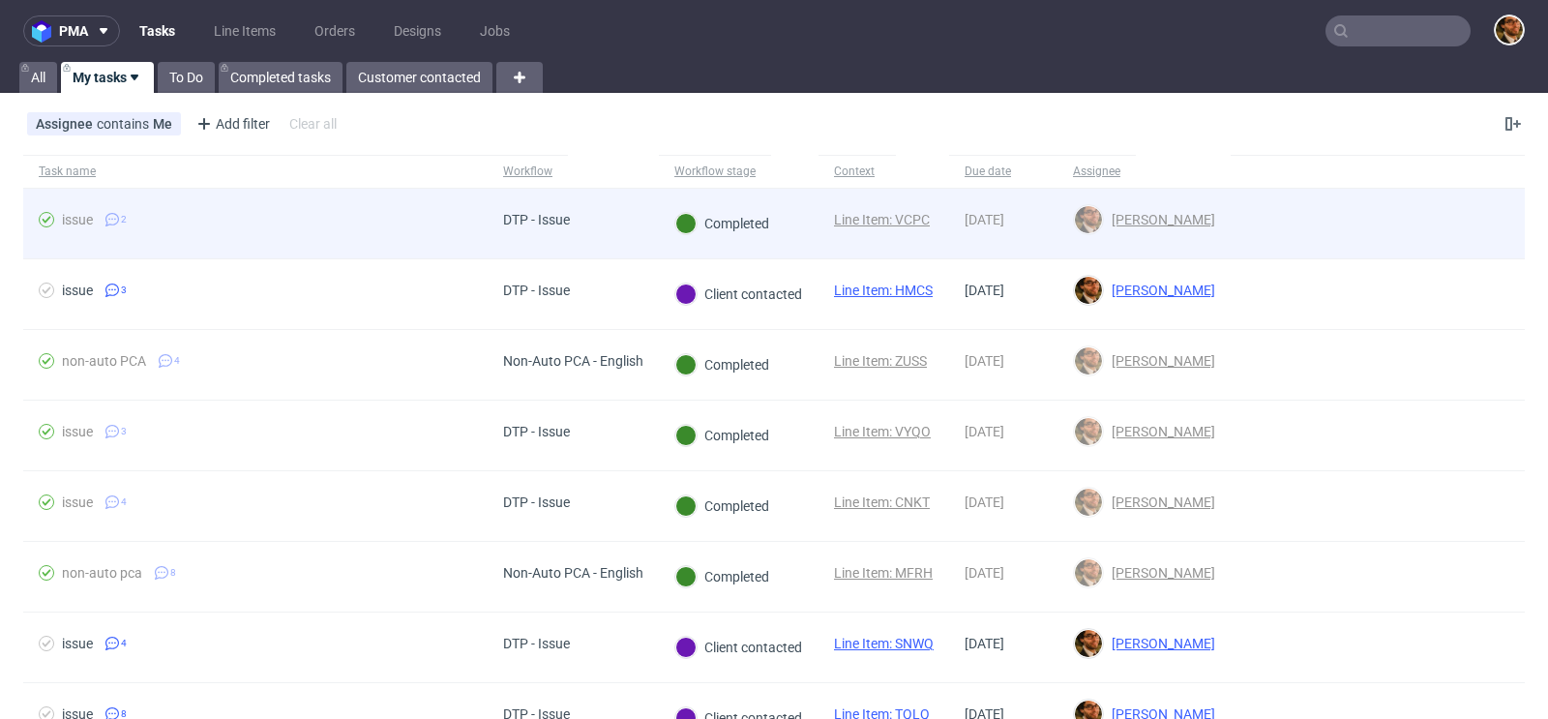
scroll to position [92, 0]
